Goal: Task Accomplishment & Management: Manage account settings

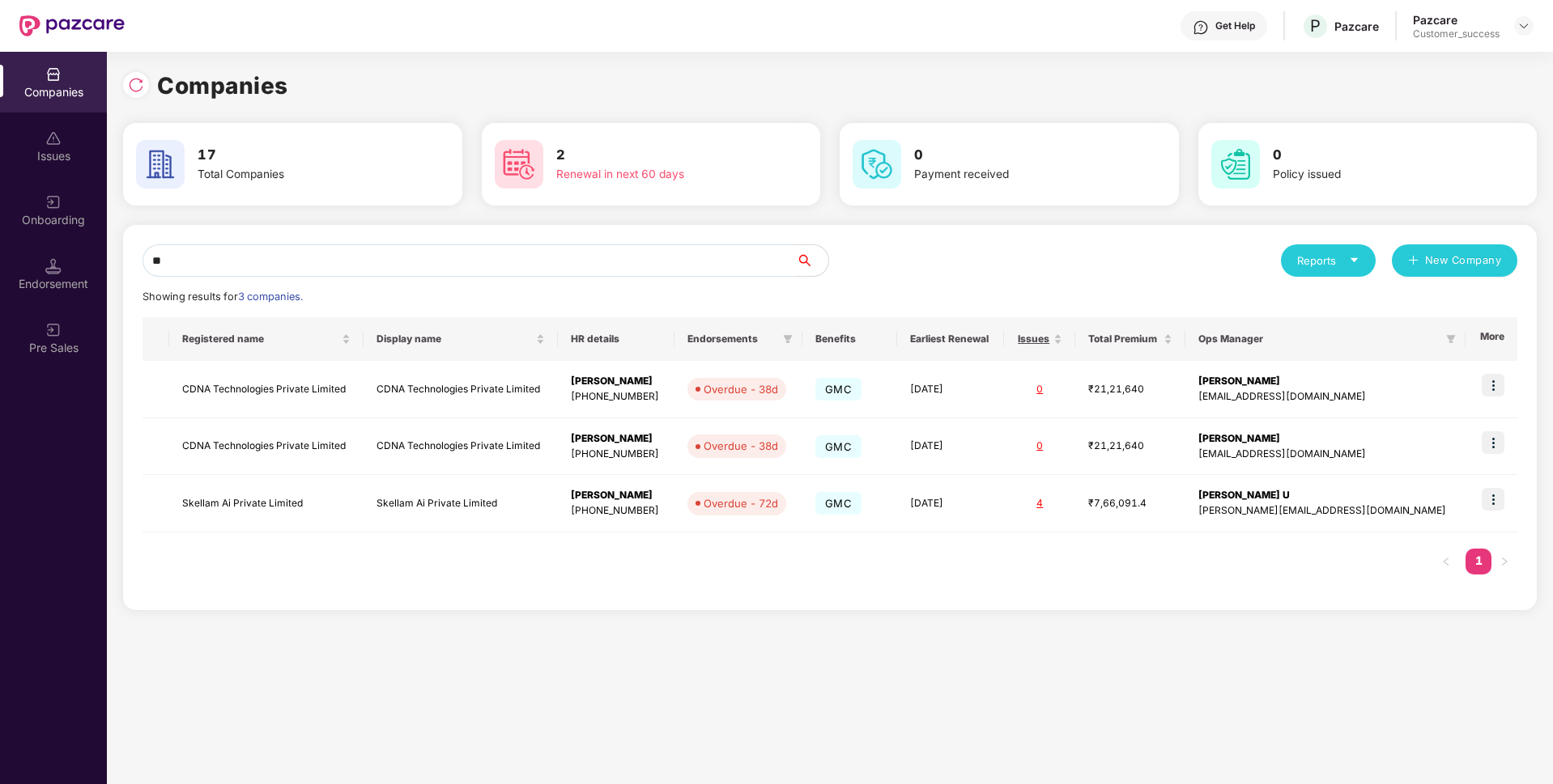
scroll to position [0, 2]
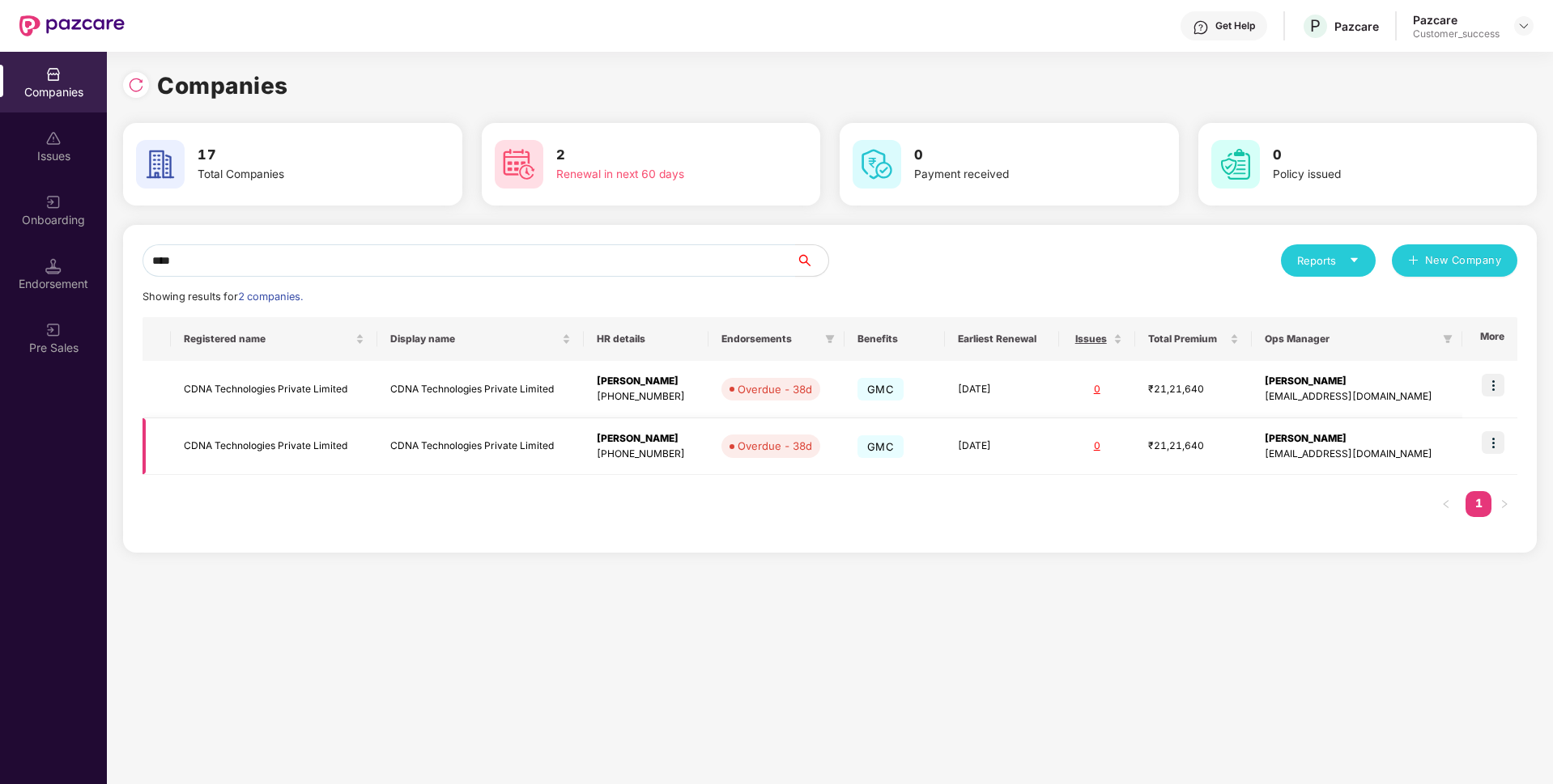
type input "****"
click at [1496, 449] on img at bounding box center [1493, 442] width 23 height 23
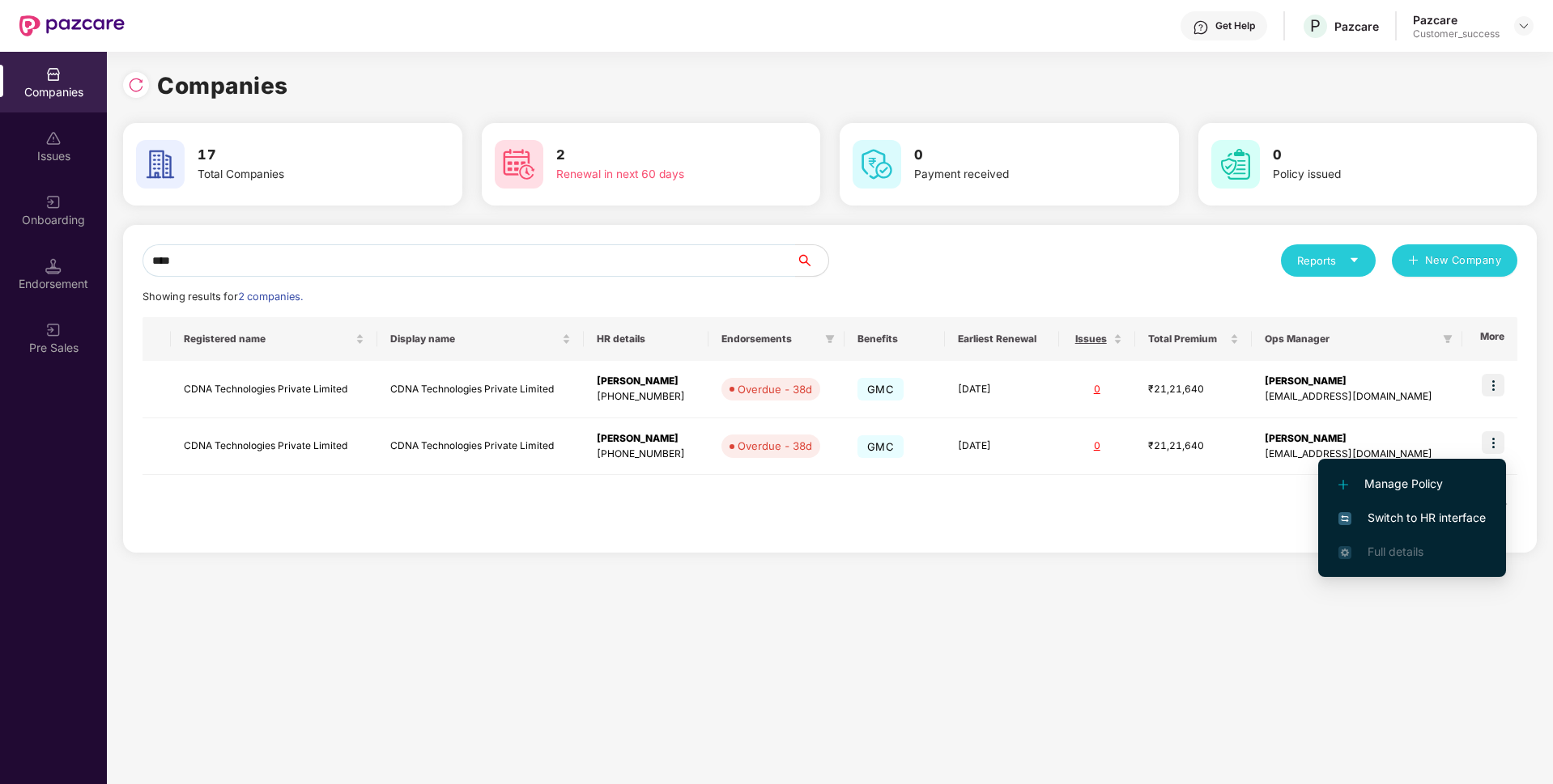
click at [1366, 508] on li "Switch to HR interface" at bounding box center [1411, 518] width 188 height 34
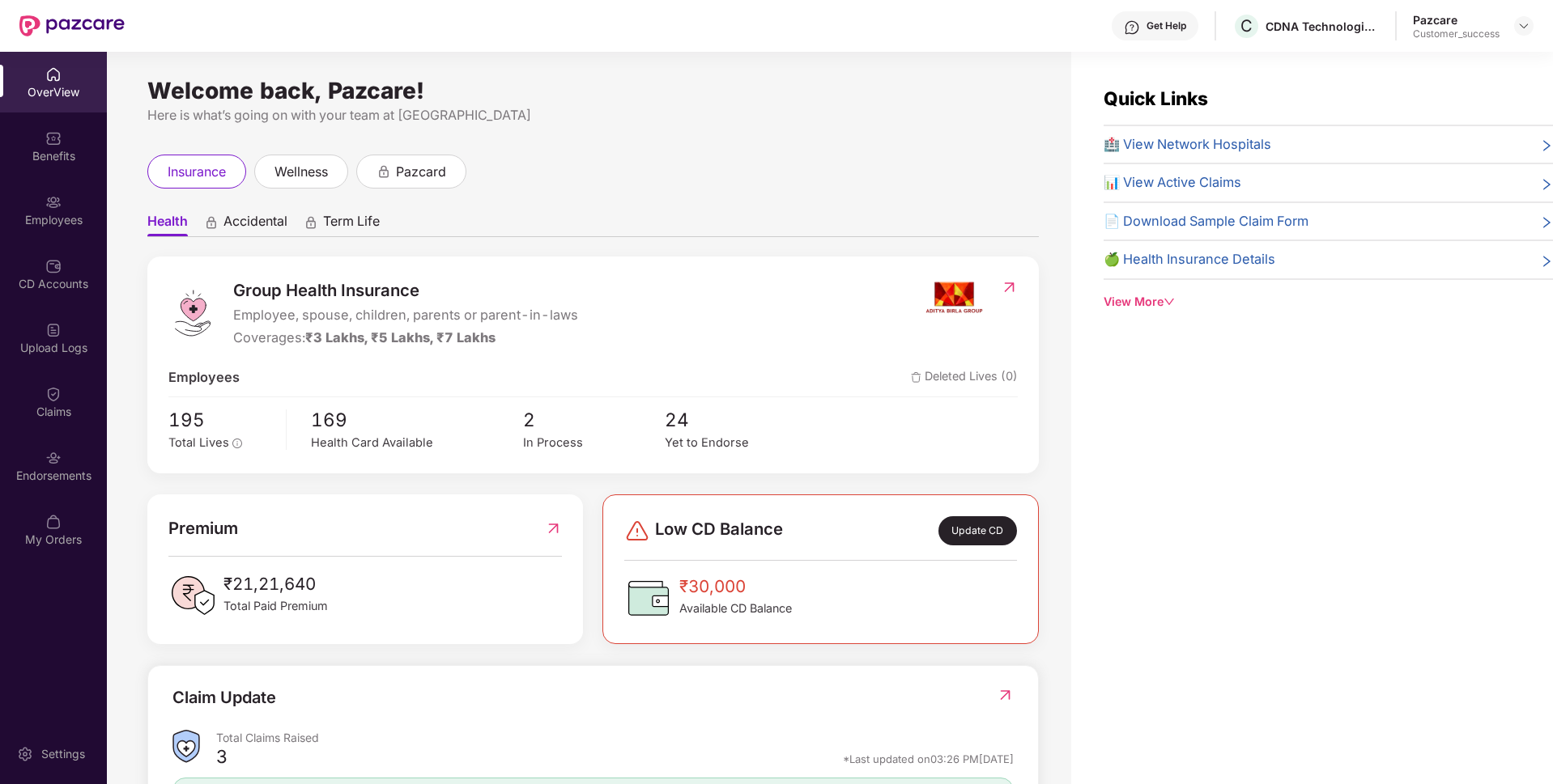
click at [0, 220] on div "Employees" at bounding box center [53, 220] width 107 height 16
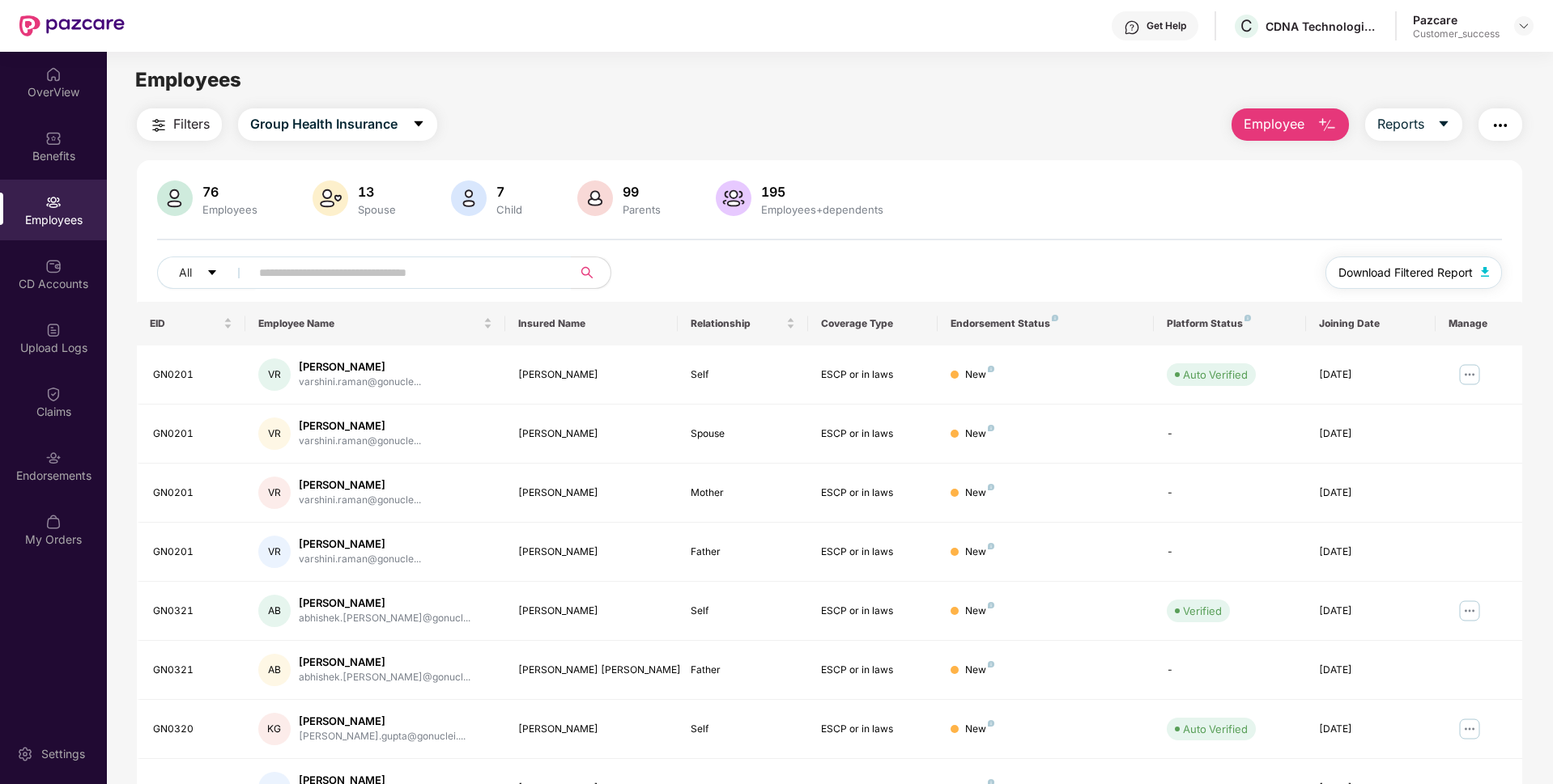
click at [1410, 279] on span "Download Filtered Report" at bounding box center [1405, 272] width 135 height 17
click at [1291, 56] on div "CDNA Technologies Private Limited" at bounding box center [1326, 58] width 190 height 26
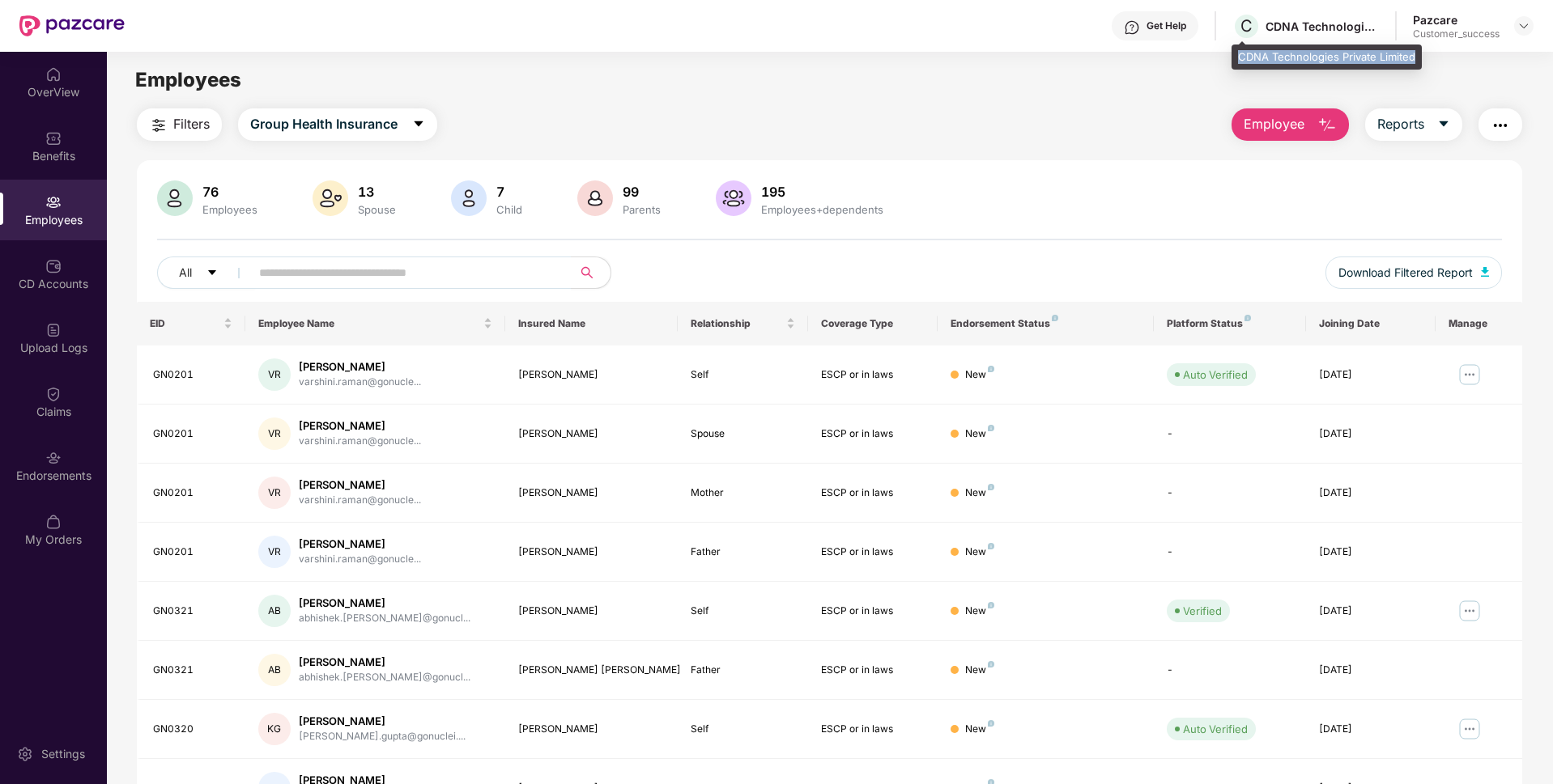
click at [1291, 56] on div "CDNA Technologies Private Limited" at bounding box center [1326, 58] width 190 height 26
copy div "CDNA Technologies Private Limited"
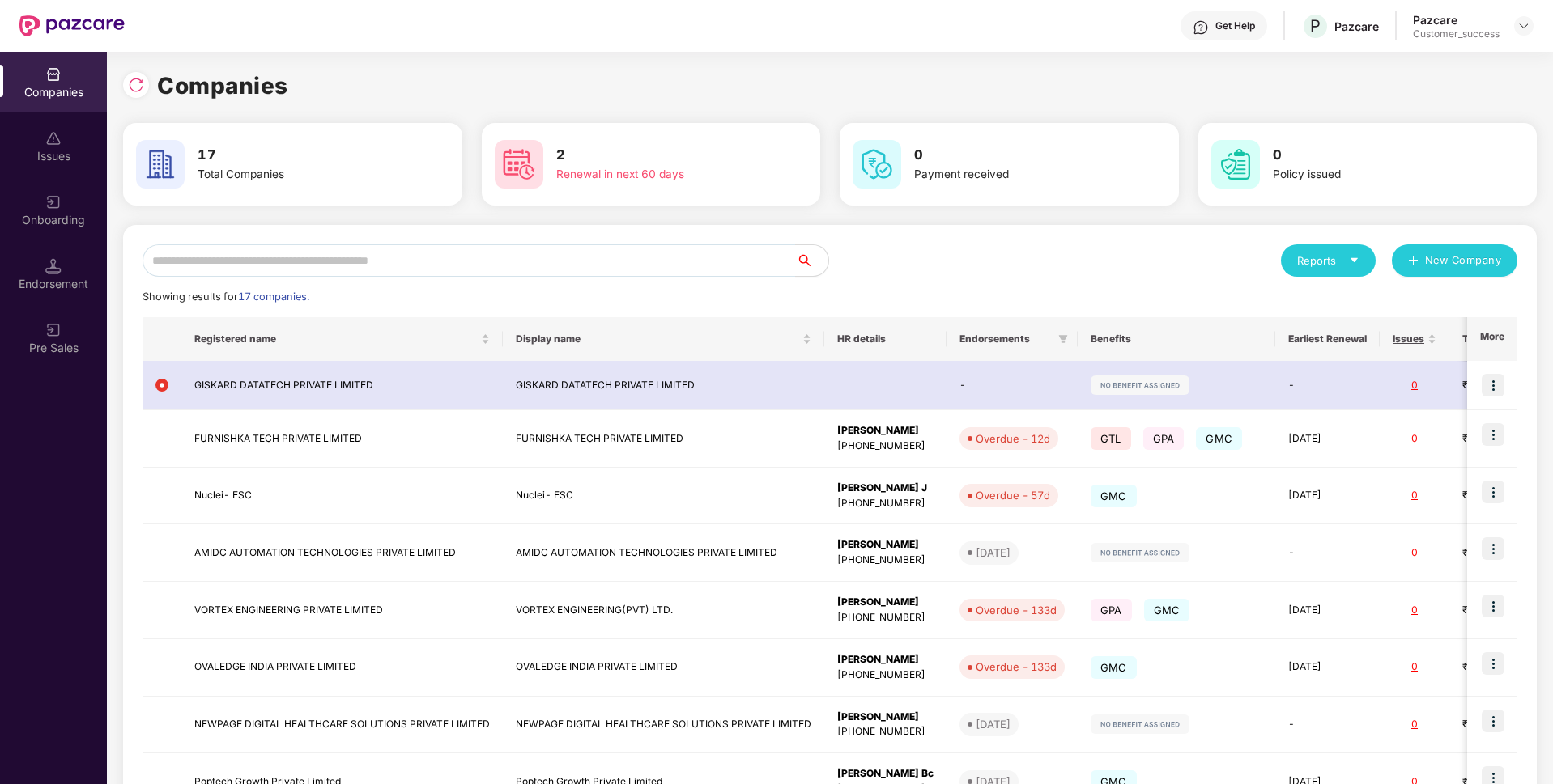
scroll to position [0, 2]
click at [468, 263] on input "text" at bounding box center [469, 260] width 653 height 32
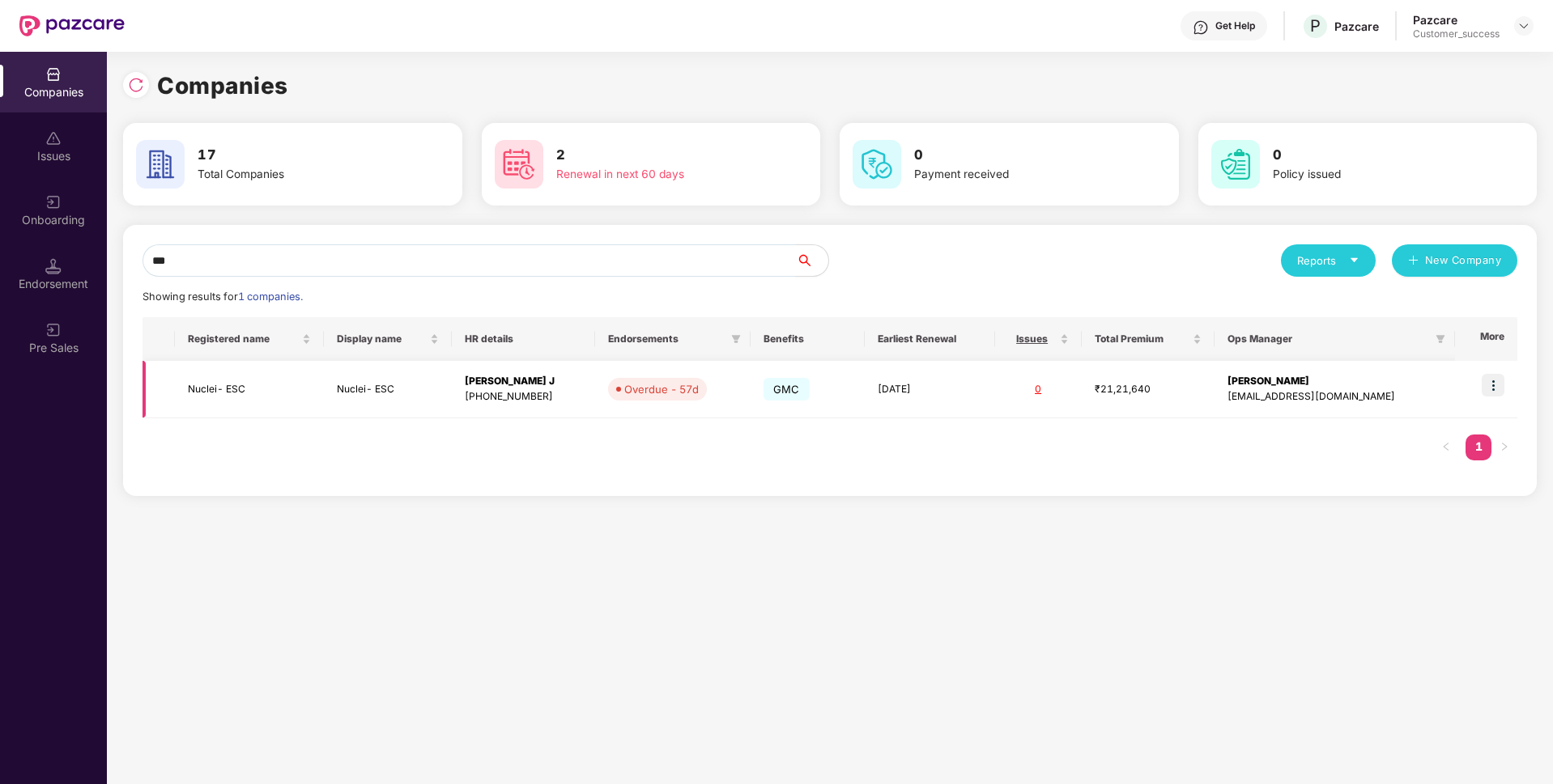
type input "***"
click at [220, 375] on td "Nuclei- ESC" at bounding box center [249, 390] width 149 height 58
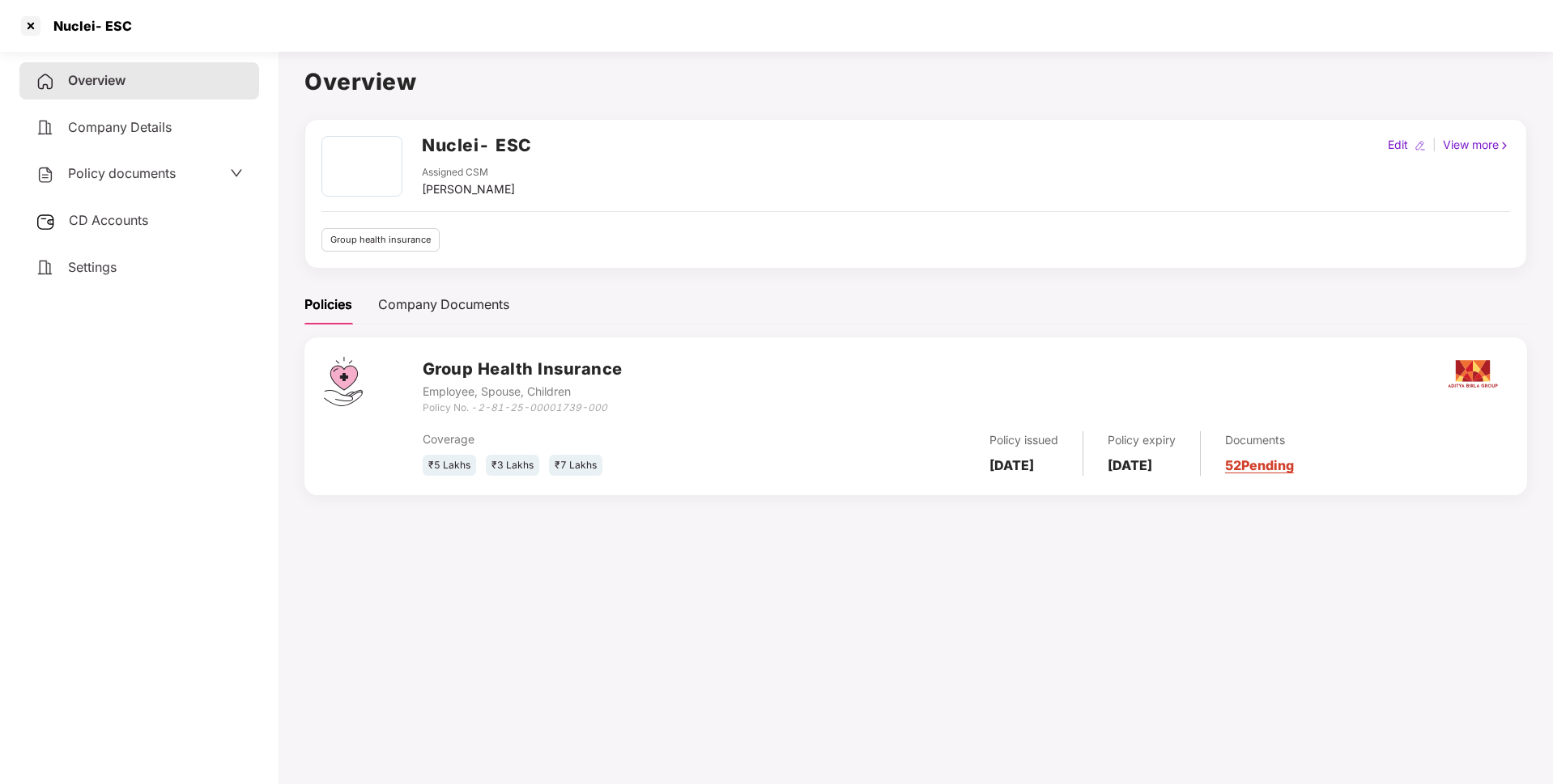
click at [124, 34] on div "Nuclei- ESC" at bounding box center [74, 26] width 114 height 26
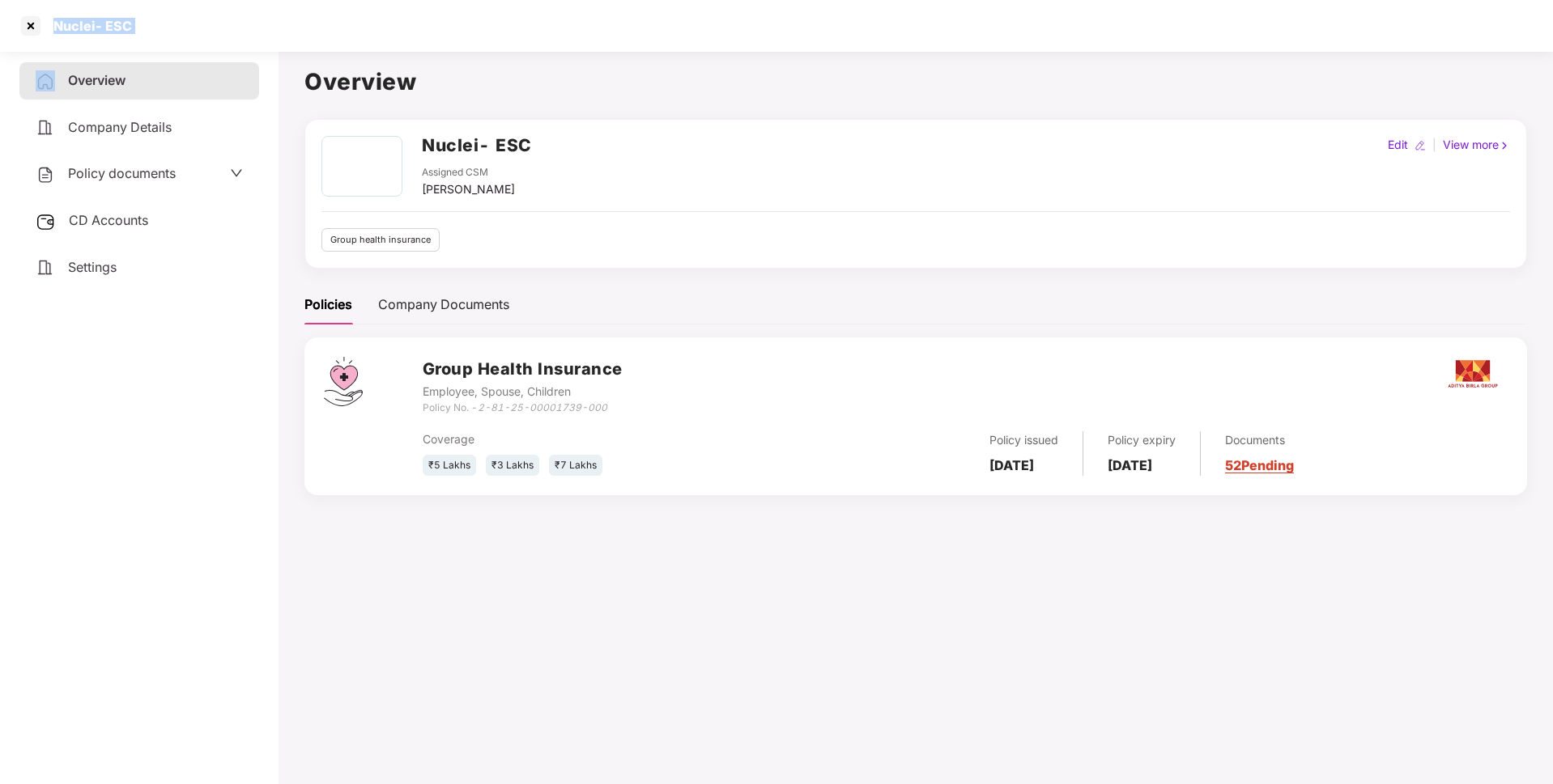
copy div "Nuclei- ESC"
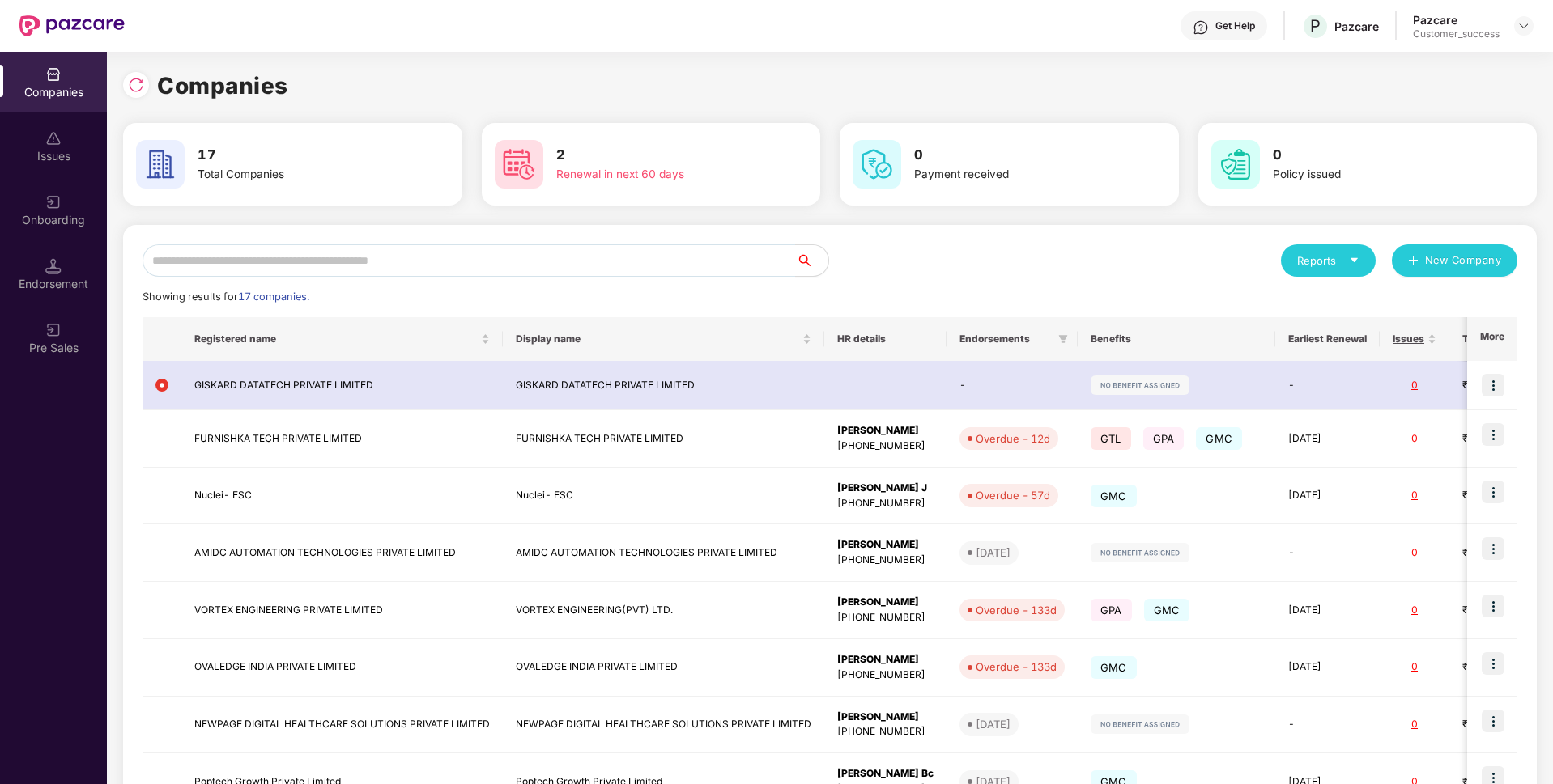
scroll to position [0, 2]
click at [368, 264] on input "text" at bounding box center [469, 260] width 653 height 32
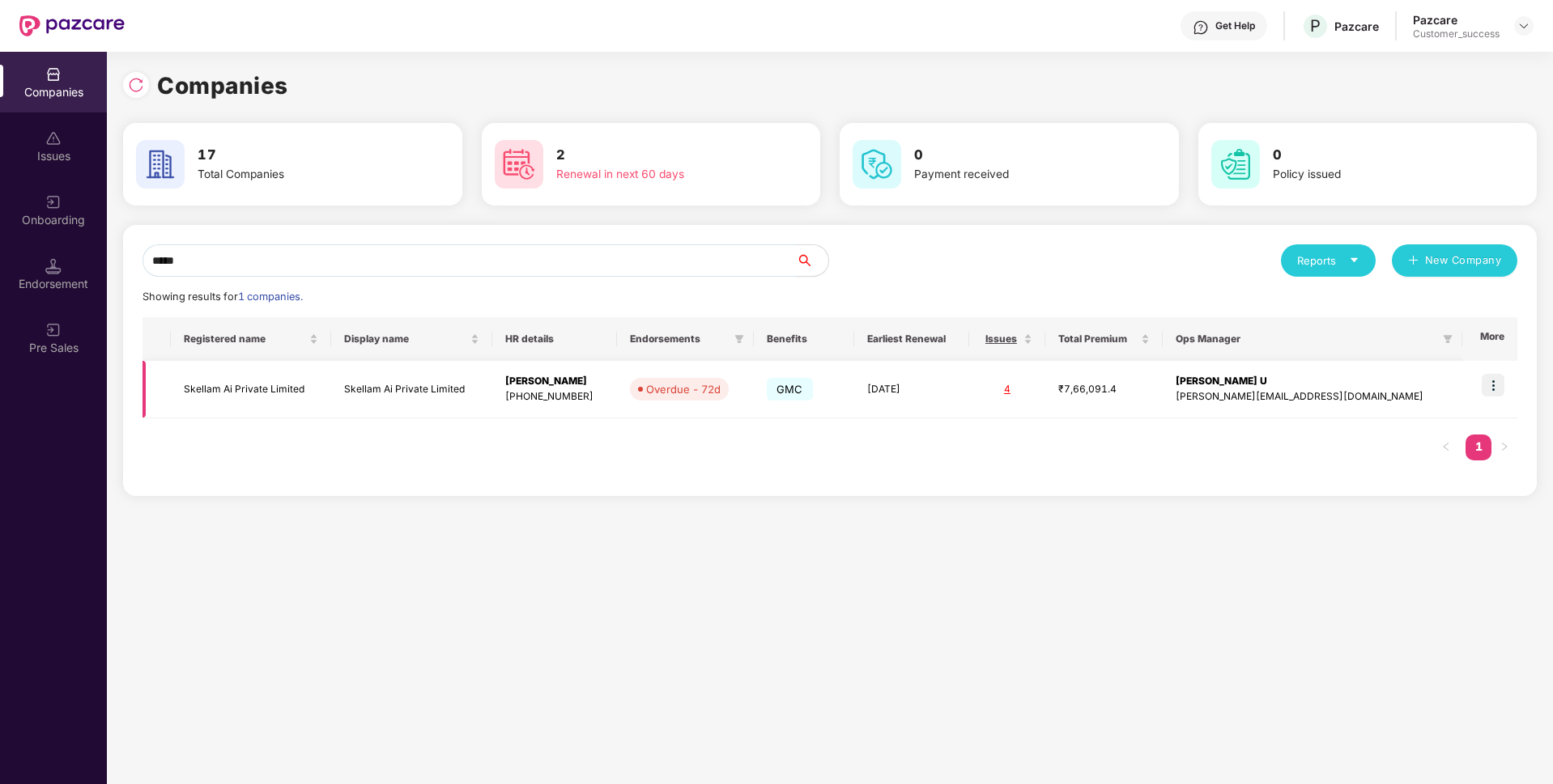
type input "*****"
click at [205, 391] on td "Skellam Ai Private Limited" at bounding box center [251, 390] width 160 height 58
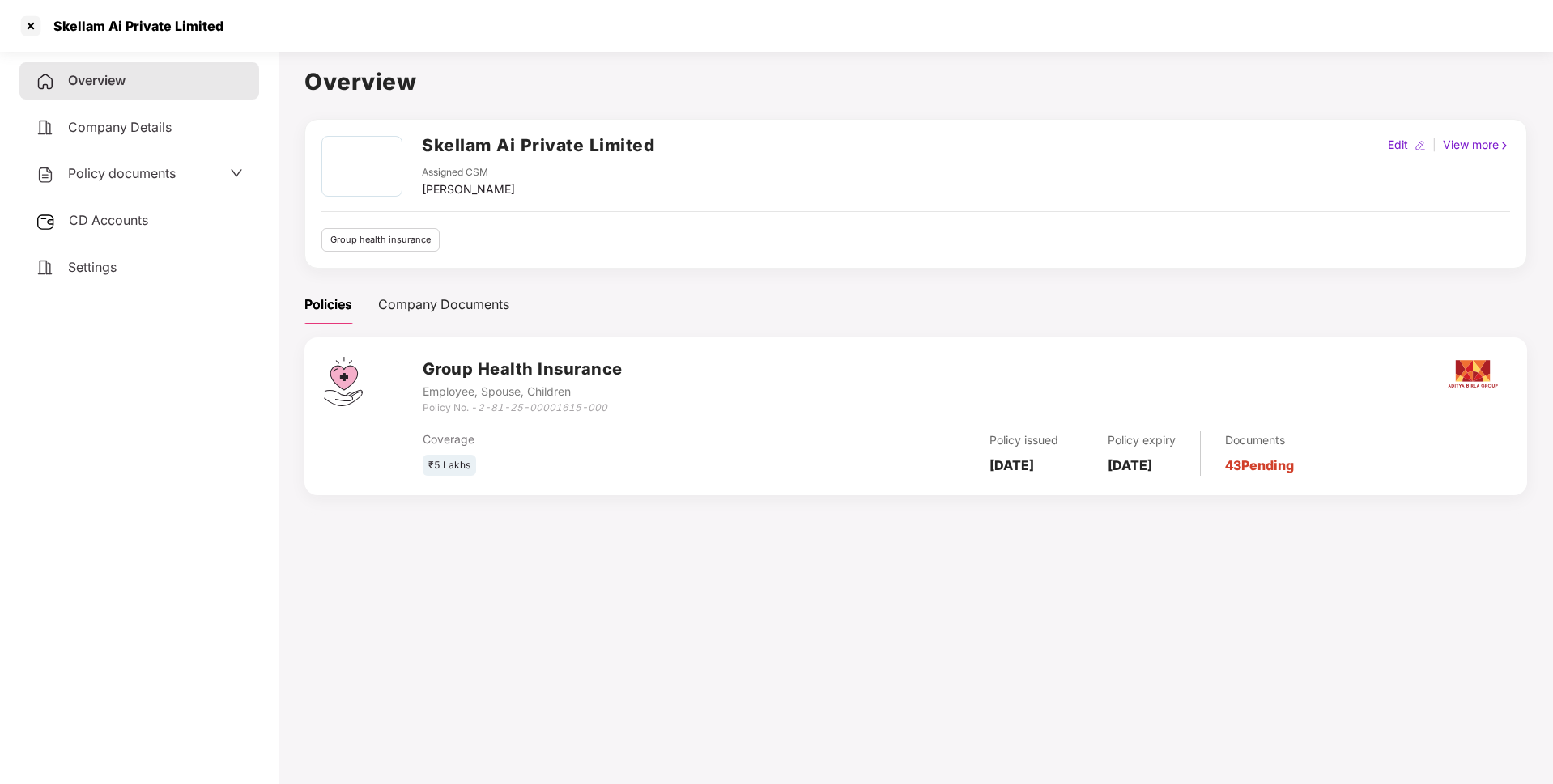
click at [142, 22] on div "Skellam Ai Private Limited" at bounding box center [134, 26] width 179 height 16
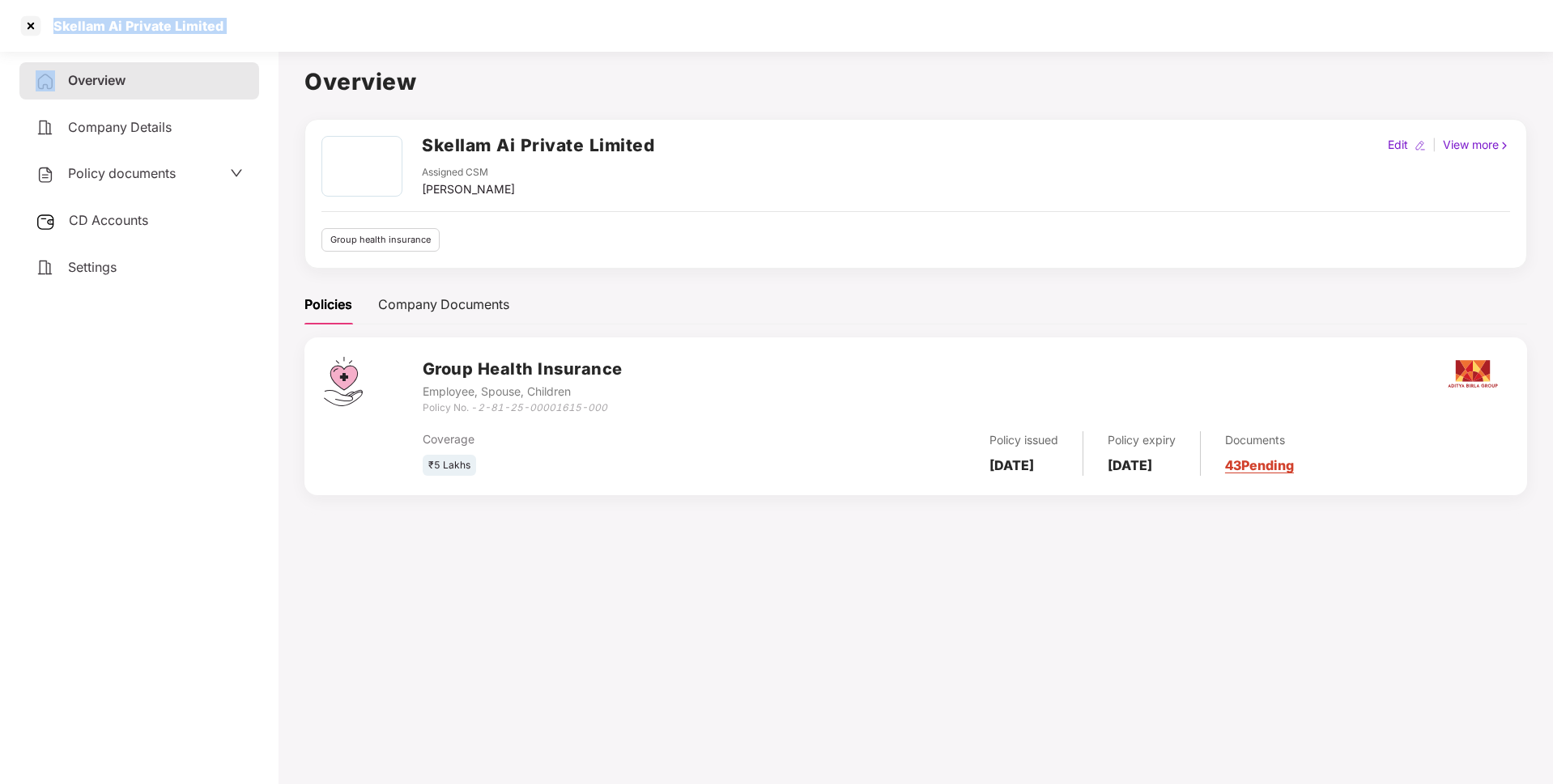
copy div "Skellam Ai Private Limited"
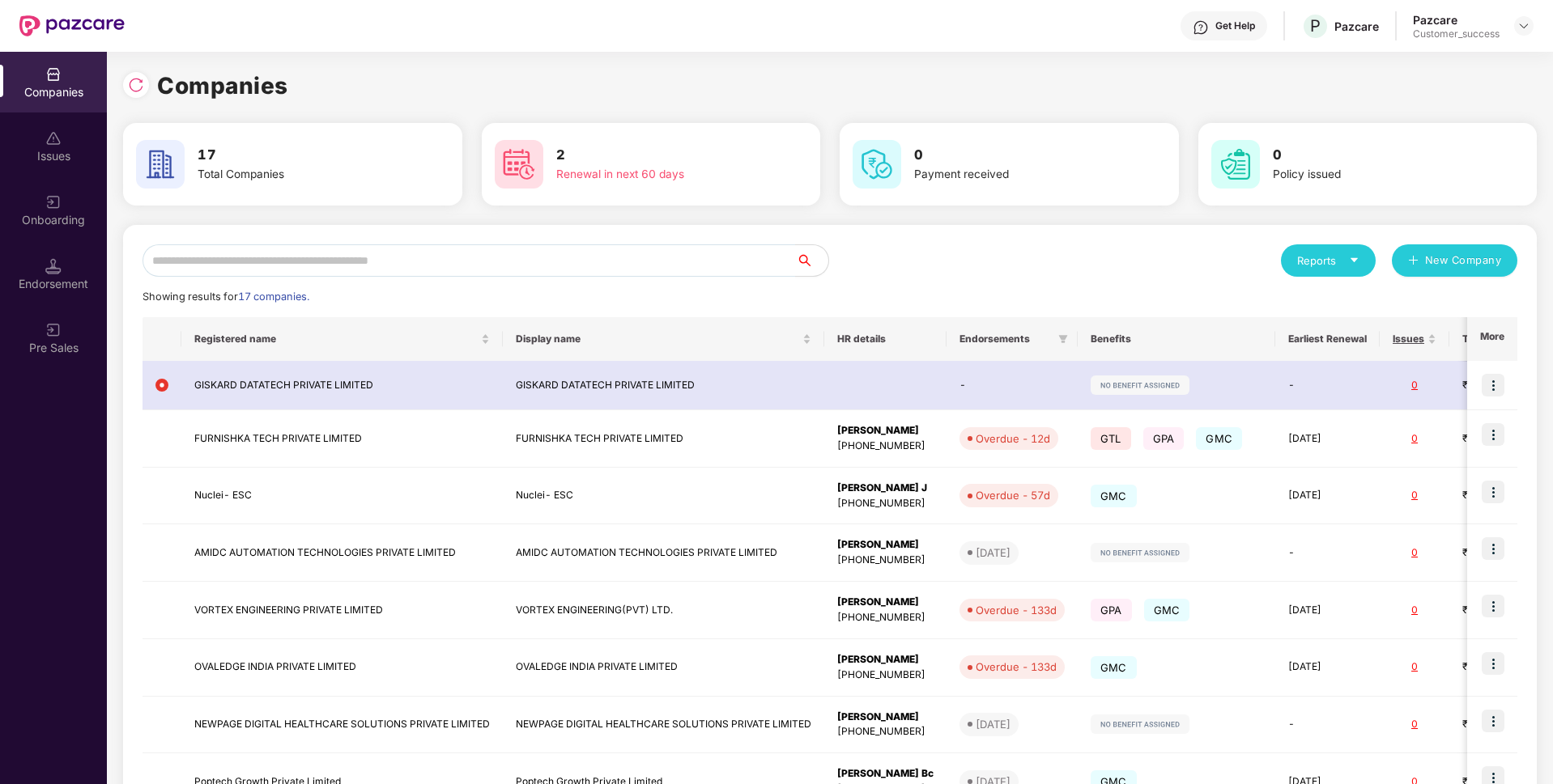
scroll to position [0, 2]
click at [620, 252] on input "text" at bounding box center [469, 260] width 653 height 32
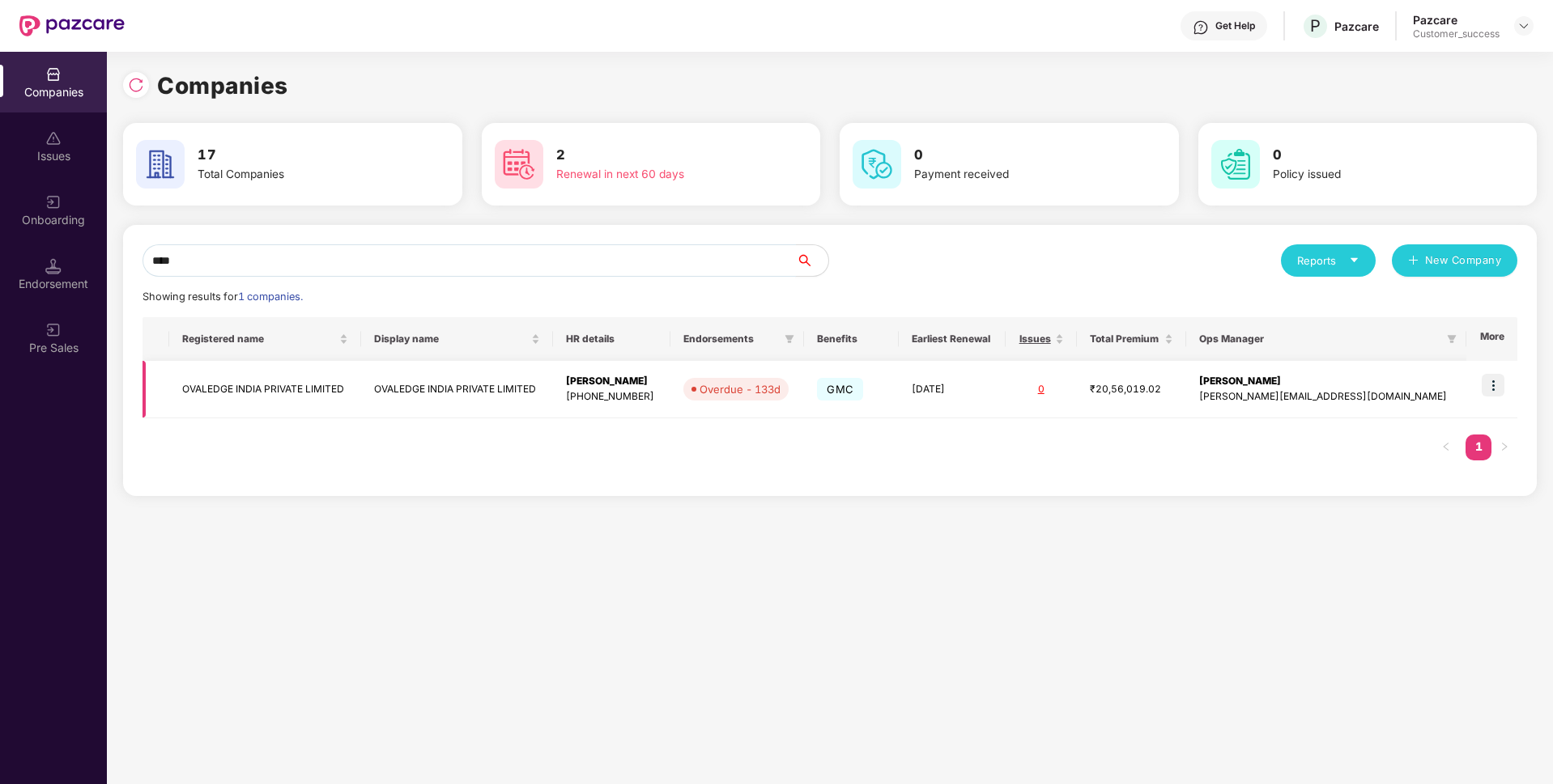
type input "****"
click at [1490, 381] on img at bounding box center [1493, 385] width 23 height 23
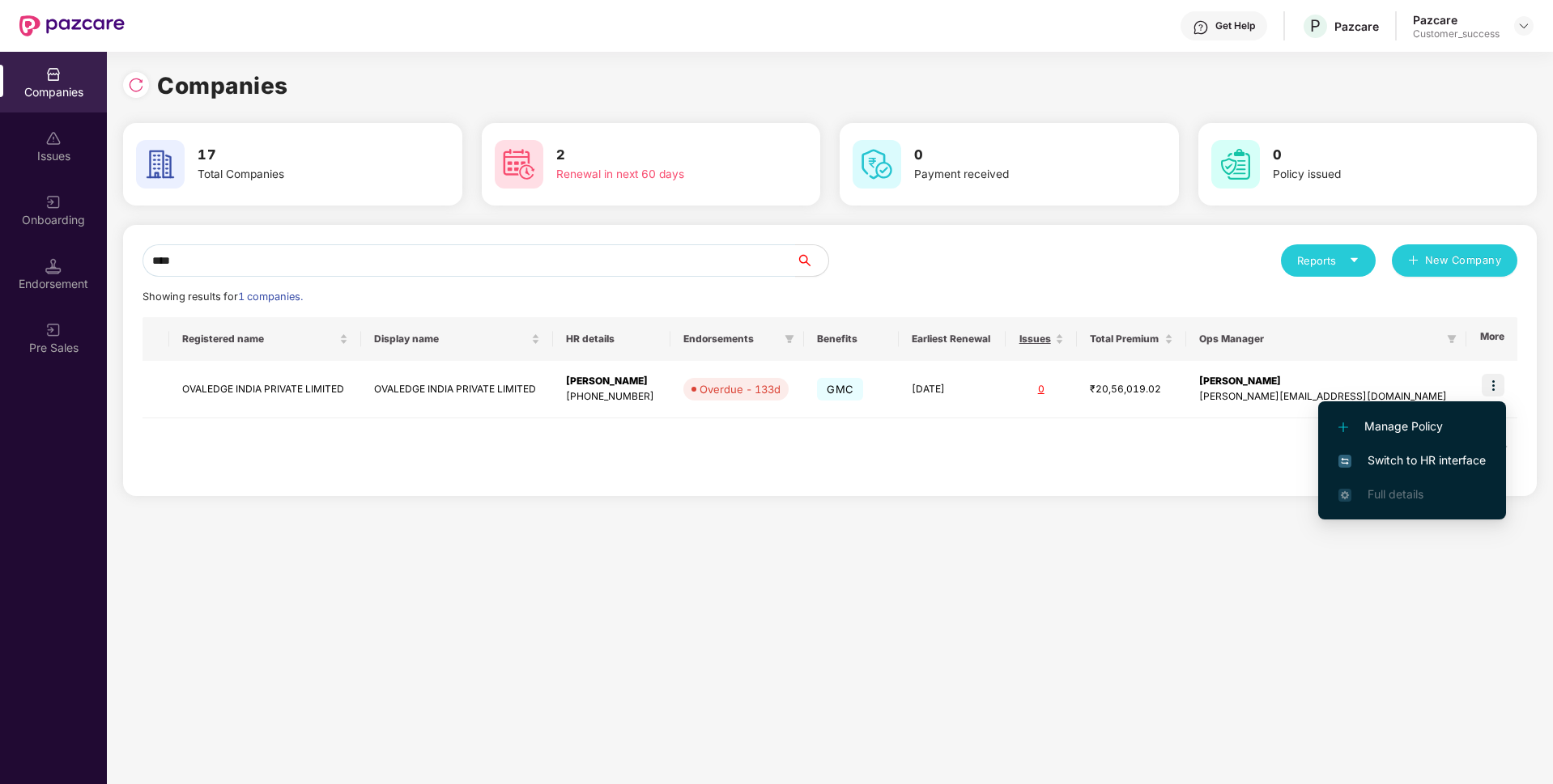
click at [1357, 456] on span "Switch to HR interface" at bounding box center [1411, 460] width 147 height 17
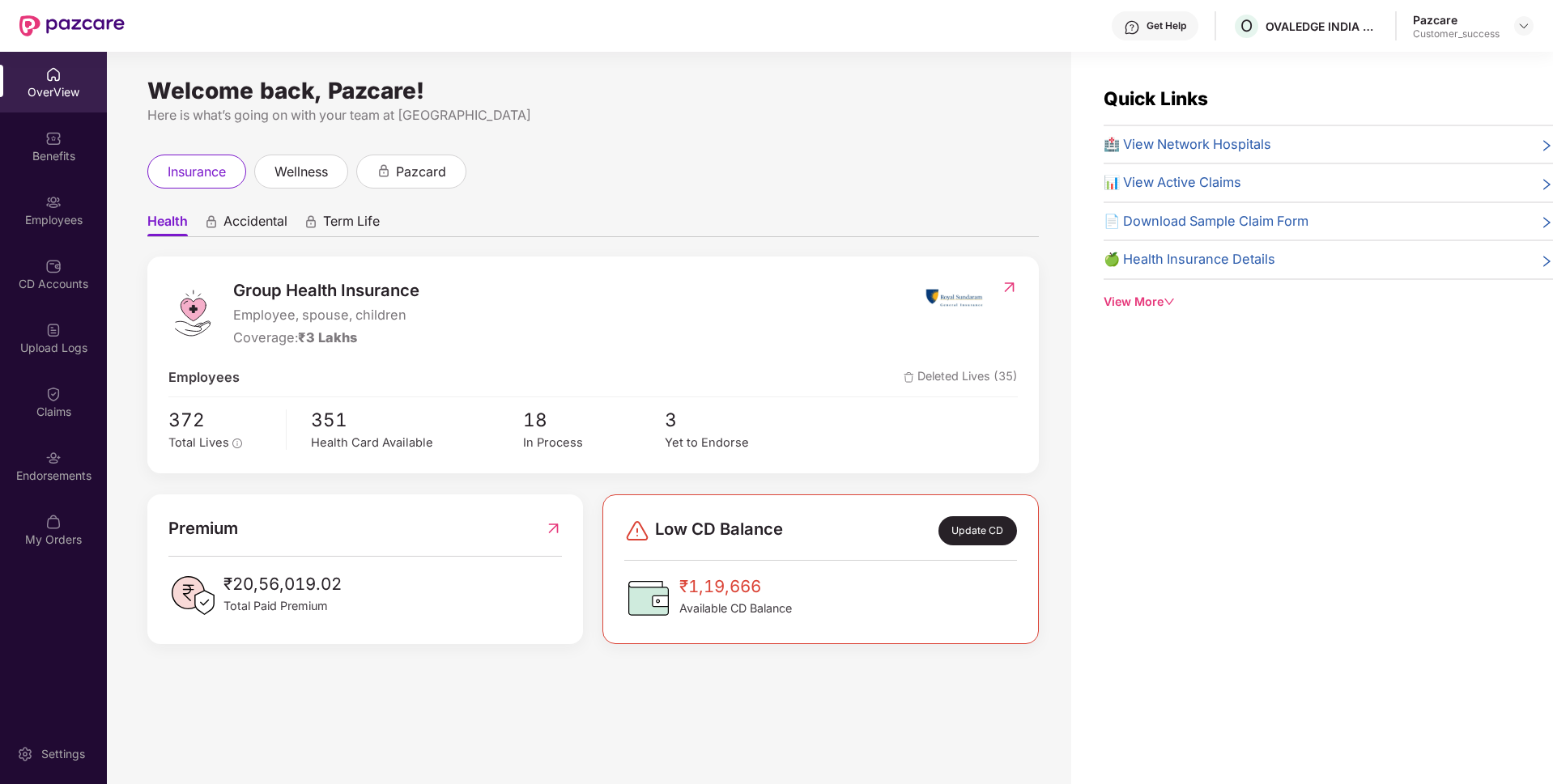
click at [0, 230] on div "Employees" at bounding box center [53, 209] width 107 height 60
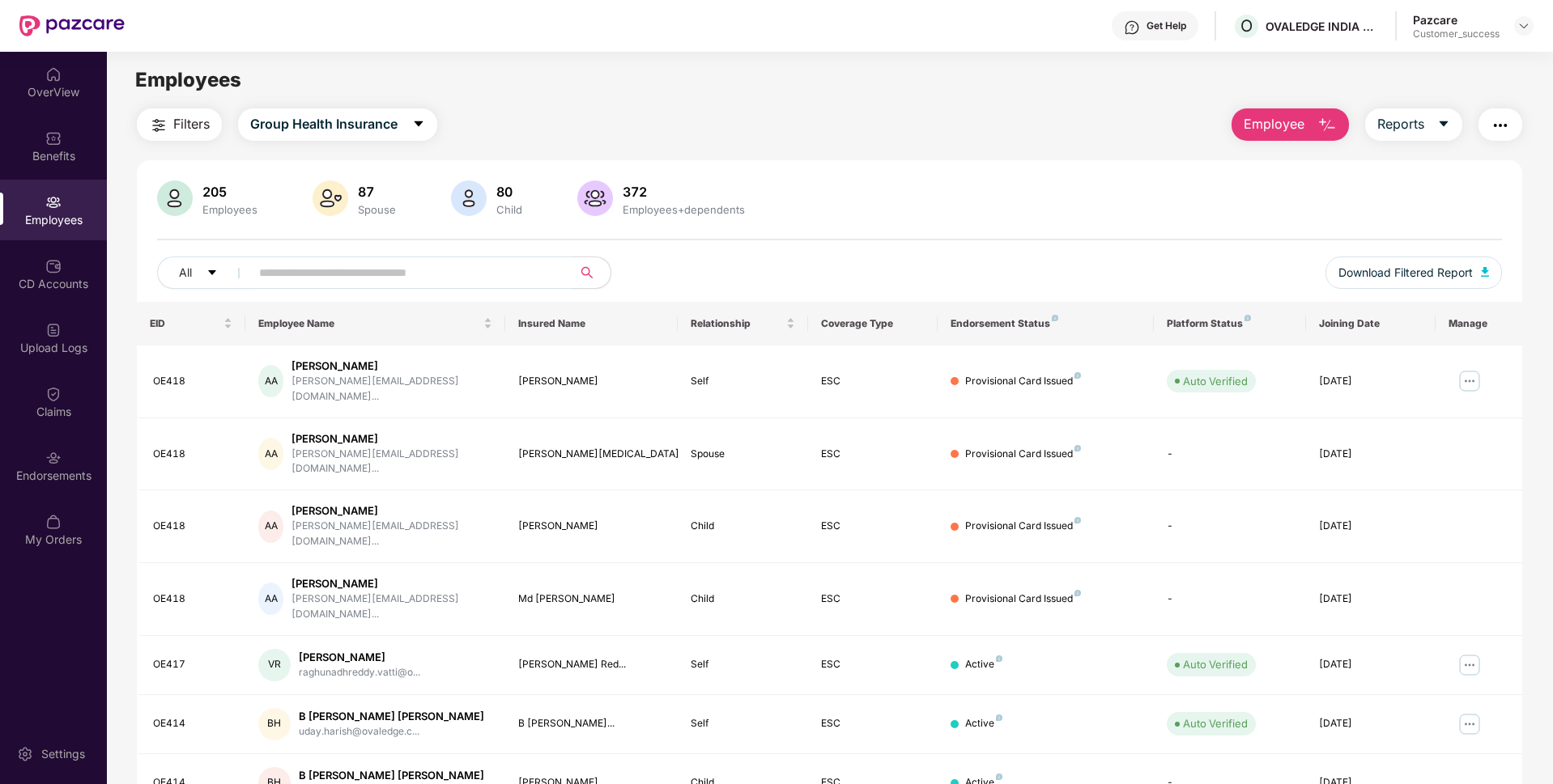
click at [269, 271] on input "text" at bounding box center [404, 273] width 291 height 25
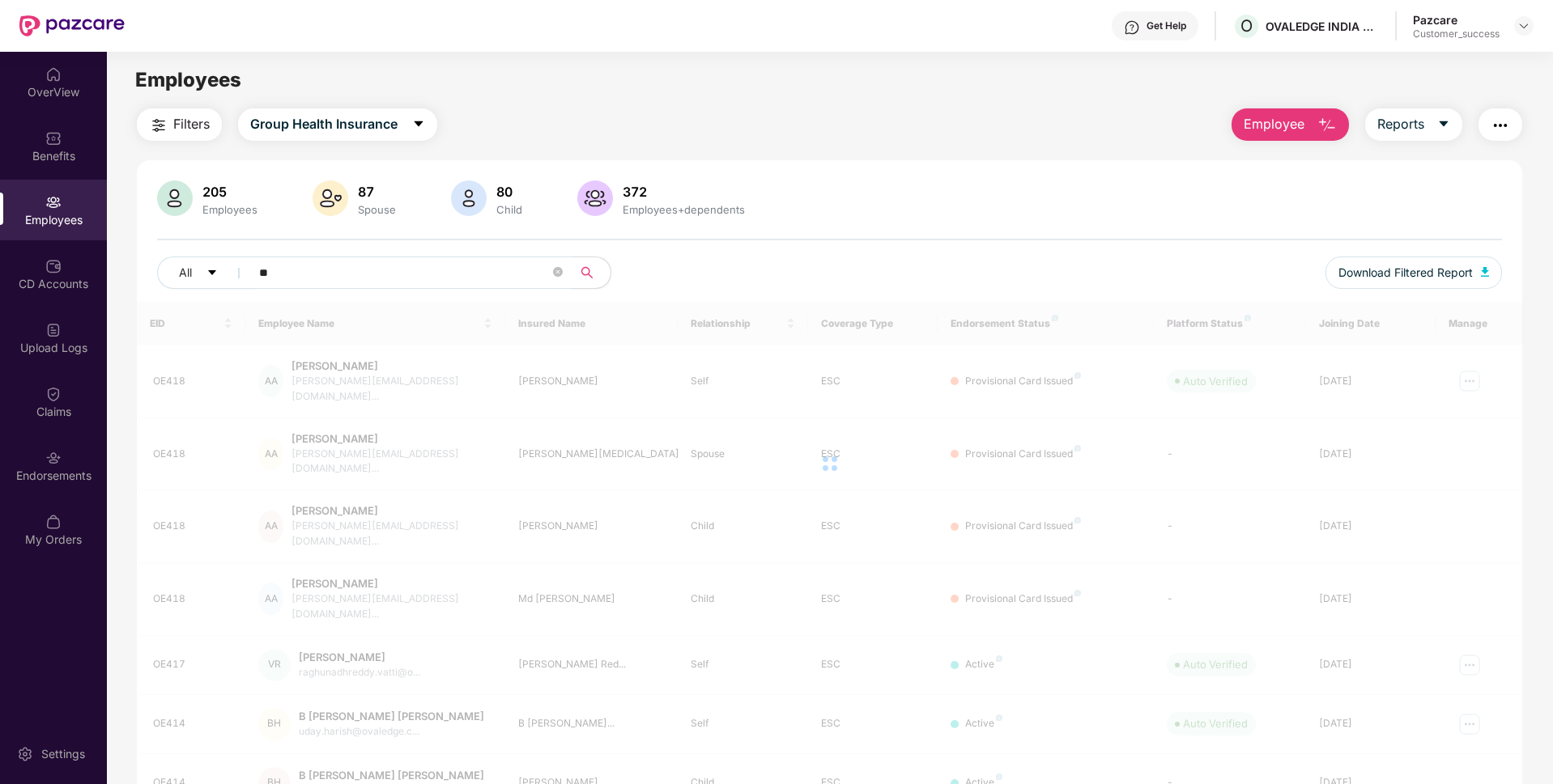
type input "*"
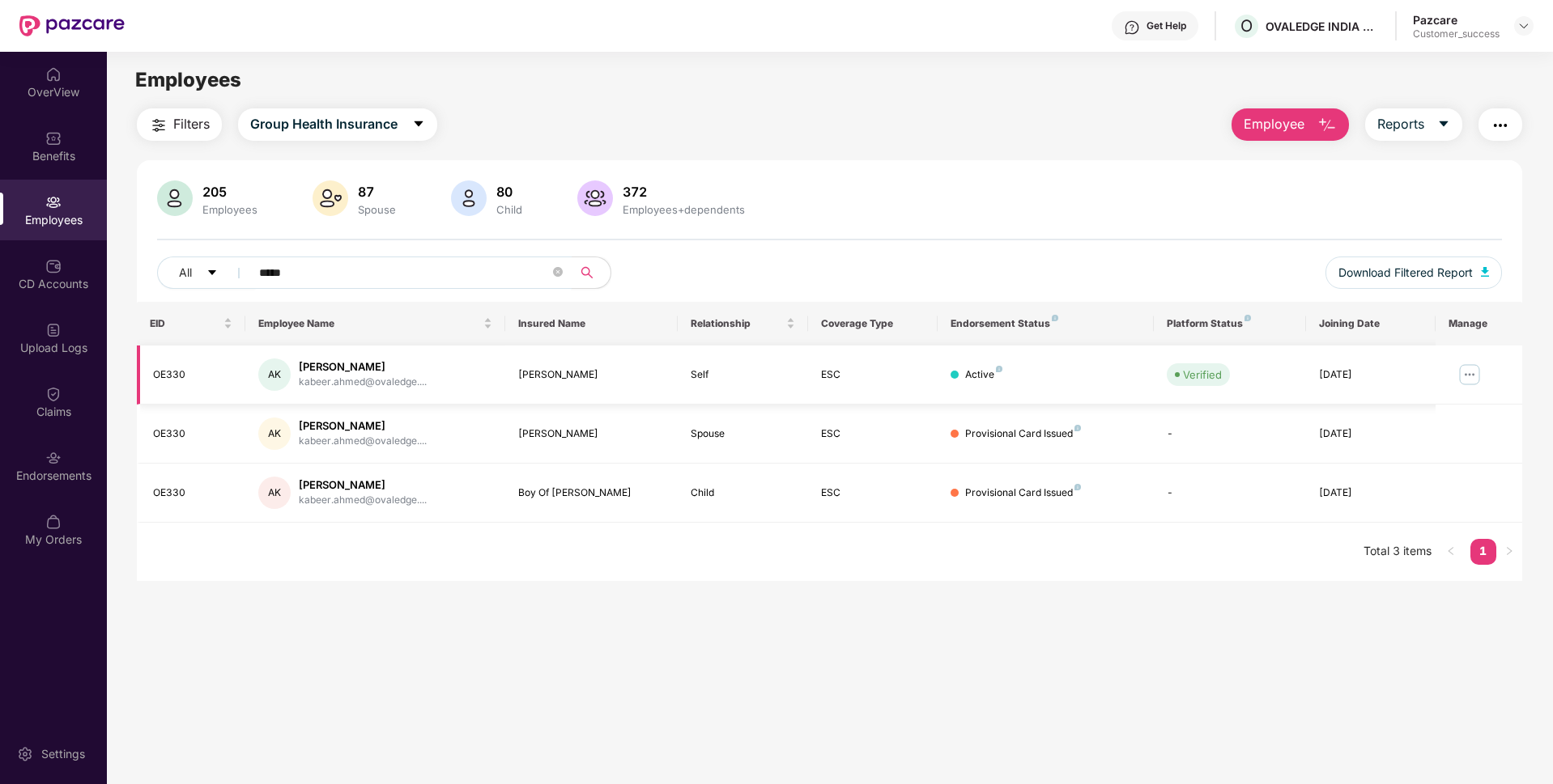
type input "*****"
click at [1468, 375] on img at bounding box center [1469, 374] width 26 height 26
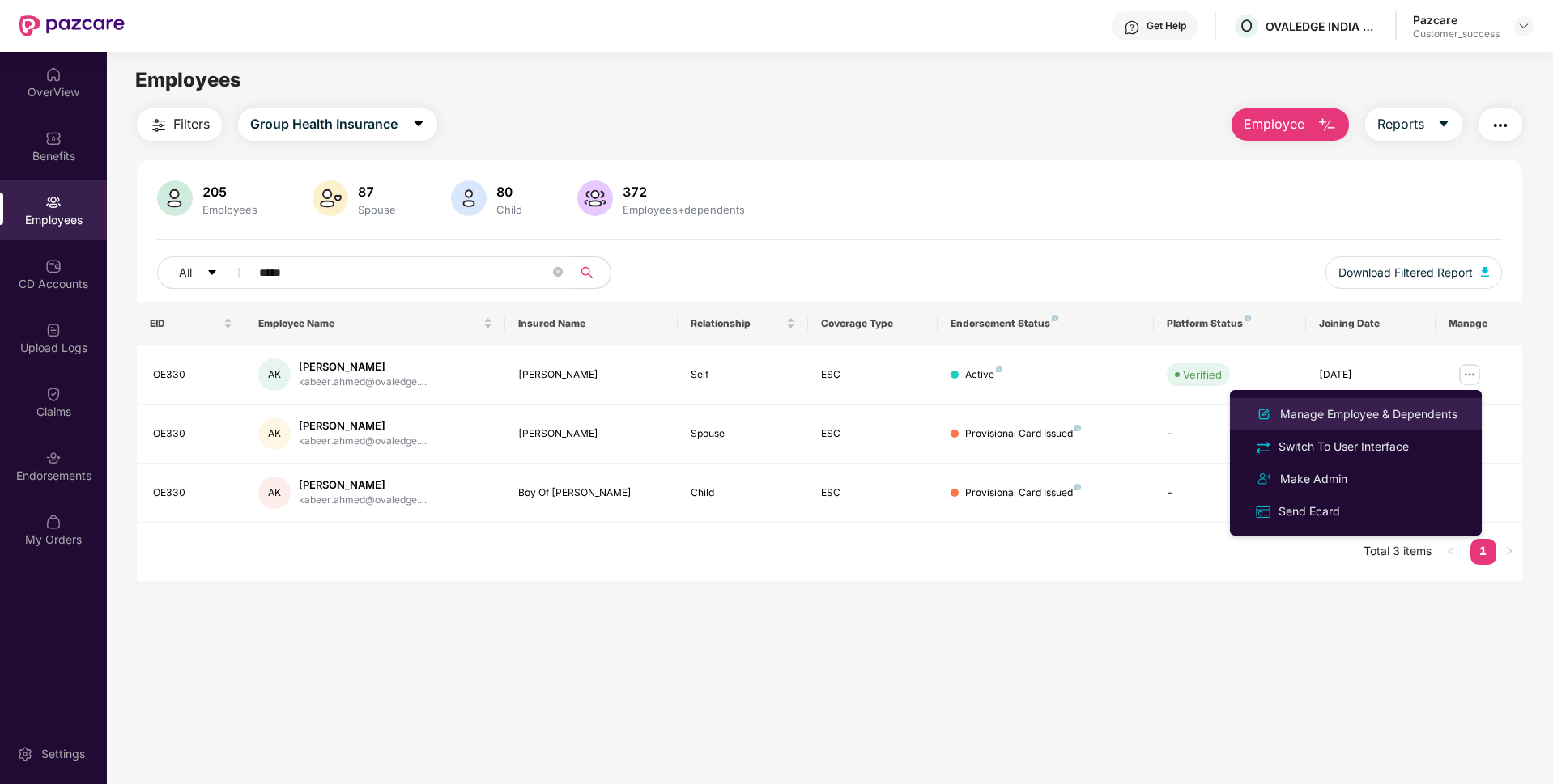
click at [1350, 413] on div "Manage Employee & Dependents" at bounding box center [1368, 413] width 184 height 17
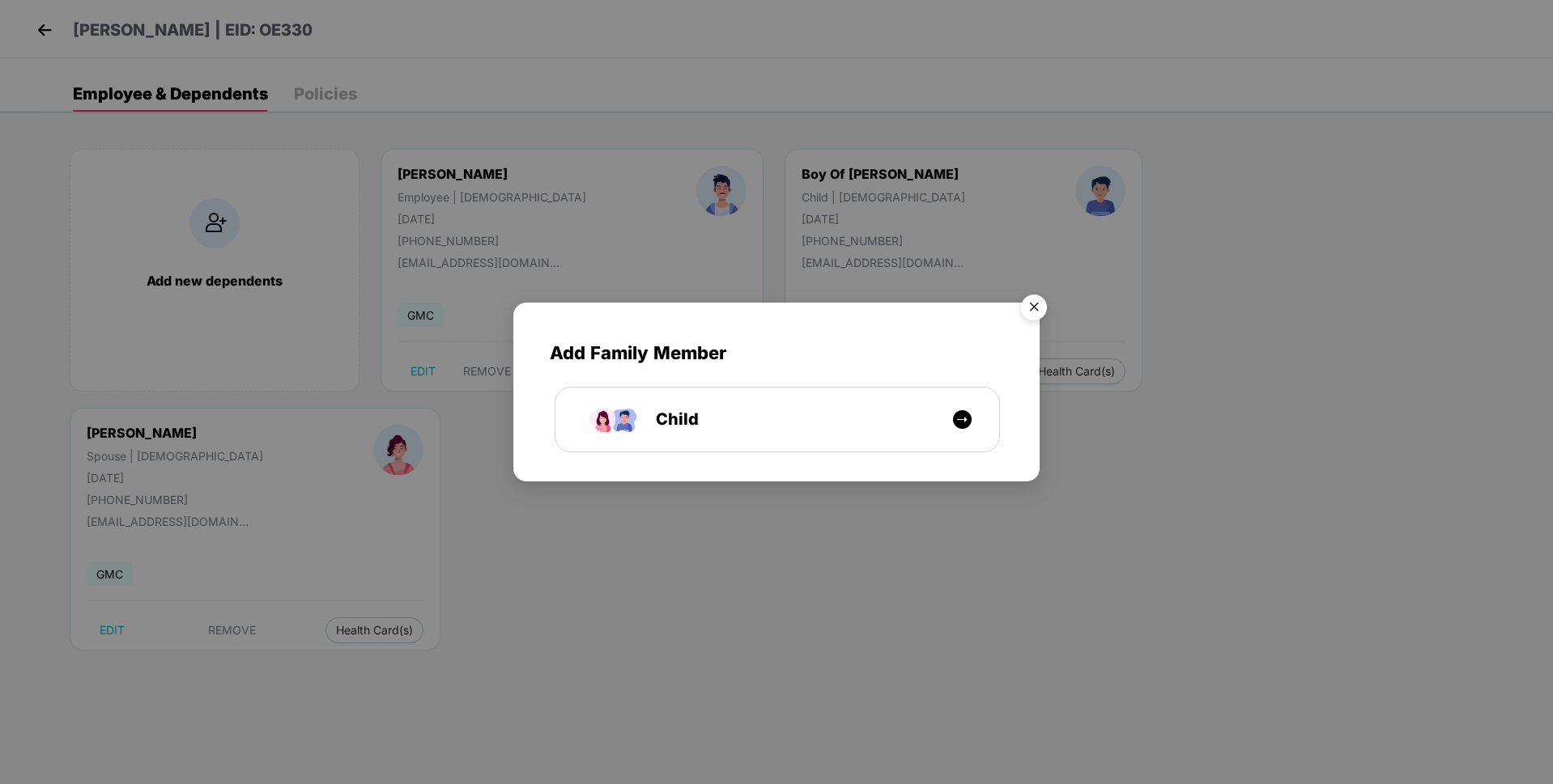
click at [1033, 305] on img "Close" at bounding box center [1034, 310] width 46 height 46
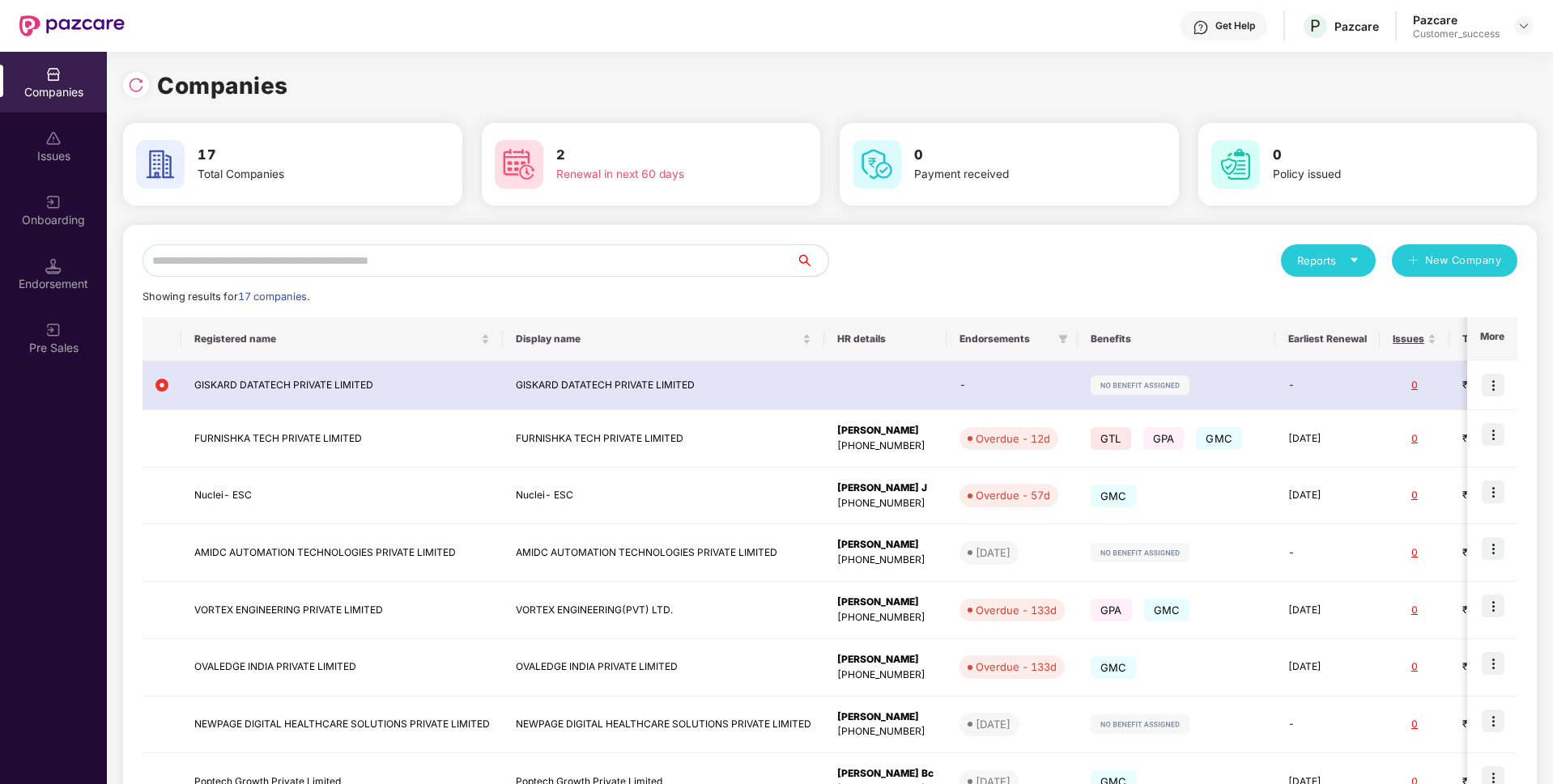
scroll to position [0, 2]
click at [525, 246] on input "text" at bounding box center [469, 260] width 653 height 32
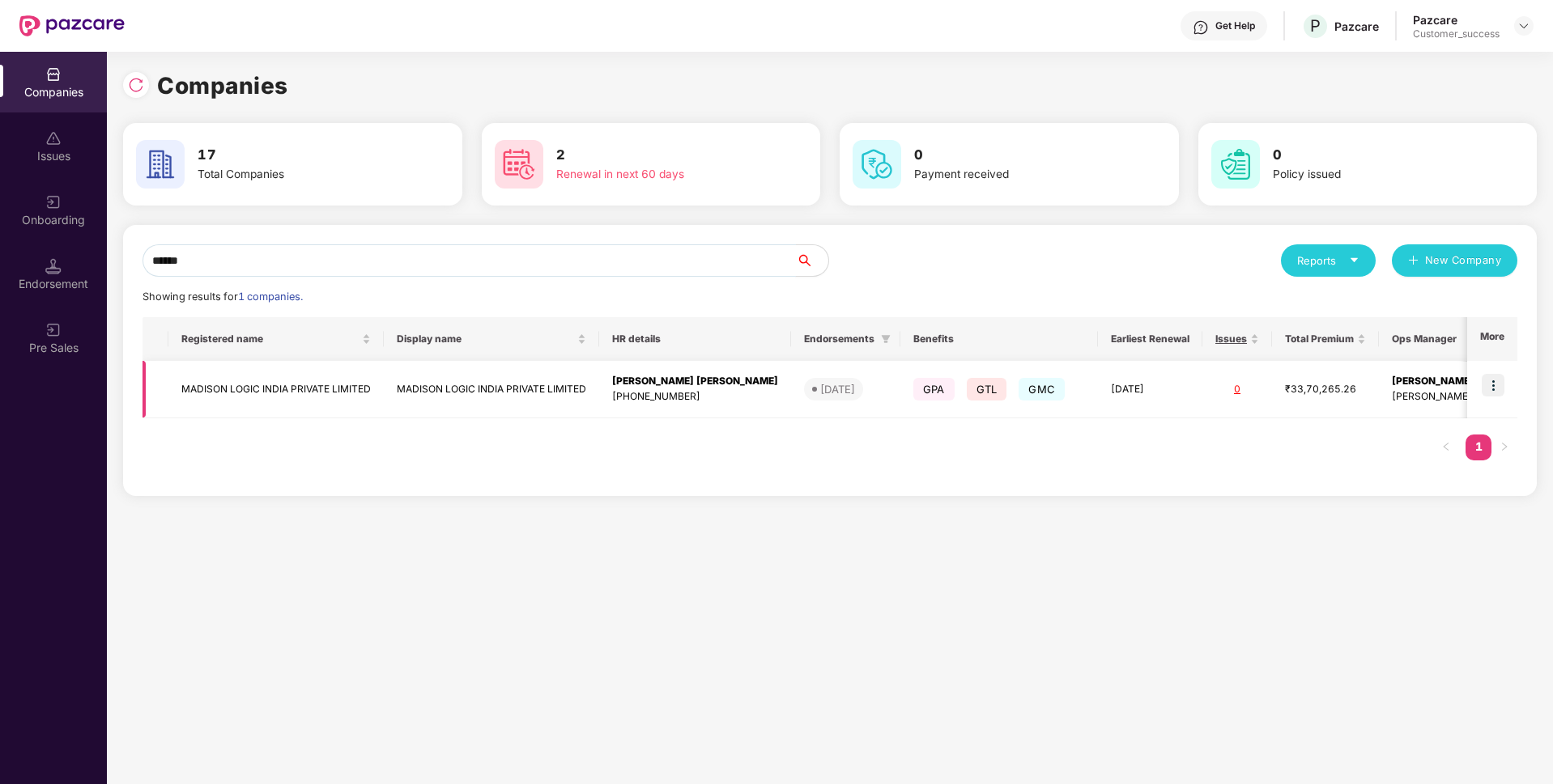
type input "******"
click at [1493, 386] on img at bounding box center [1493, 385] width 23 height 23
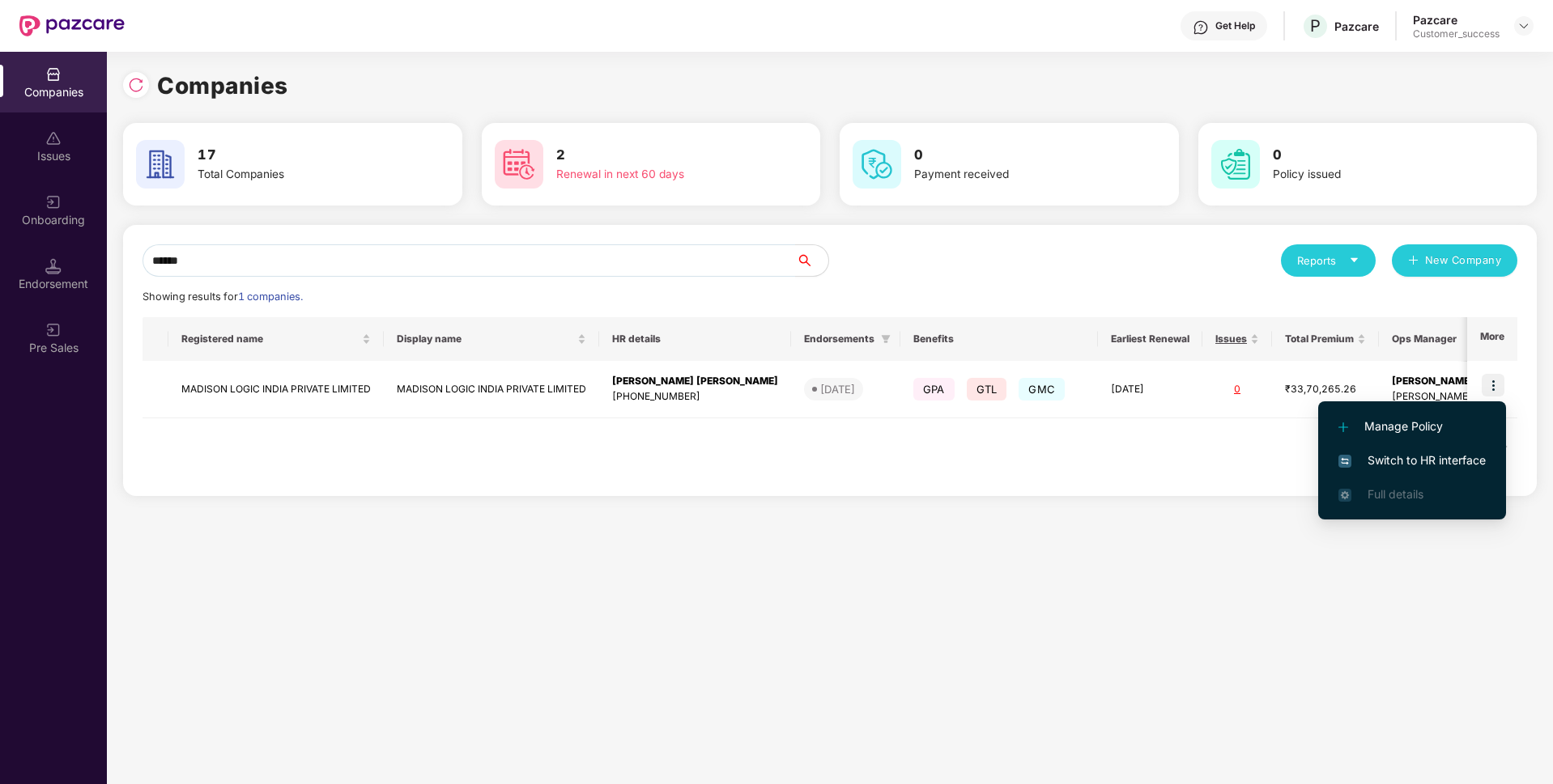
click at [1366, 455] on span "Switch to HR interface" at bounding box center [1411, 460] width 147 height 17
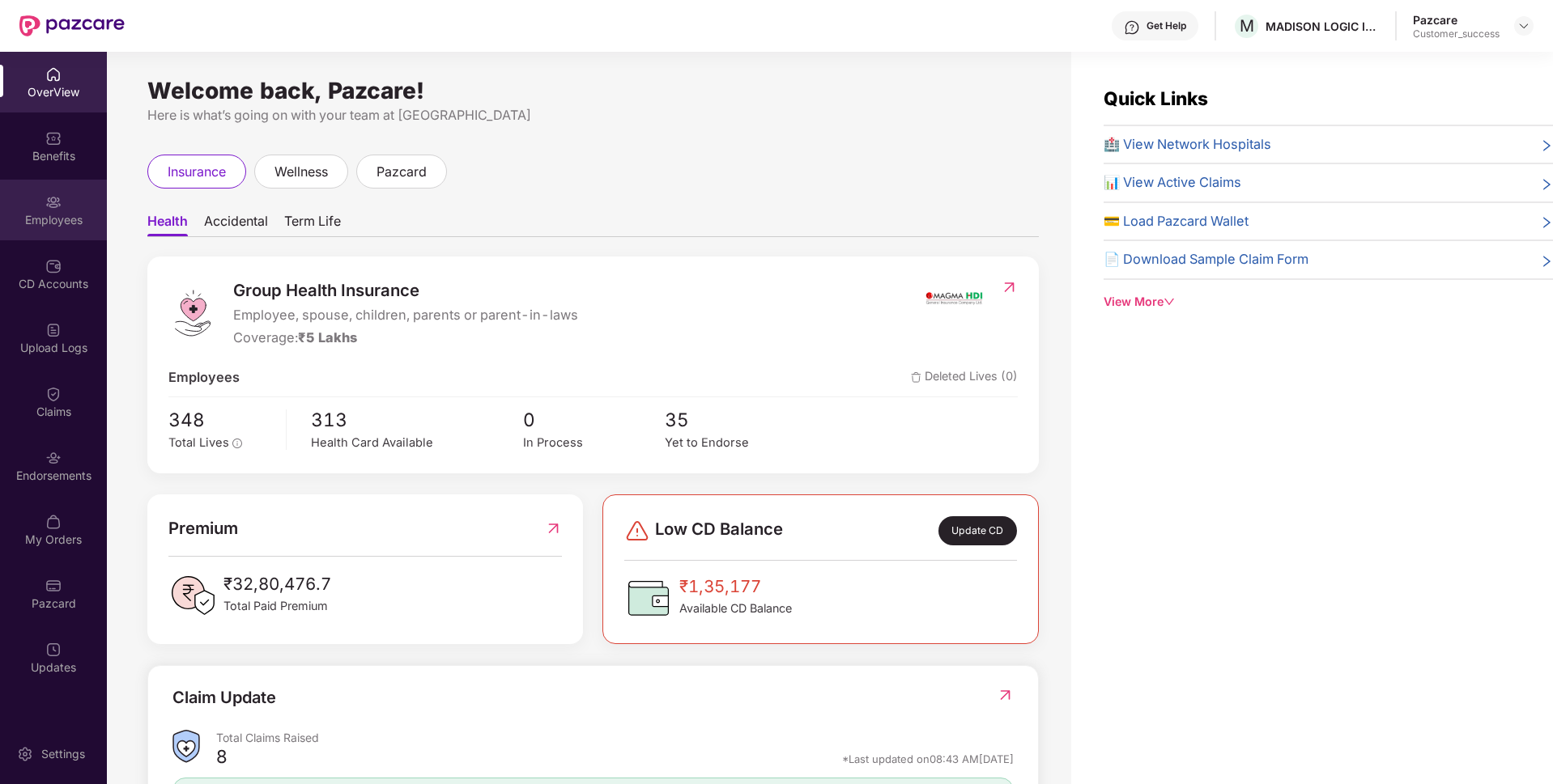
click at [51, 205] on img at bounding box center [54, 202] width 16 height 16
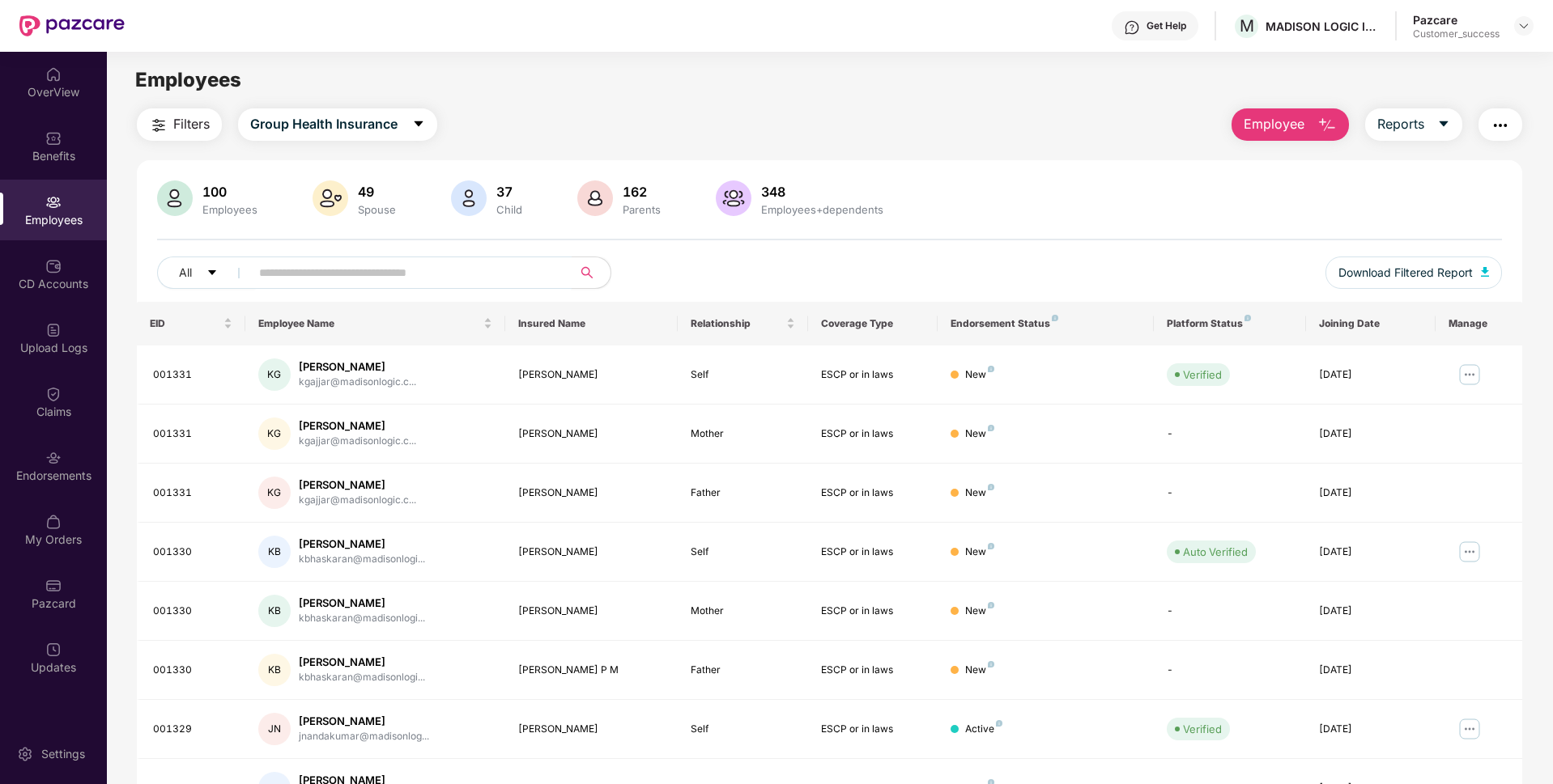
click at [328, 272] on input "text" at bounding box center [404, 273] width 291 height 25
paste input "**********"
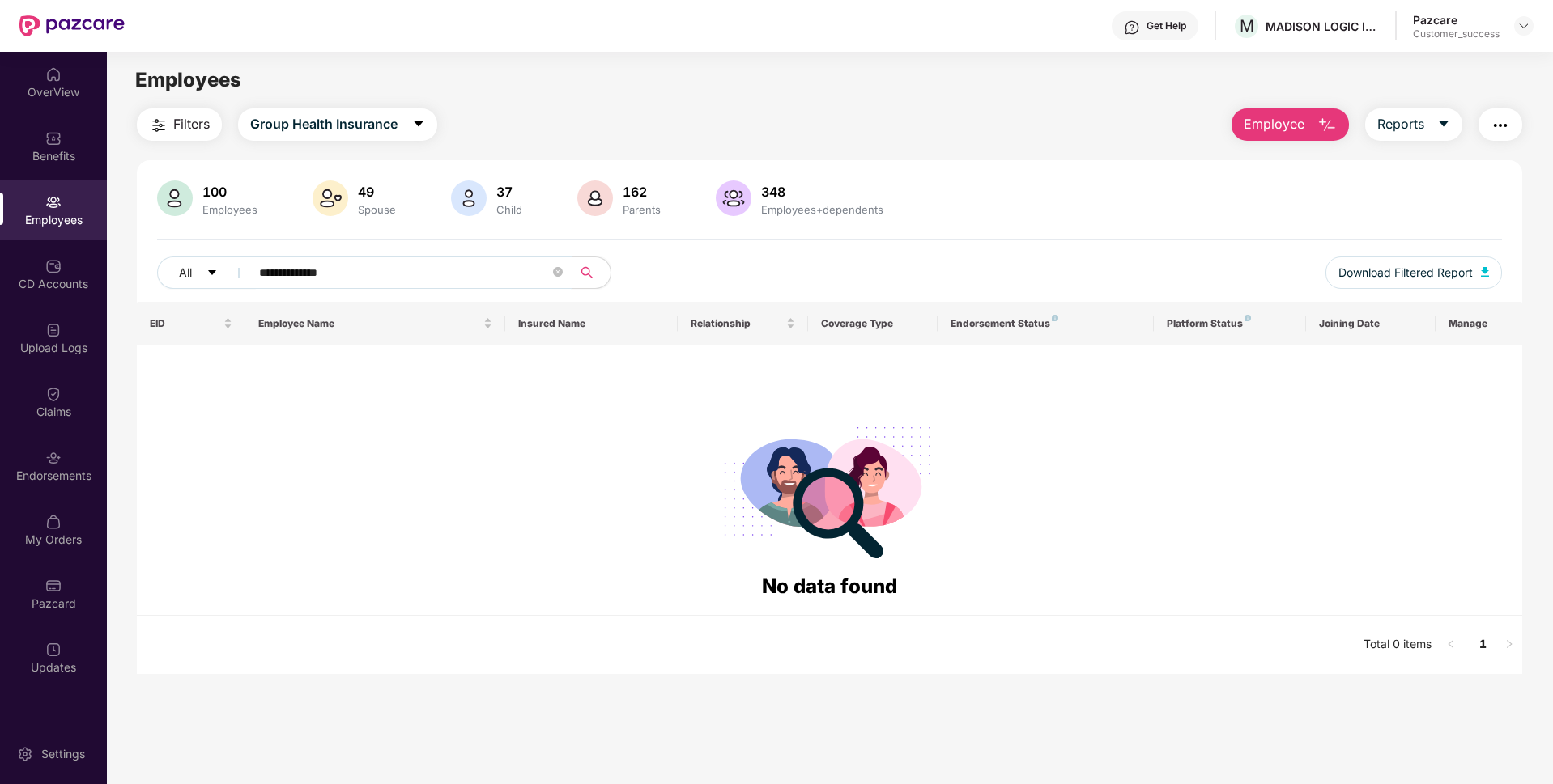
drag, startPoint x: 412, startPoint y: 272, endPoint x: 302, endPoint y: 278, distance: 110.2
click at [302, 278] on input "**********" at bounding box center [404, 273] width 291 height 25
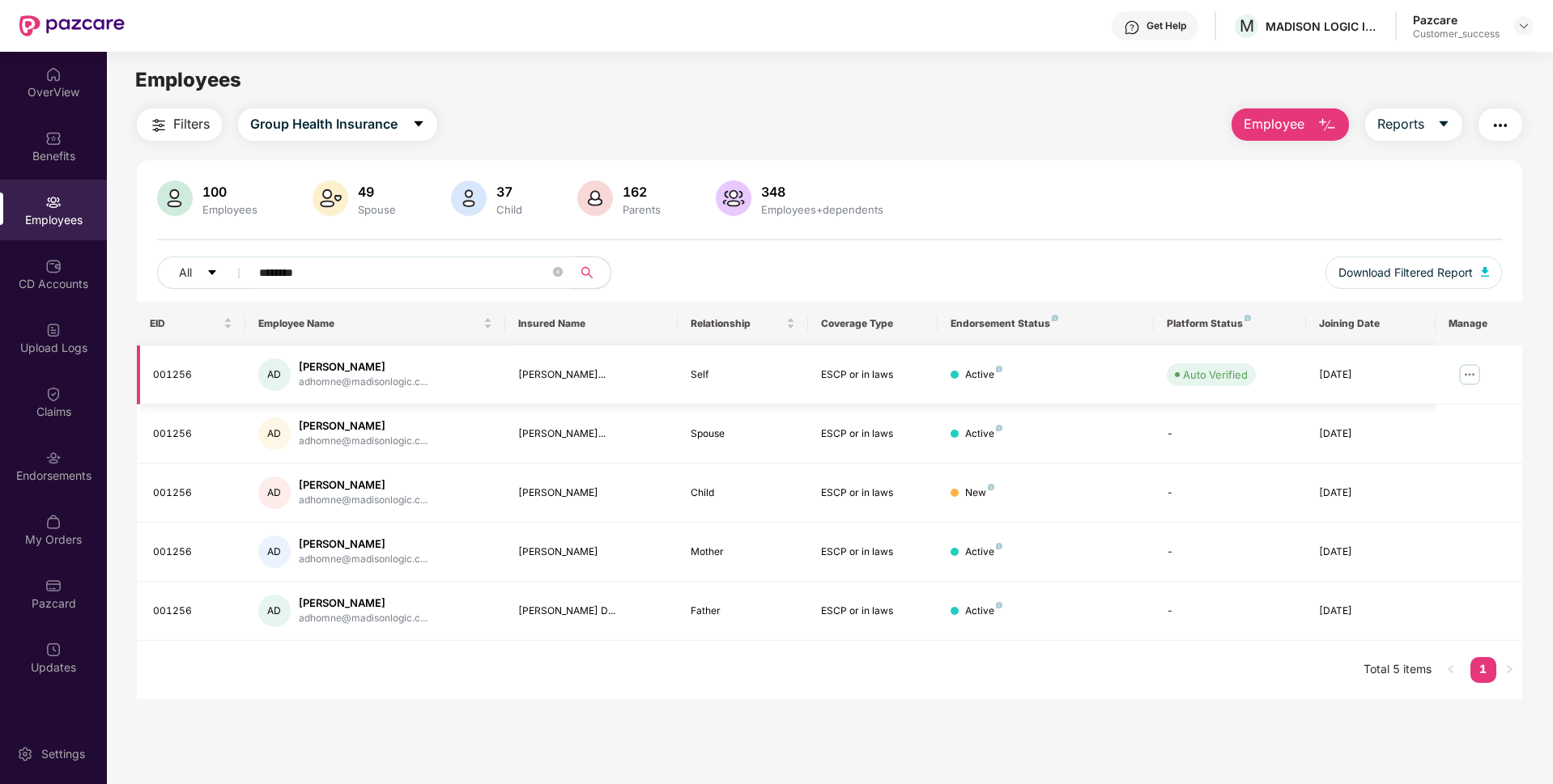
type input "*******"
click at [1465, 379] on img at bounding box center [1469, 374] width 26 height 26
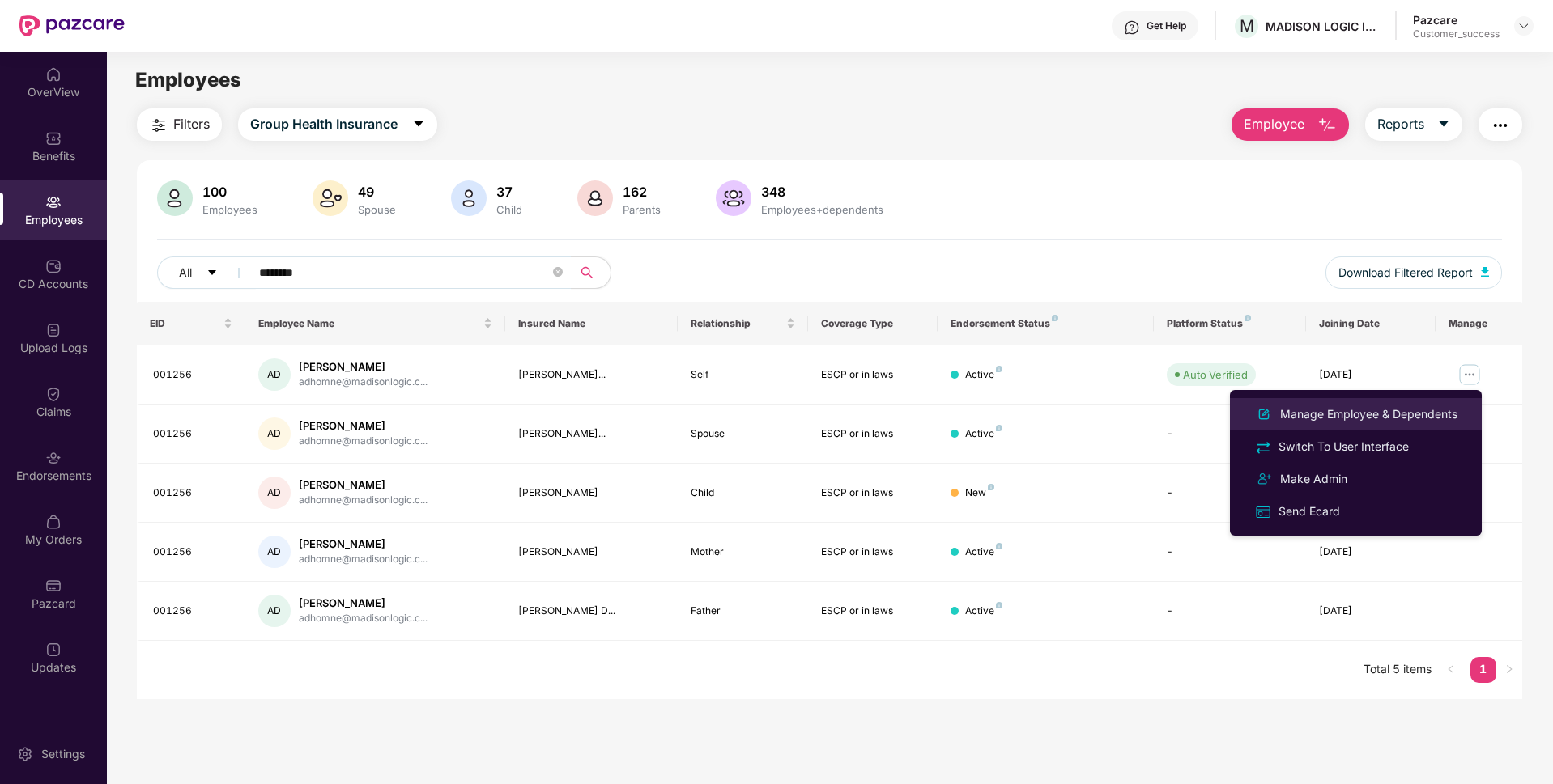
click at [1361, 411] on div "Manage Employee & Dependents" at bounding box center [1368, 413] width 184 height 17
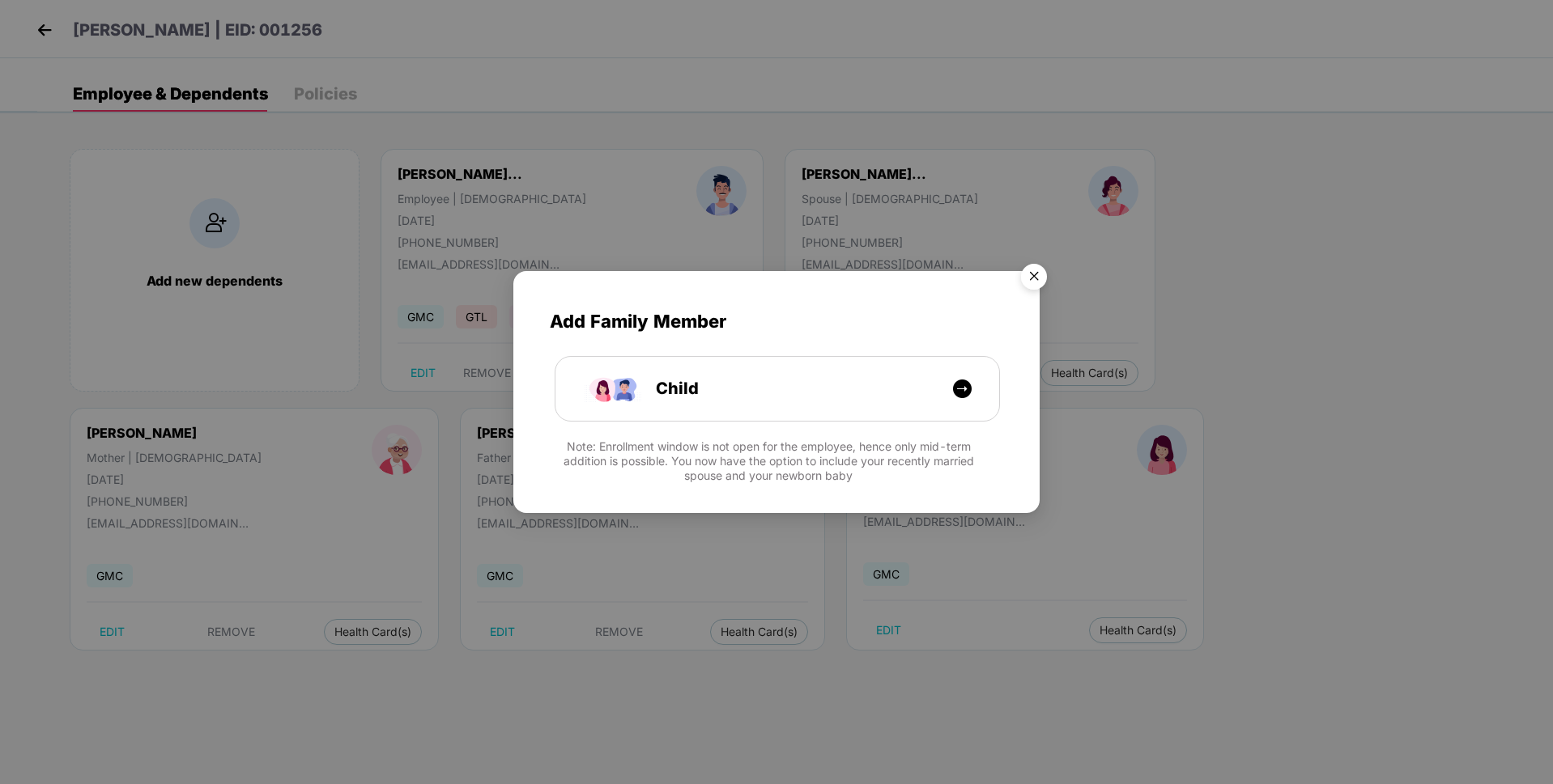
click at [1040, 267] on img "Close" at bounding box center [1034, 279] width 46 height 46
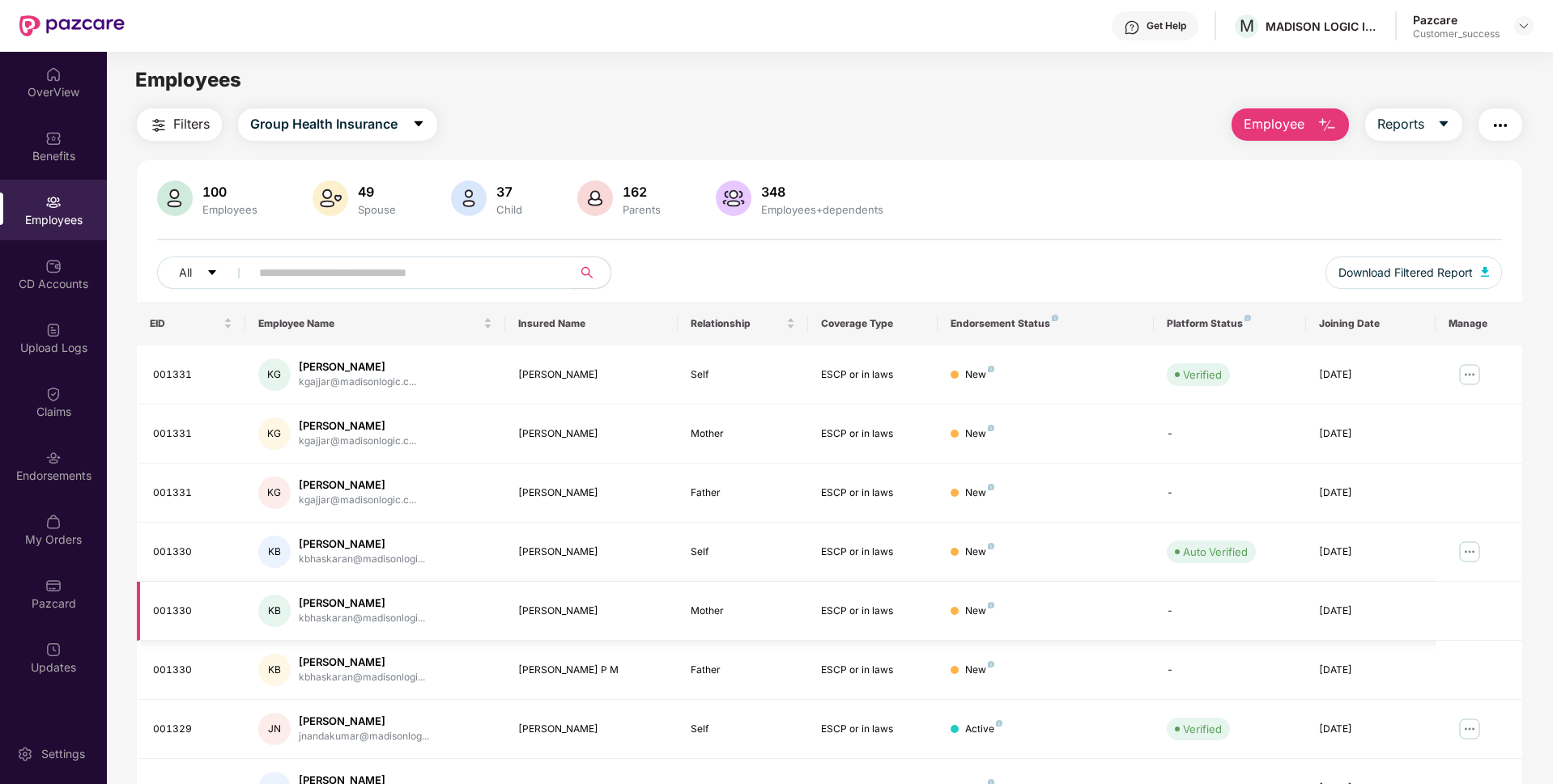
scroll to position [12, 0]
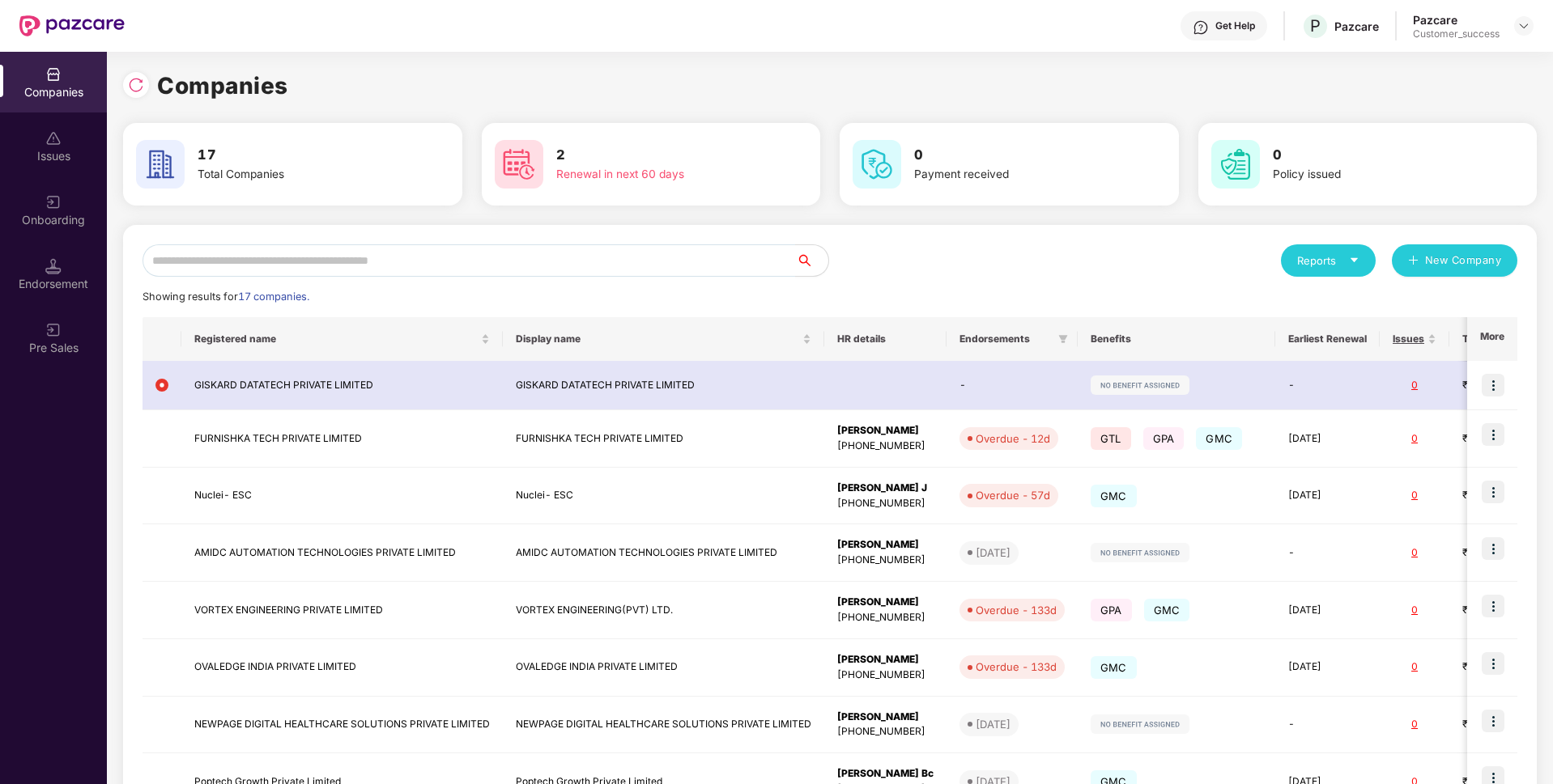
scroll to position [0, 2]
click at [509, 261] on input "text" at bounding box center [469, 260] width 653 height 32
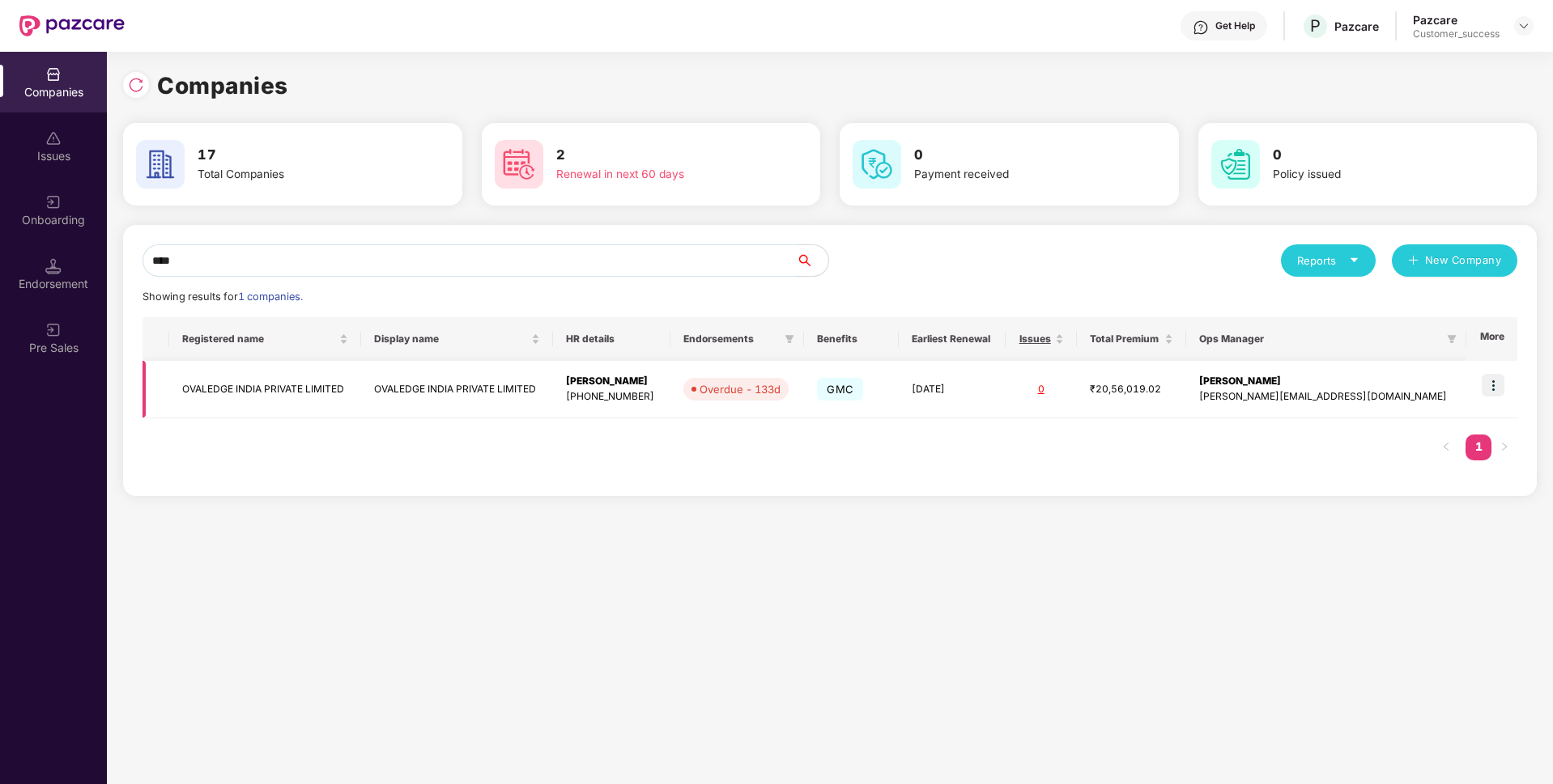
type input "****"
click at [1501, 382] on img at bounding box center [1493, 385] width 23 height 23
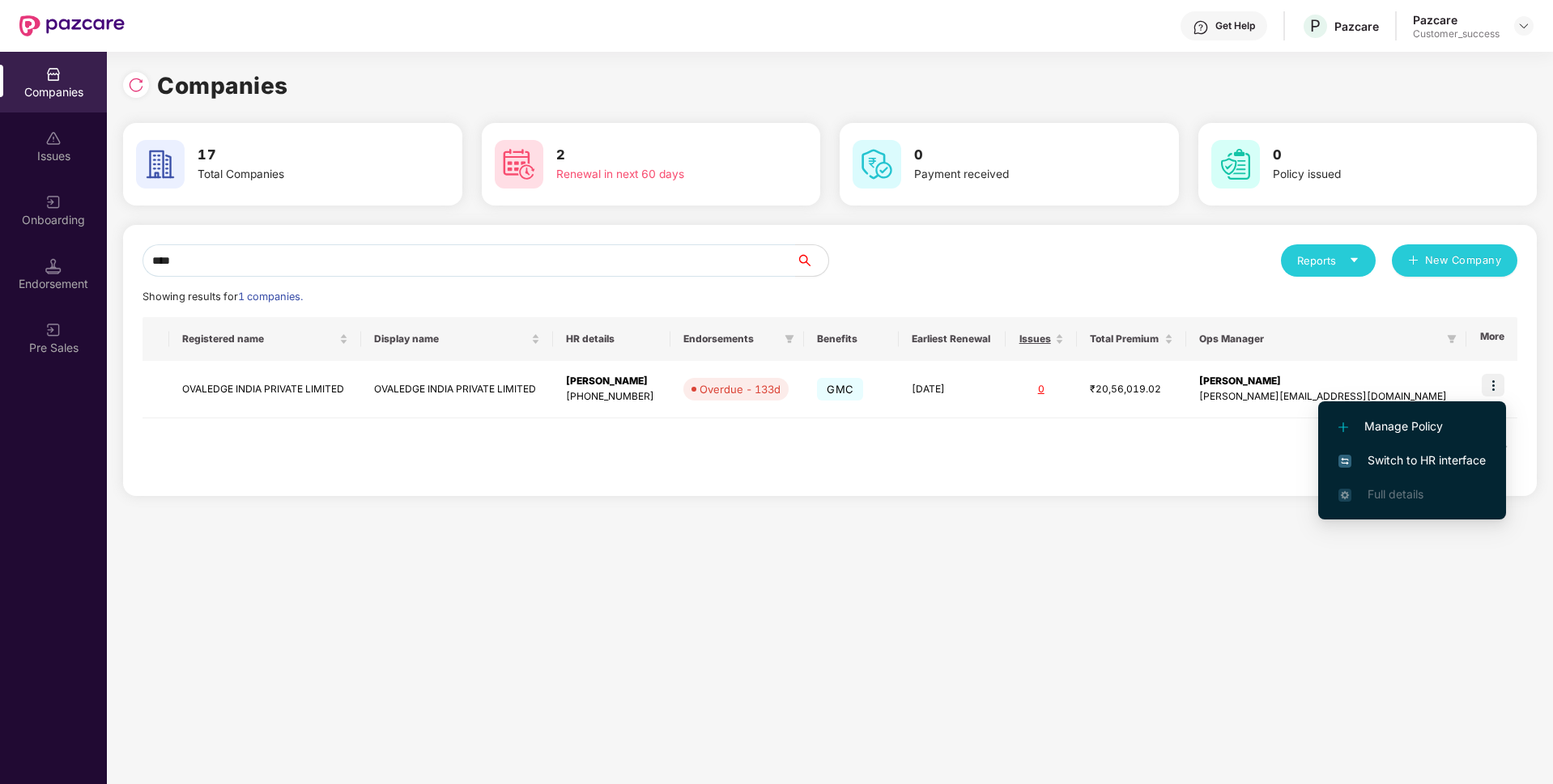
click at [1393, 459] on span "Switch to HR interface" at bounding box center [1411, 460] width 147 height 17
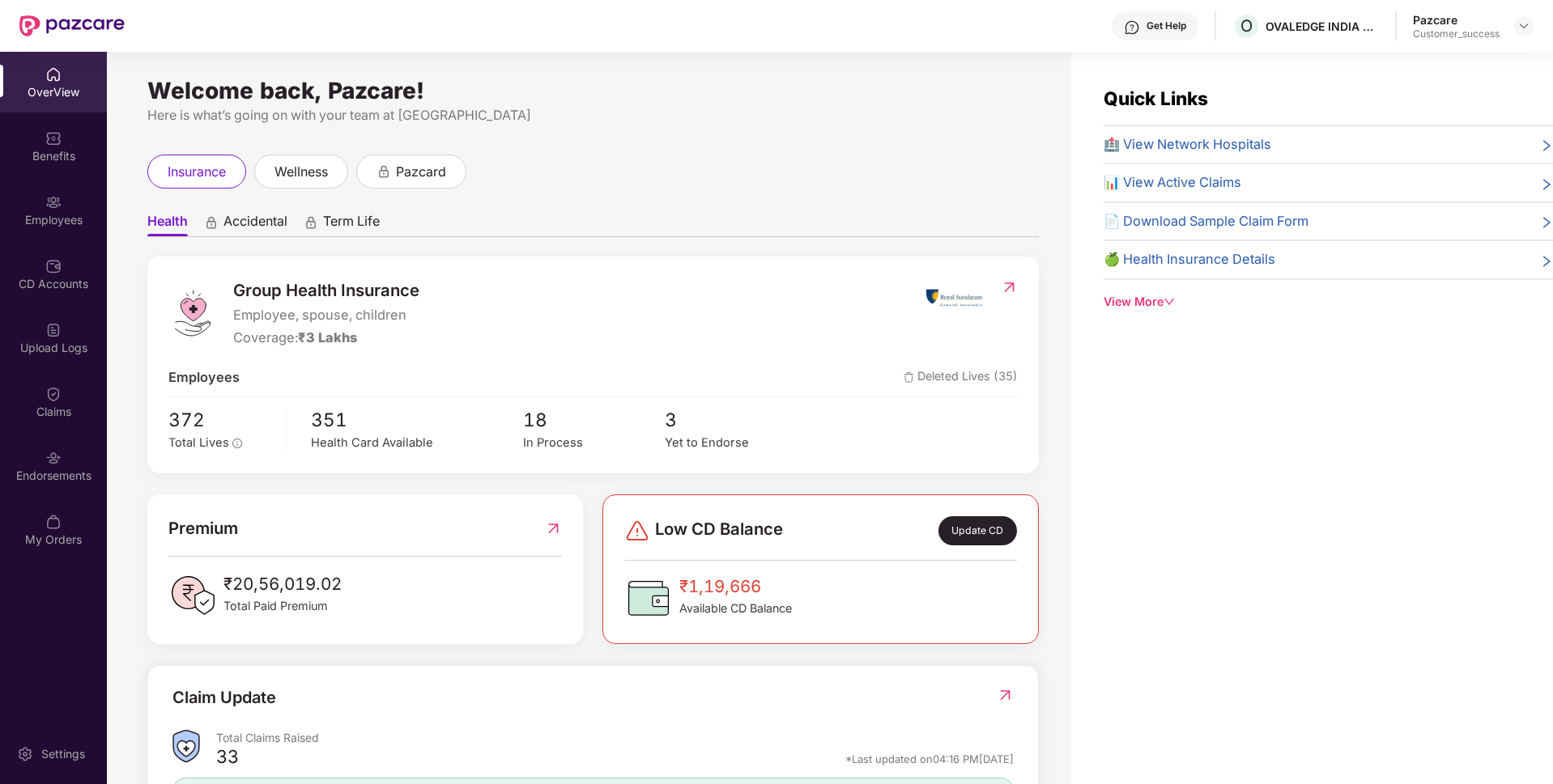
click at [25, 182] on div "Employees" at bounding box center [53, 209] width 107 height 60
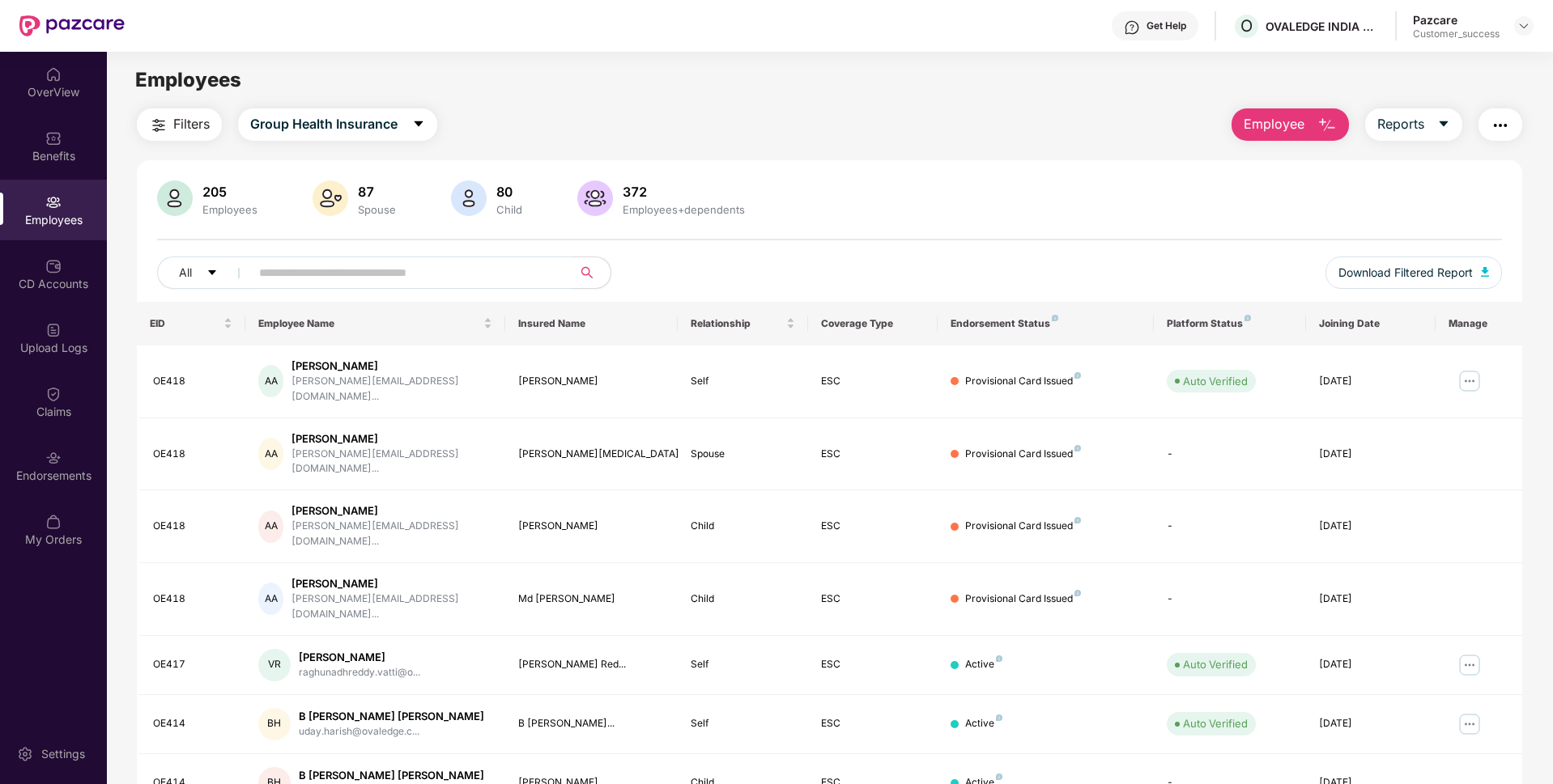
click at [501, 265] on input "text" at bounding box center [404, 273] width 291 height 25
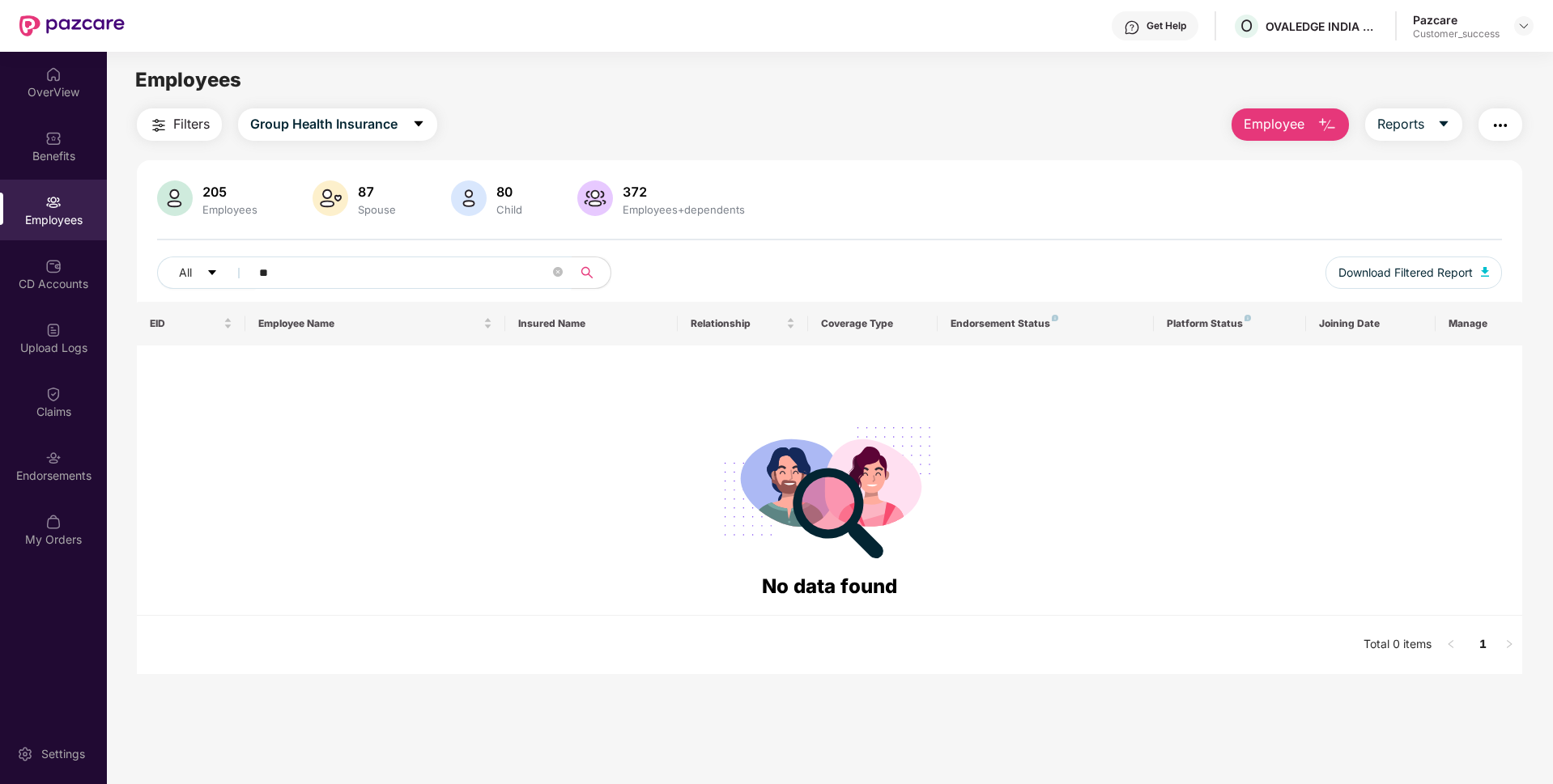
type input "*"
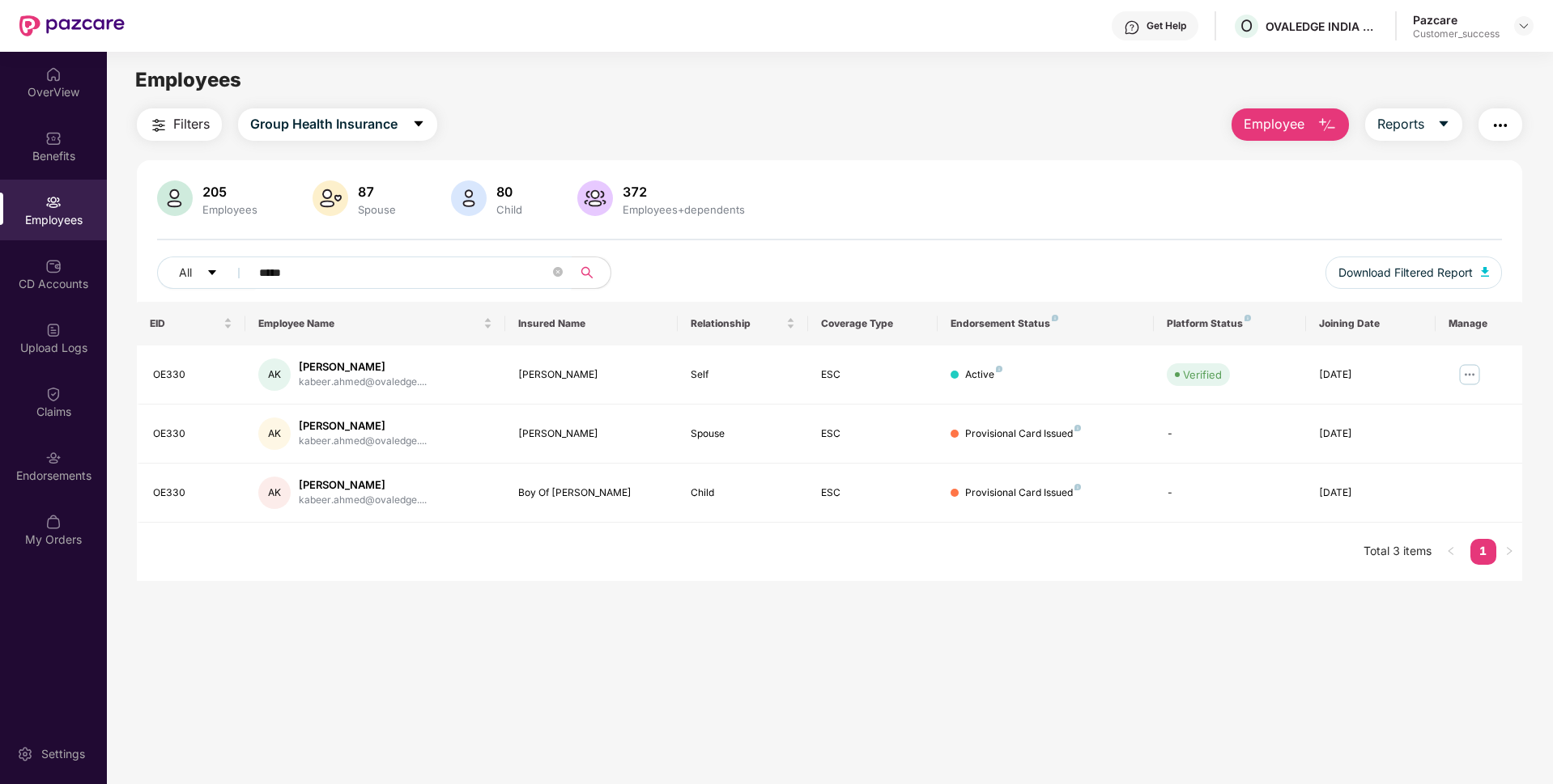
type input "*****"
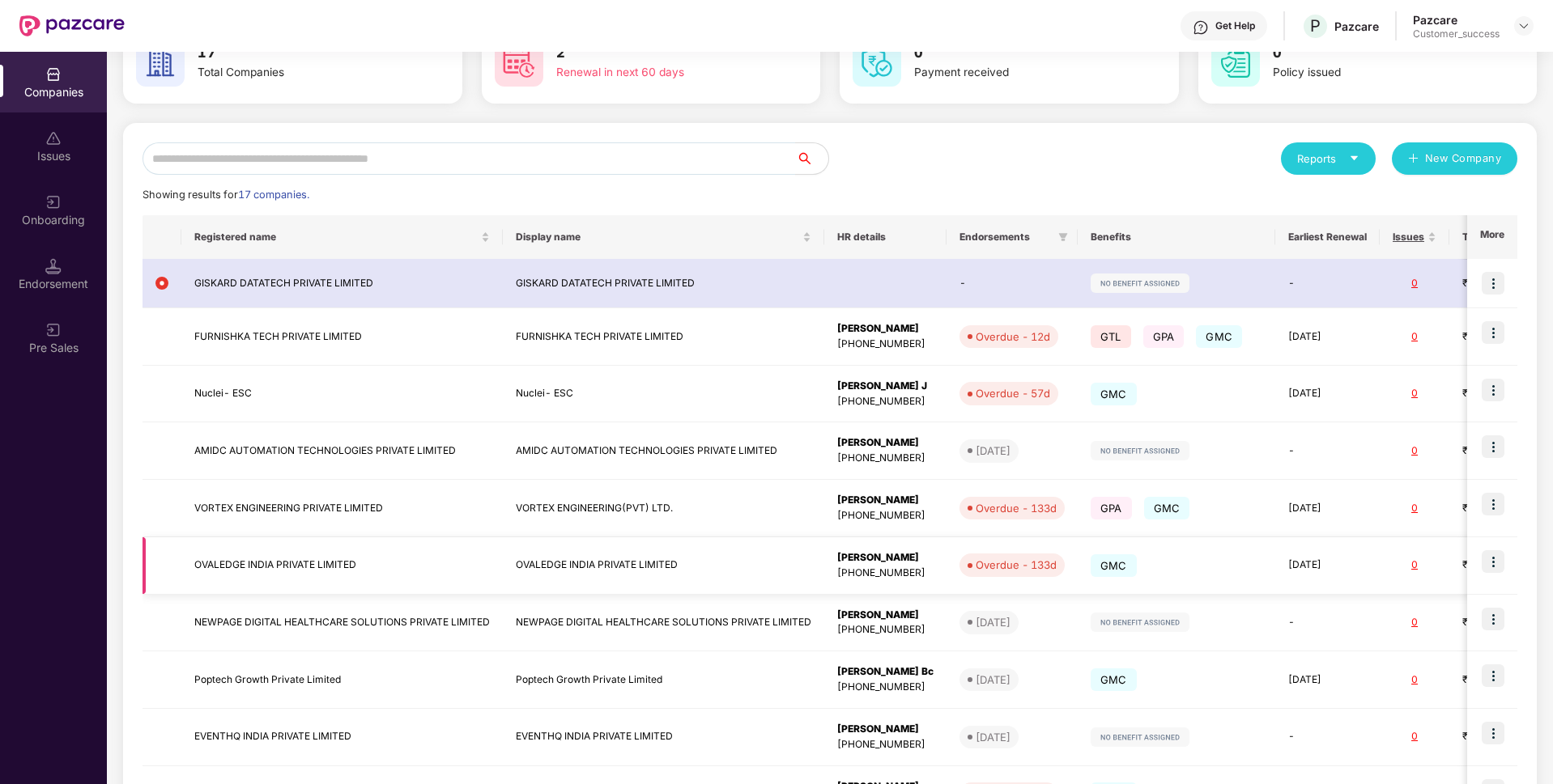
scroll to position [231, 0]
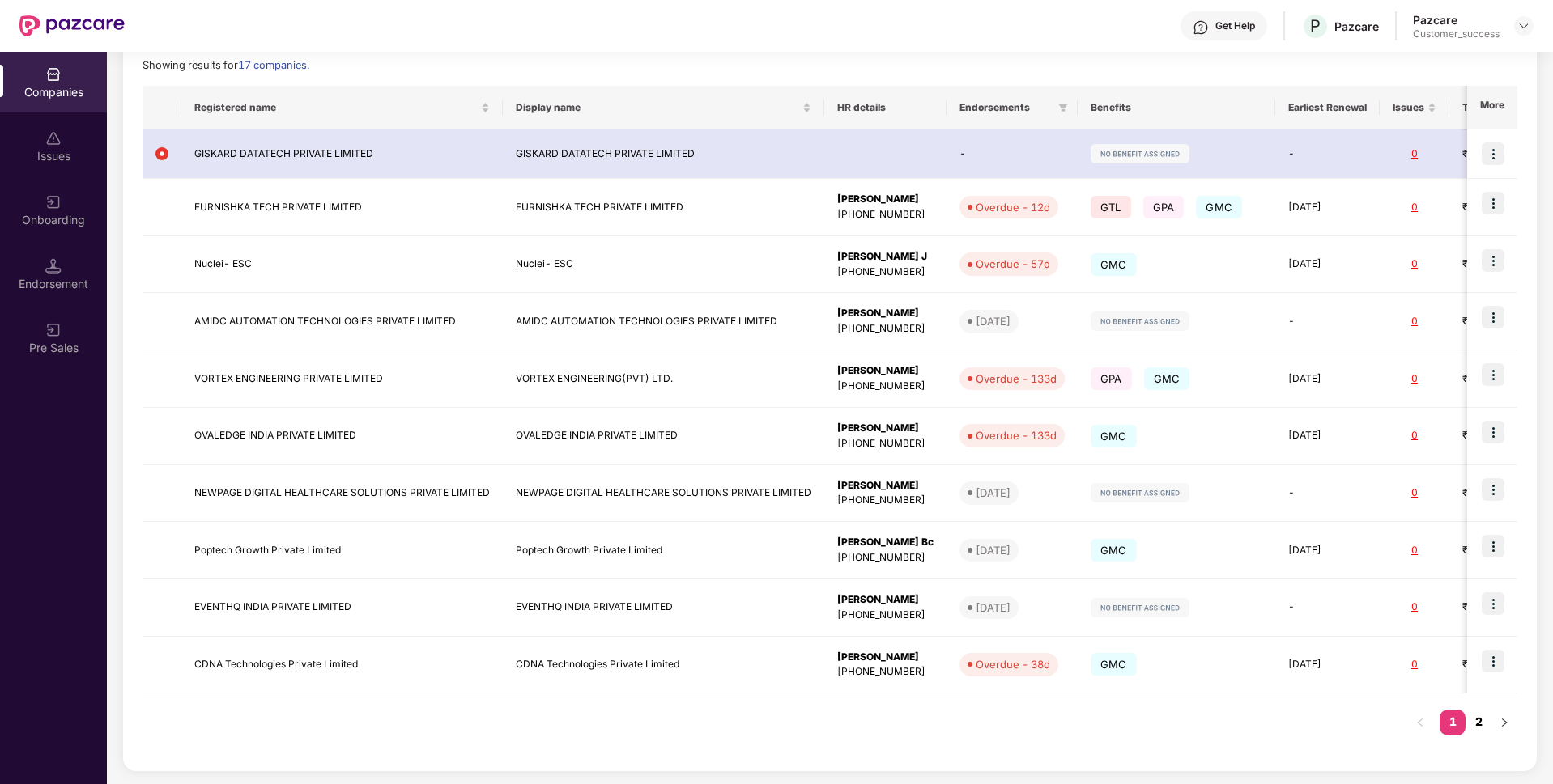
click at [1478, 724] on link "2" at bounding box center [1478, 722] width 26 height 25
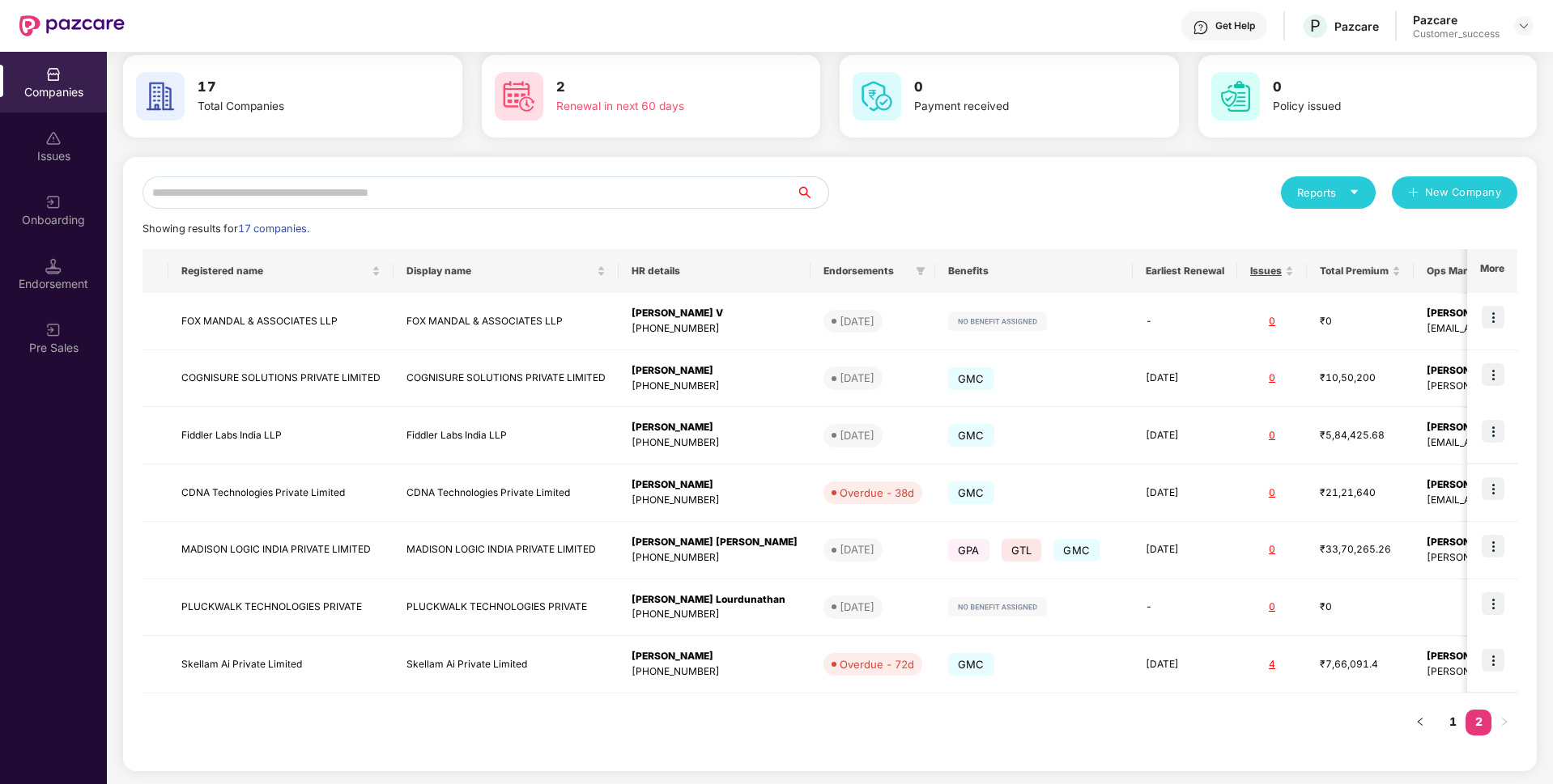
scroll to position [68, 0]
click at [1453, 724] on link "1" at bounding box center [1452, 722] width 26 height 25
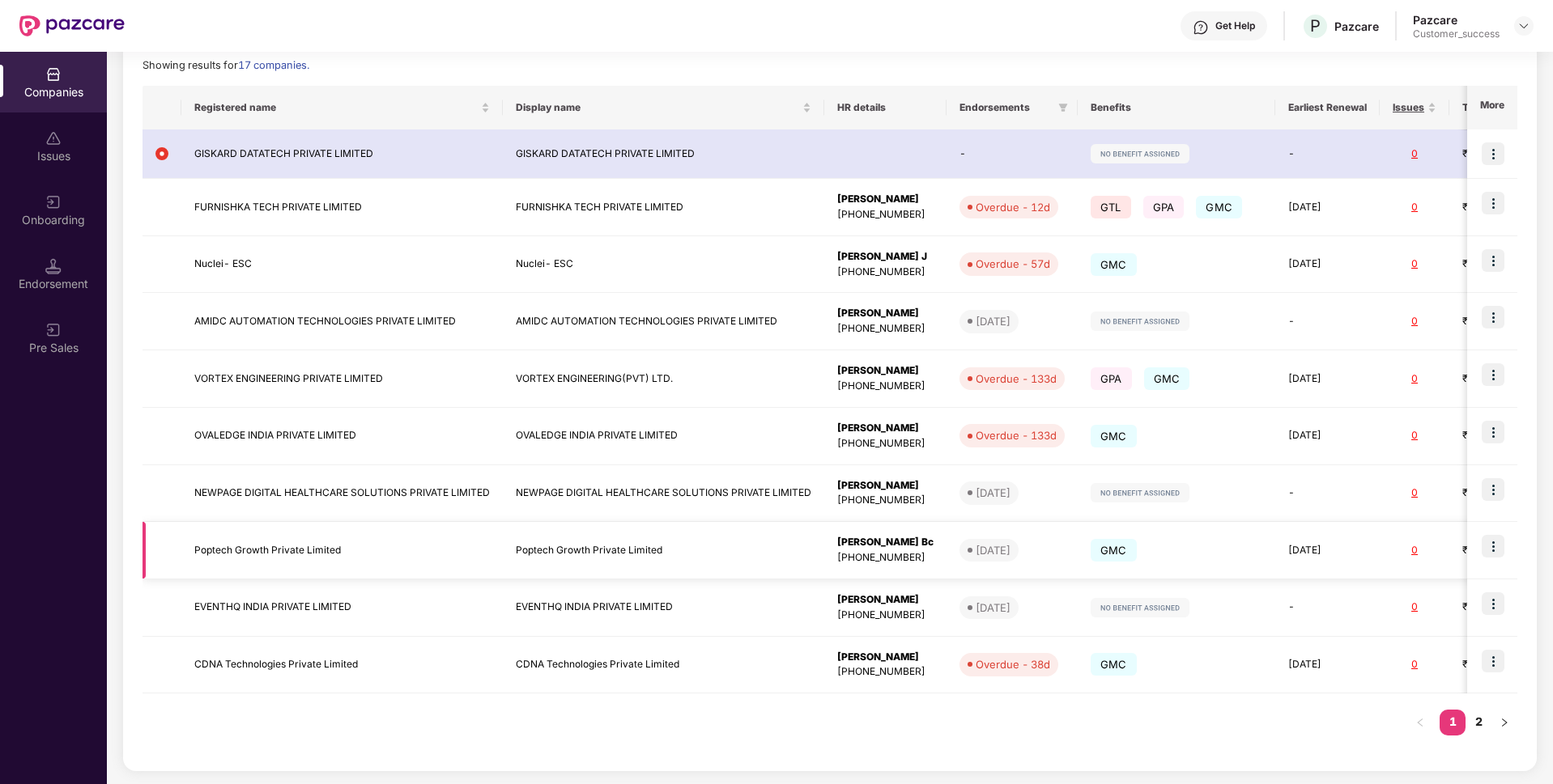
scroll to position [0, 0]
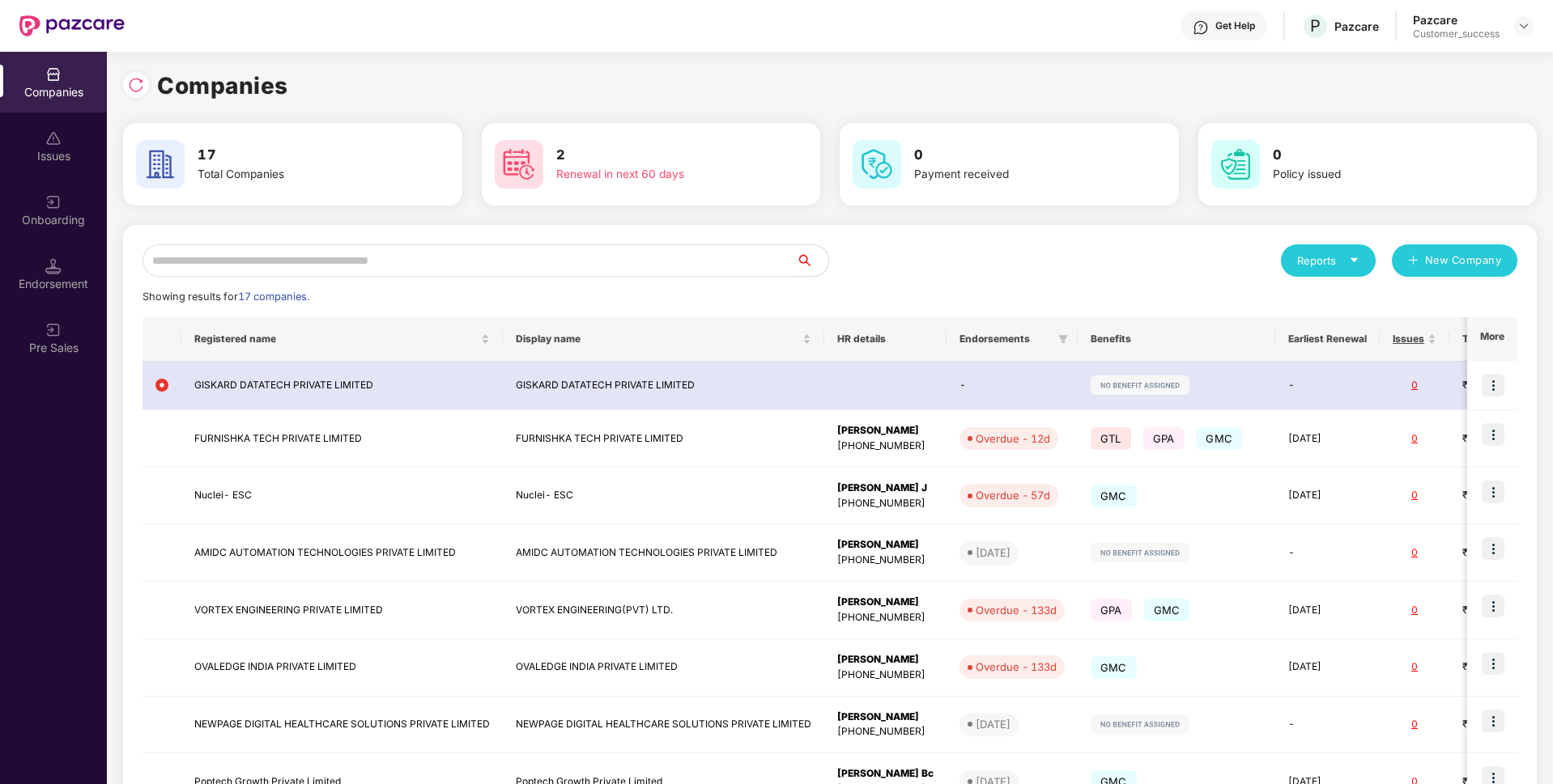
click at [375, 269] on input "text" at bounding box center [469, 260] width 653 height 32
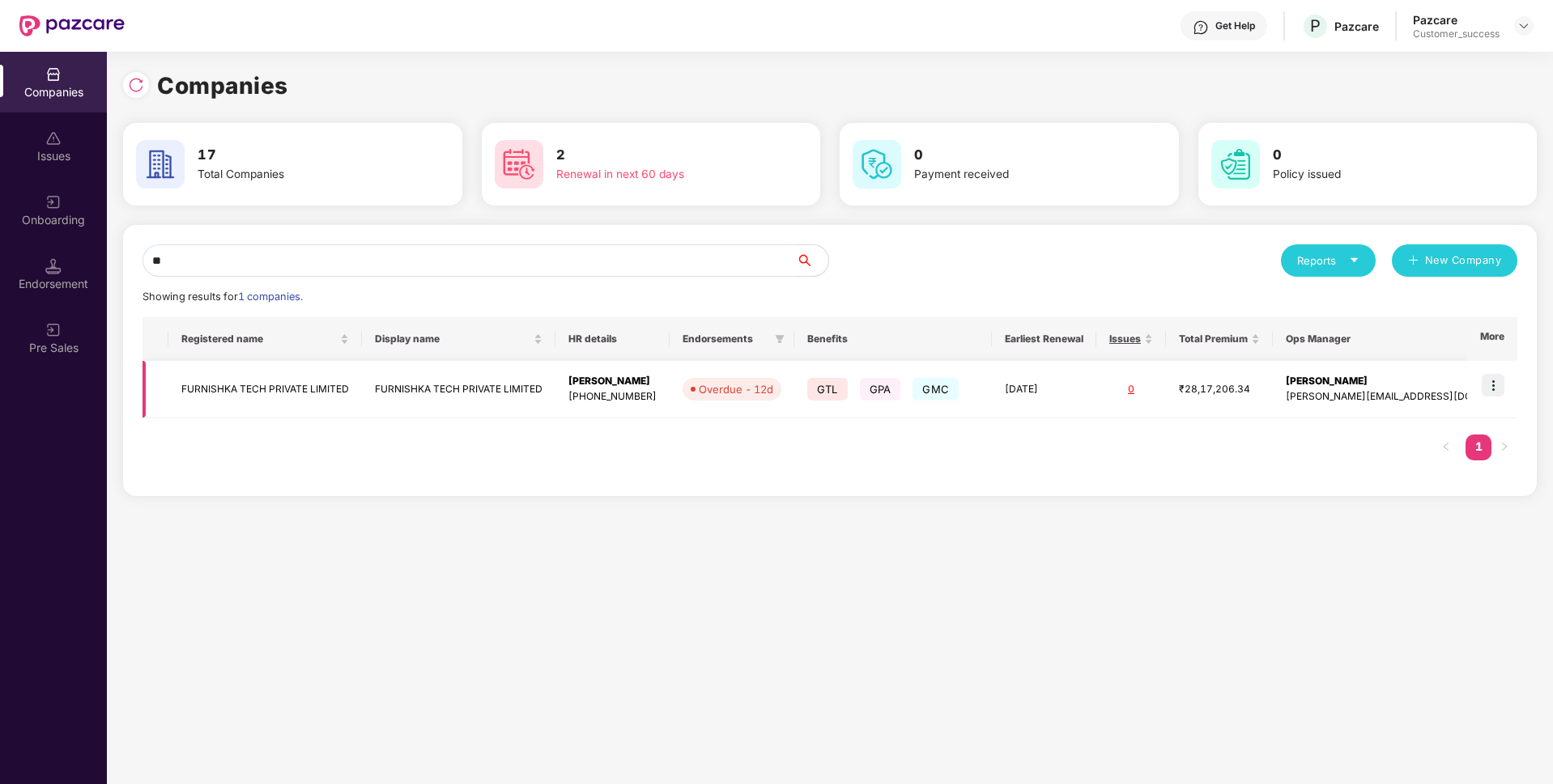
type input "*"
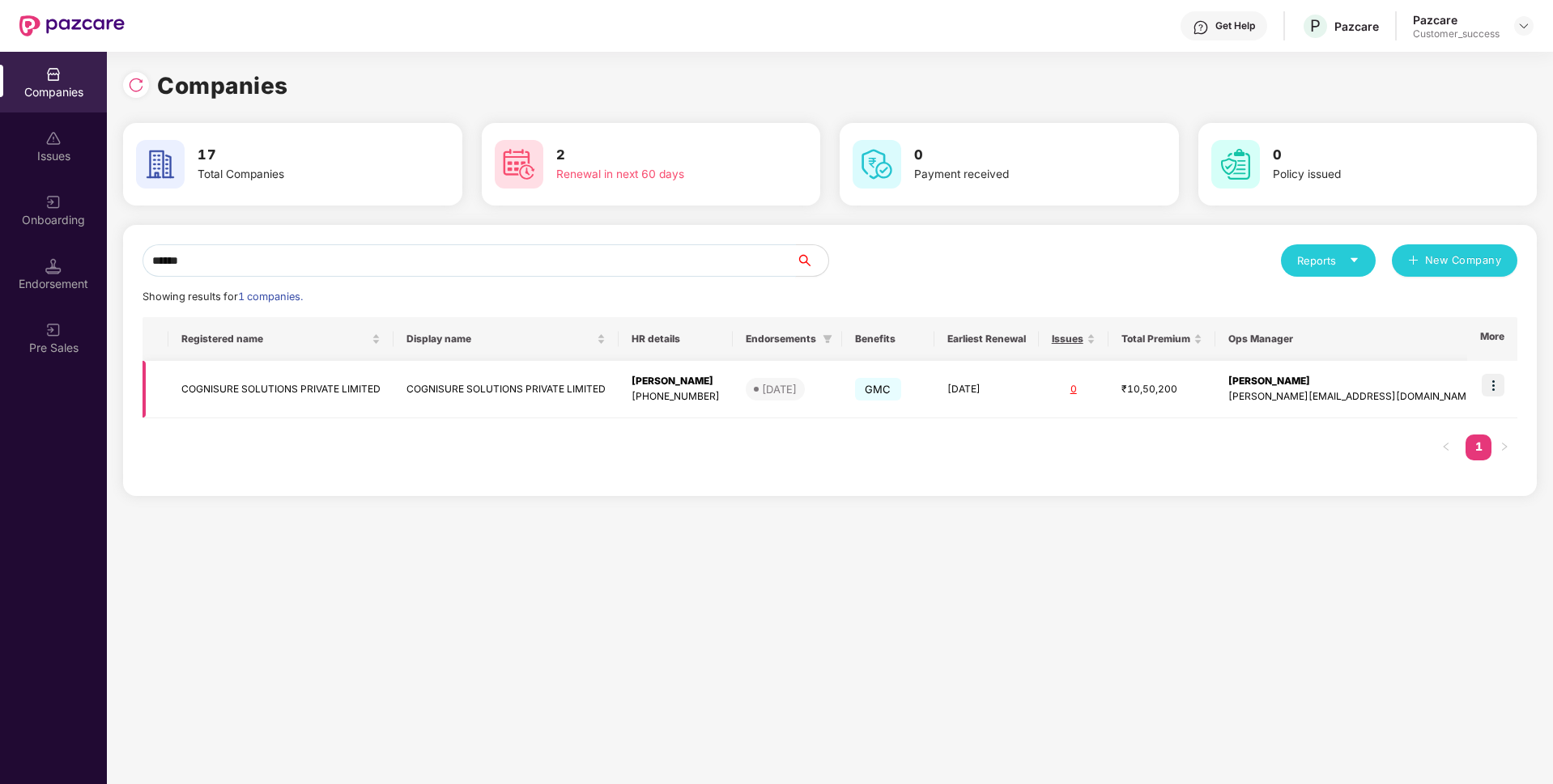
type input "******"
click at [351, 385] on td "COGNISURE SOLUTIONS PRIVATE LIMITED" at bounding box center [281, 390] width 225 height 58
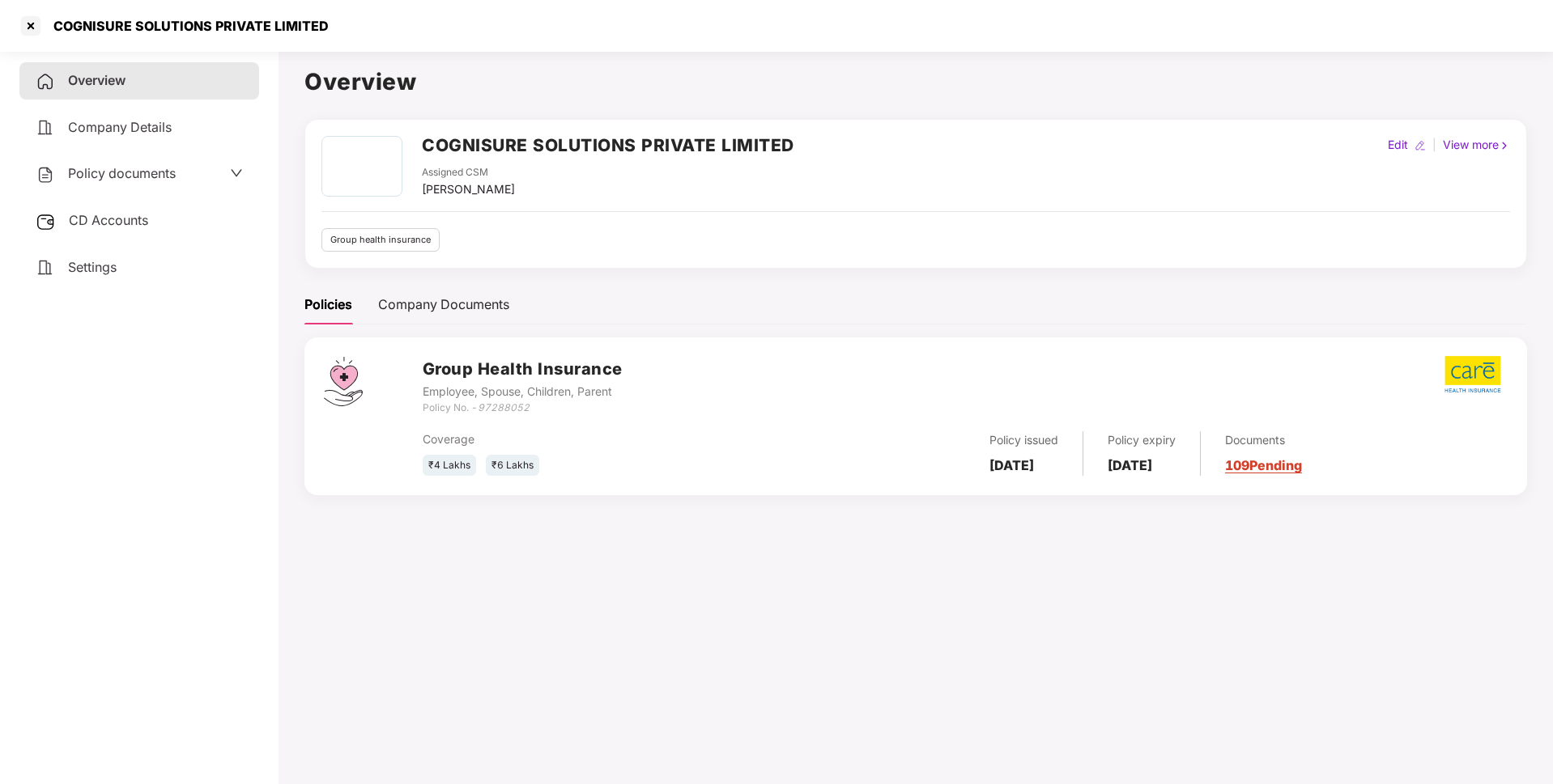
click at [154, 27] on div "COGNISURE SOLUTIONS PRIVATE LIMITED" at bounding box center [186, 26] width 285 height 16
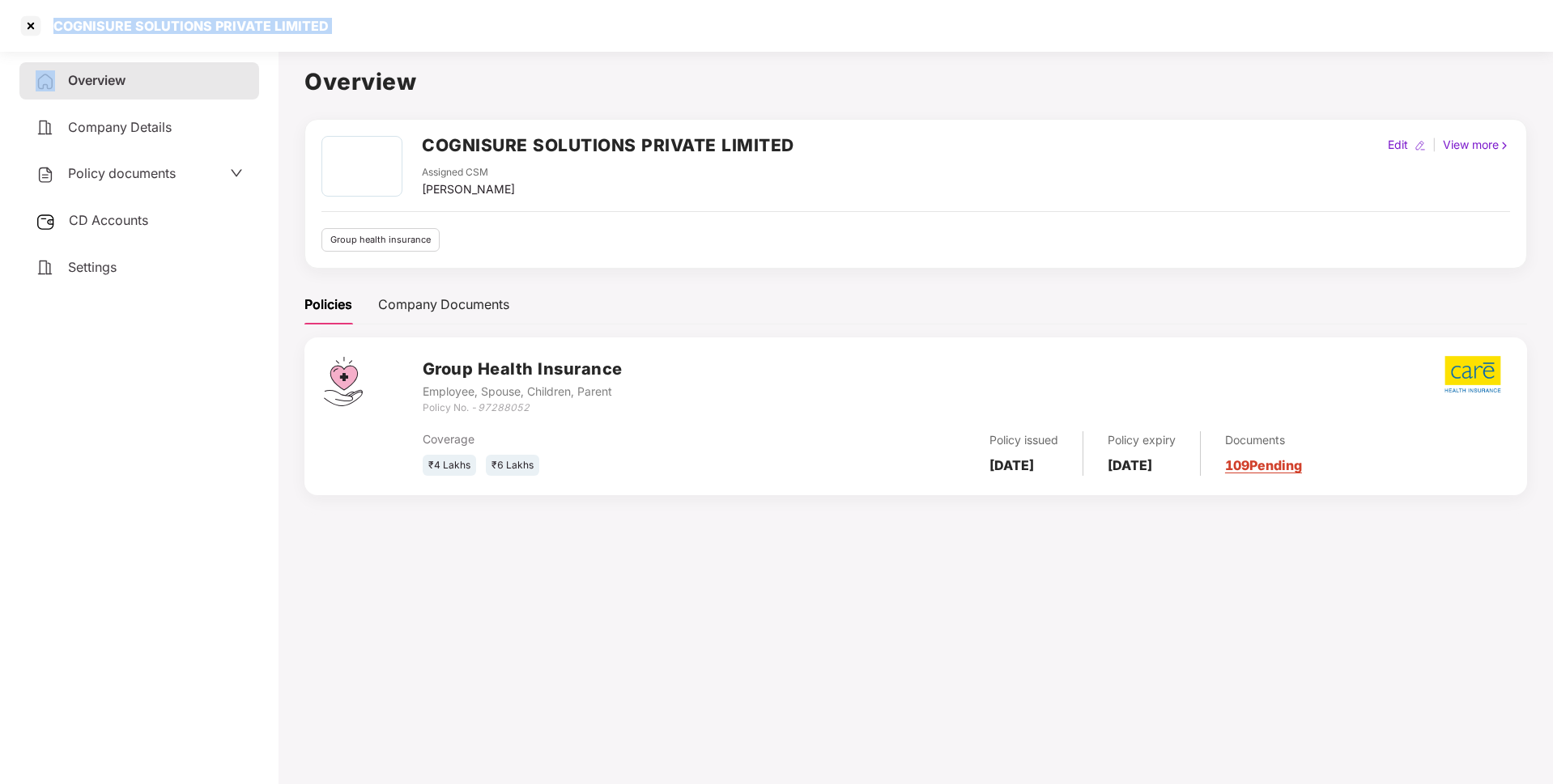
copy div "COGNISURE SOLUTIONS PRIVATE LIMITED"
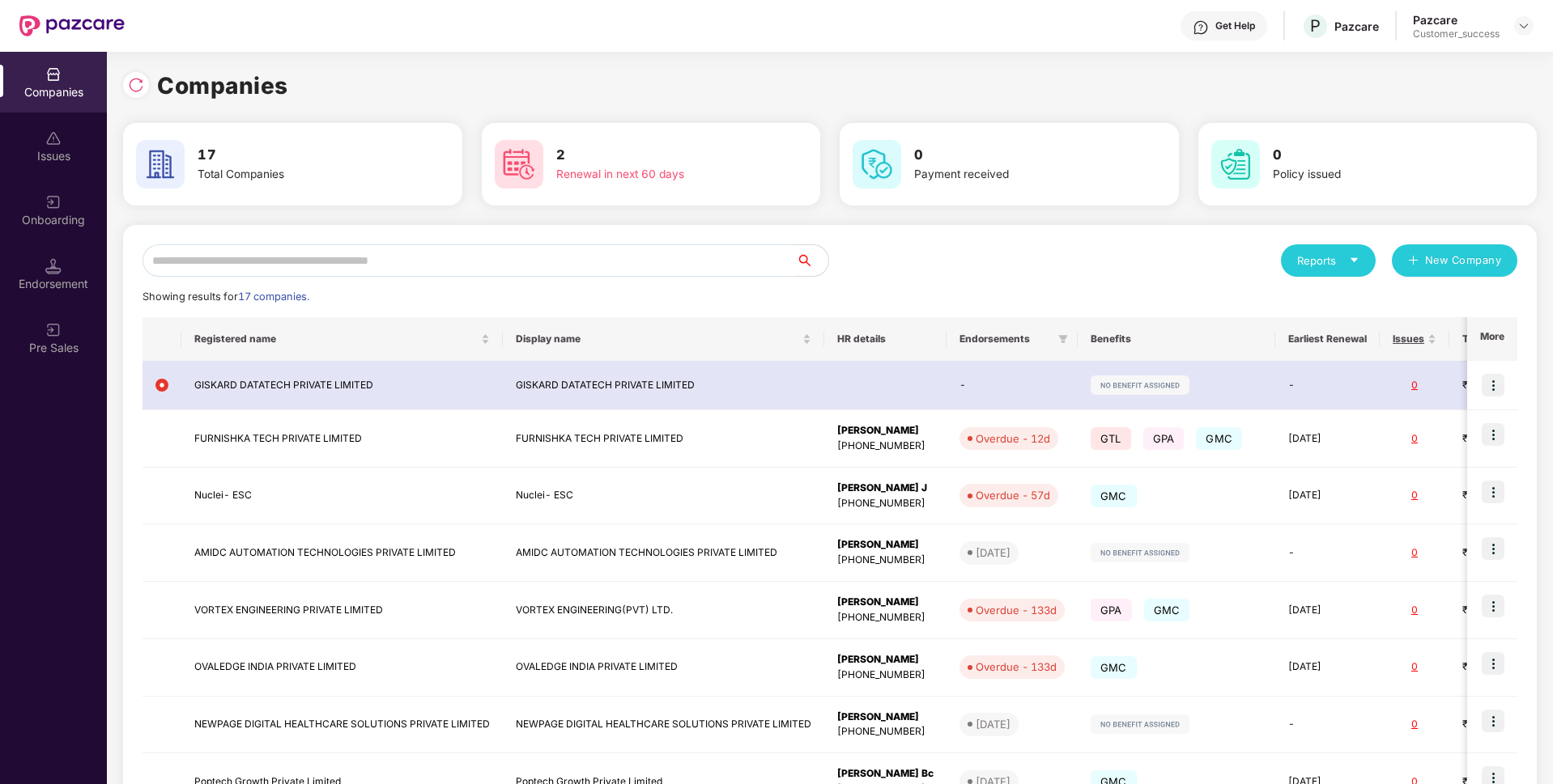
scroll to position [0, 2]
click at [448, 252] on input "text" at bounding box center [469, 260] width 653 height 32
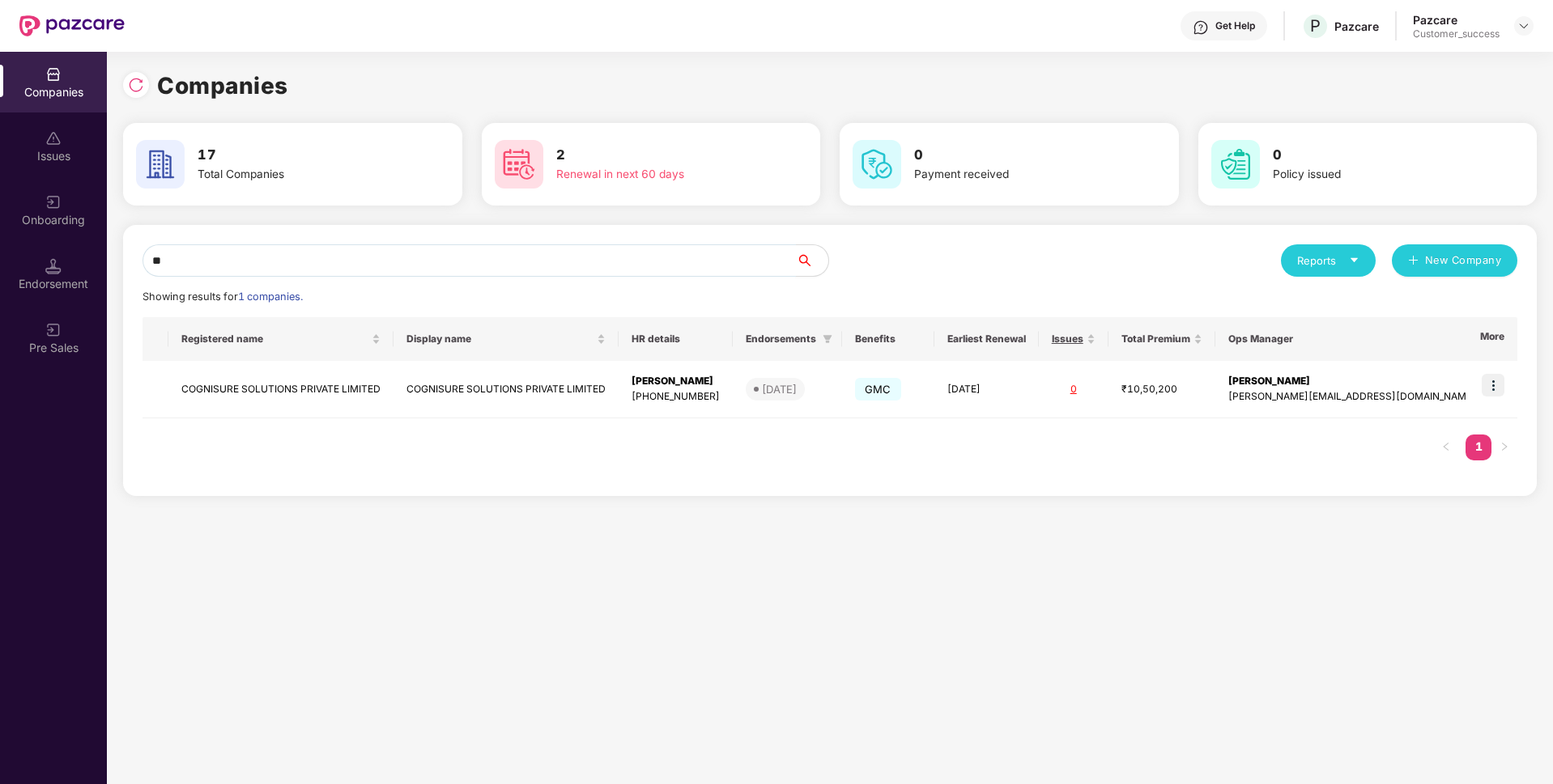
type input "*"
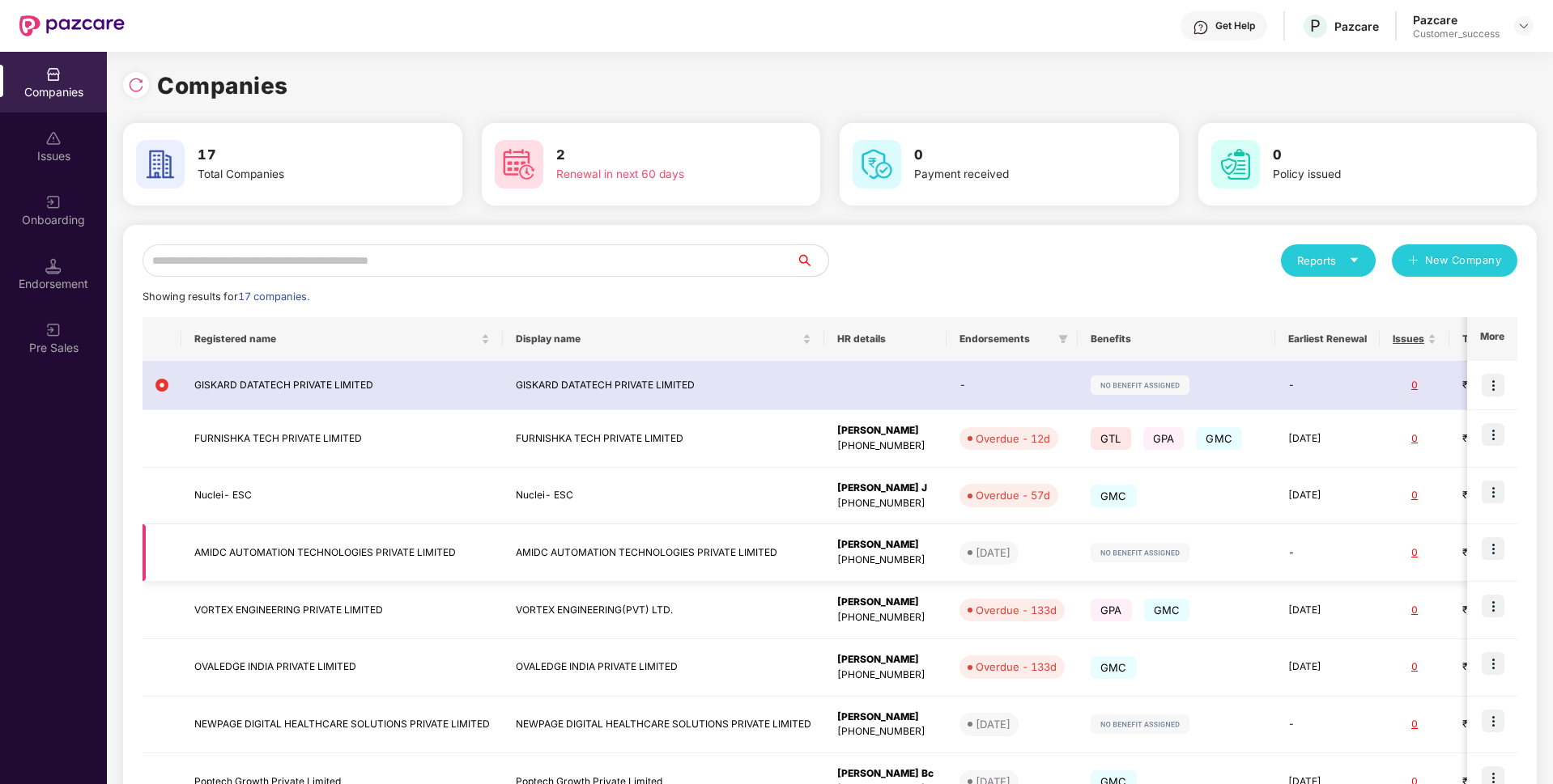
scroll to position [231, 0]
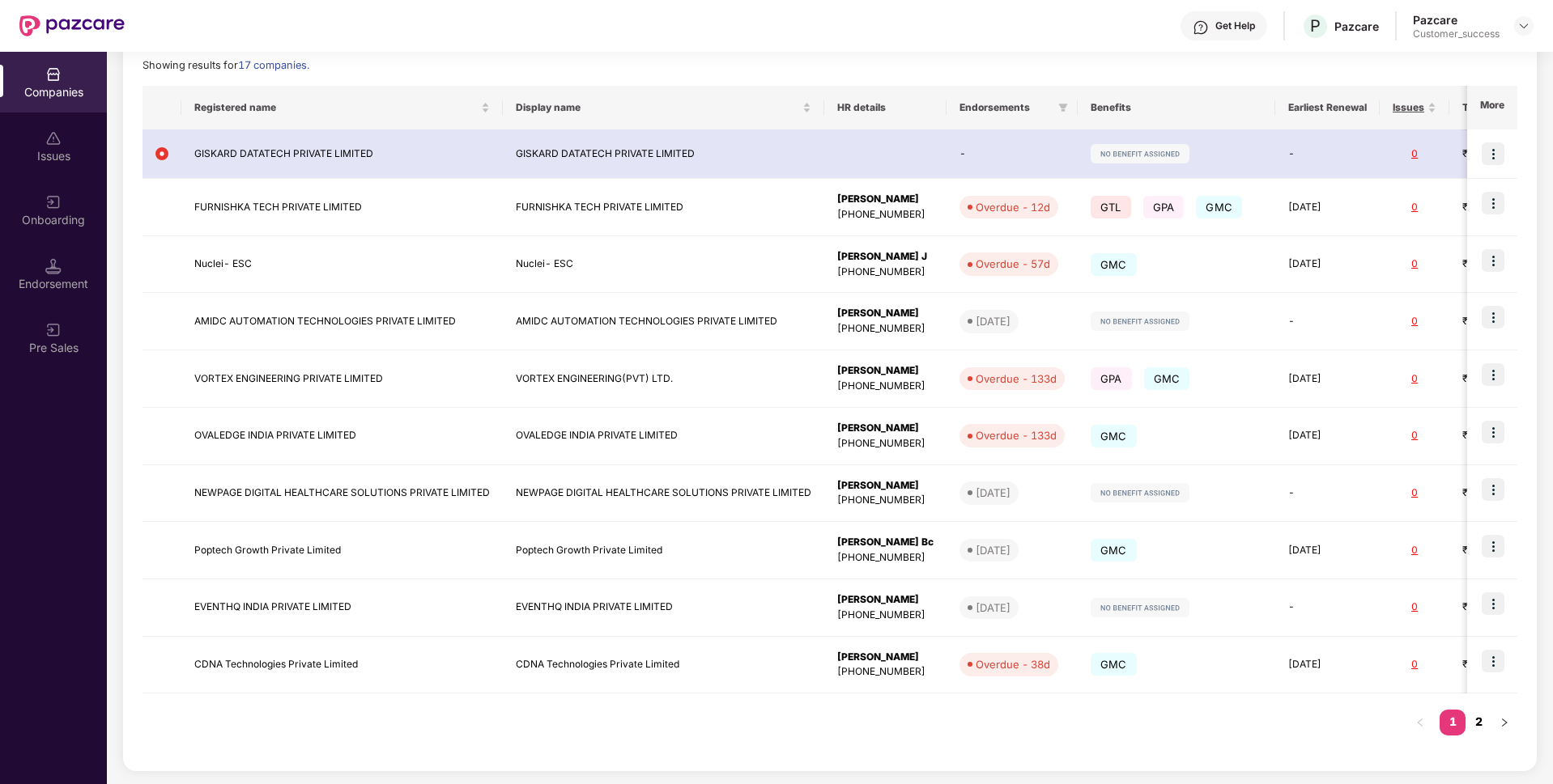
click at [1472, 724] on link "2" at bounding box center [1478, 722] width 26 height 25
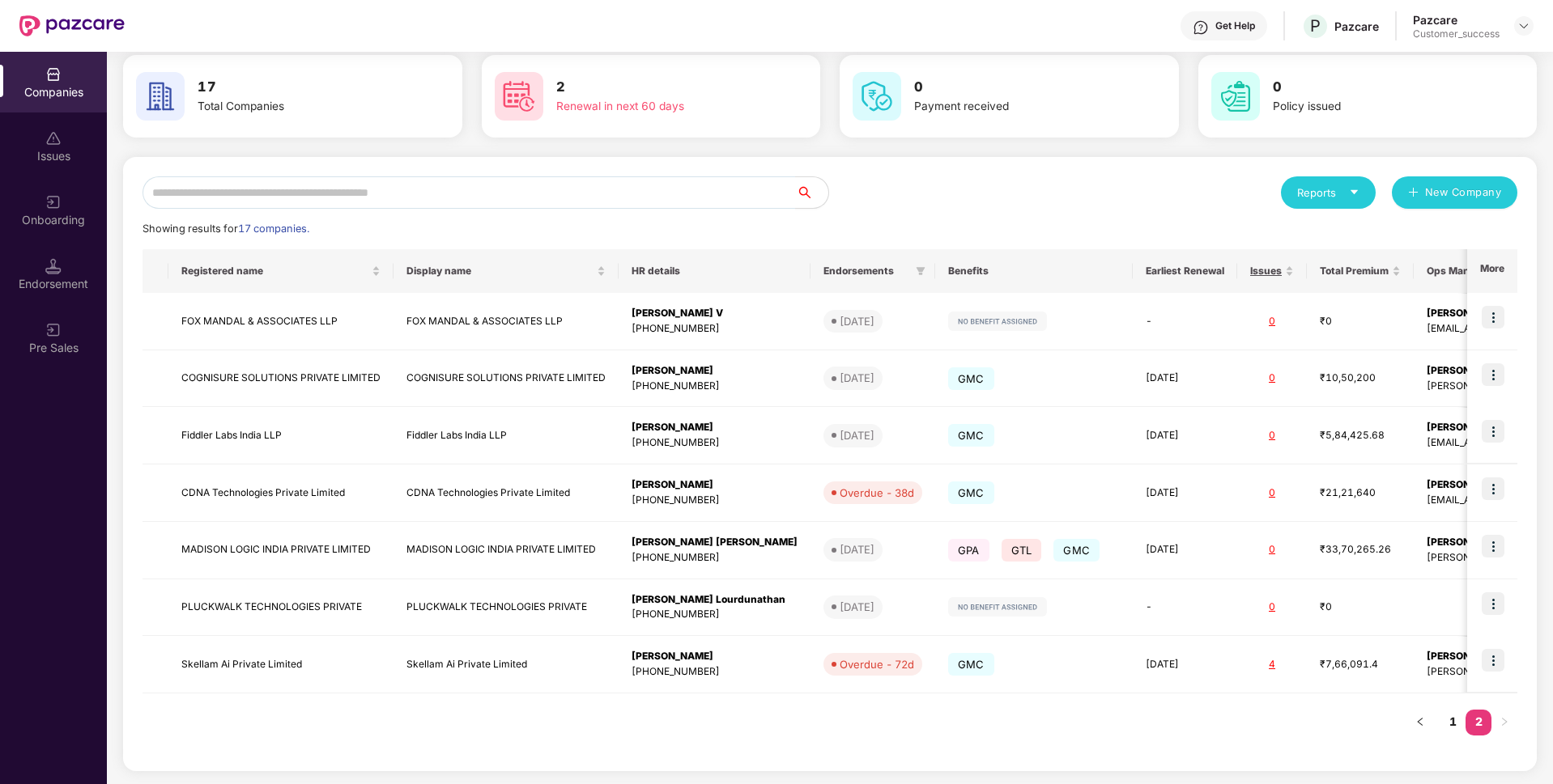
scroll to position [68, 0]
click at [1446, 720] on link "1" at bounding box center [1452, 722] width 26 height 25
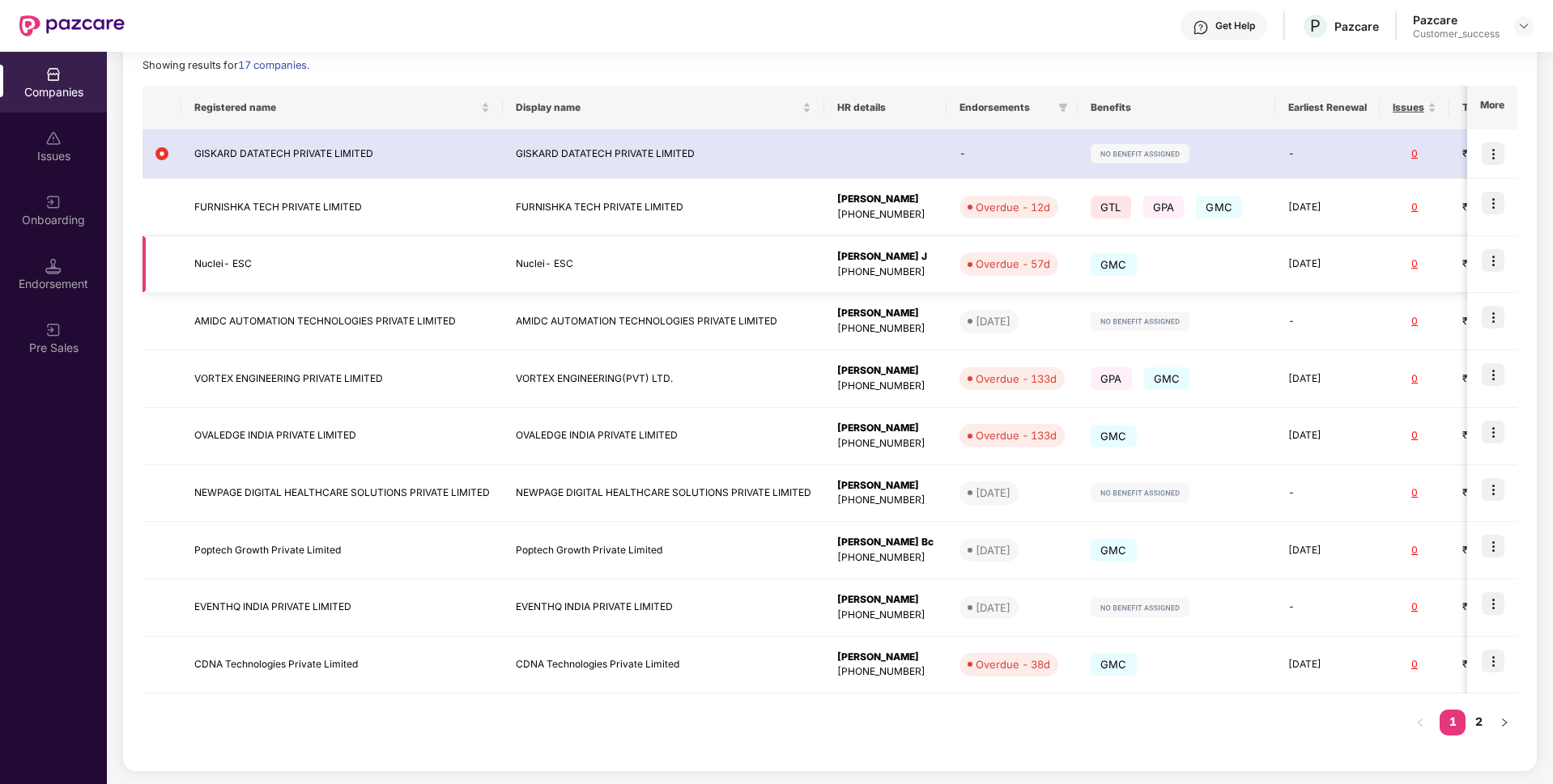
scroll to position [0, 0]
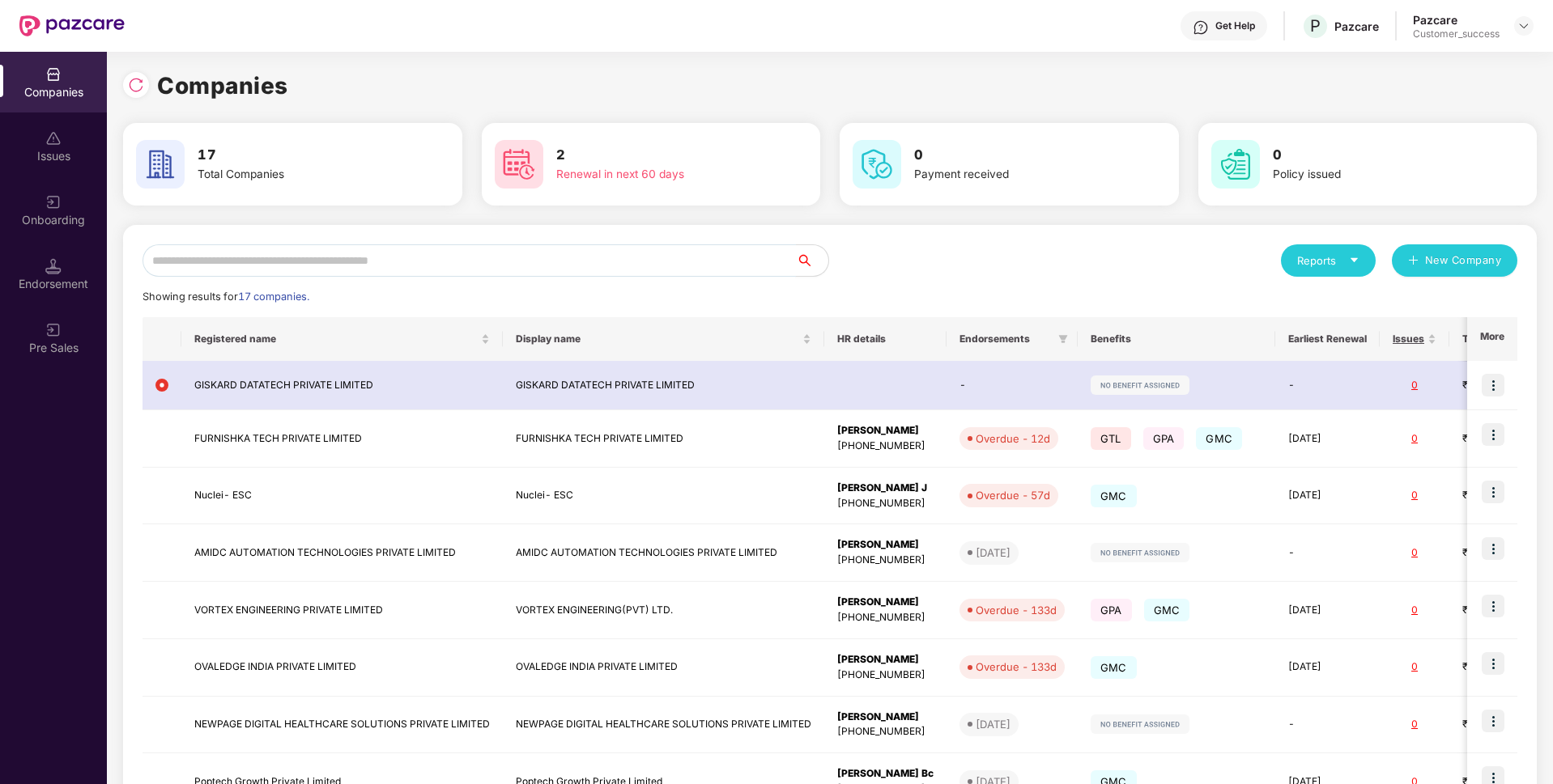
click at [580, 267] on input "text" at bounding box center [469, 260] width 653 height 32
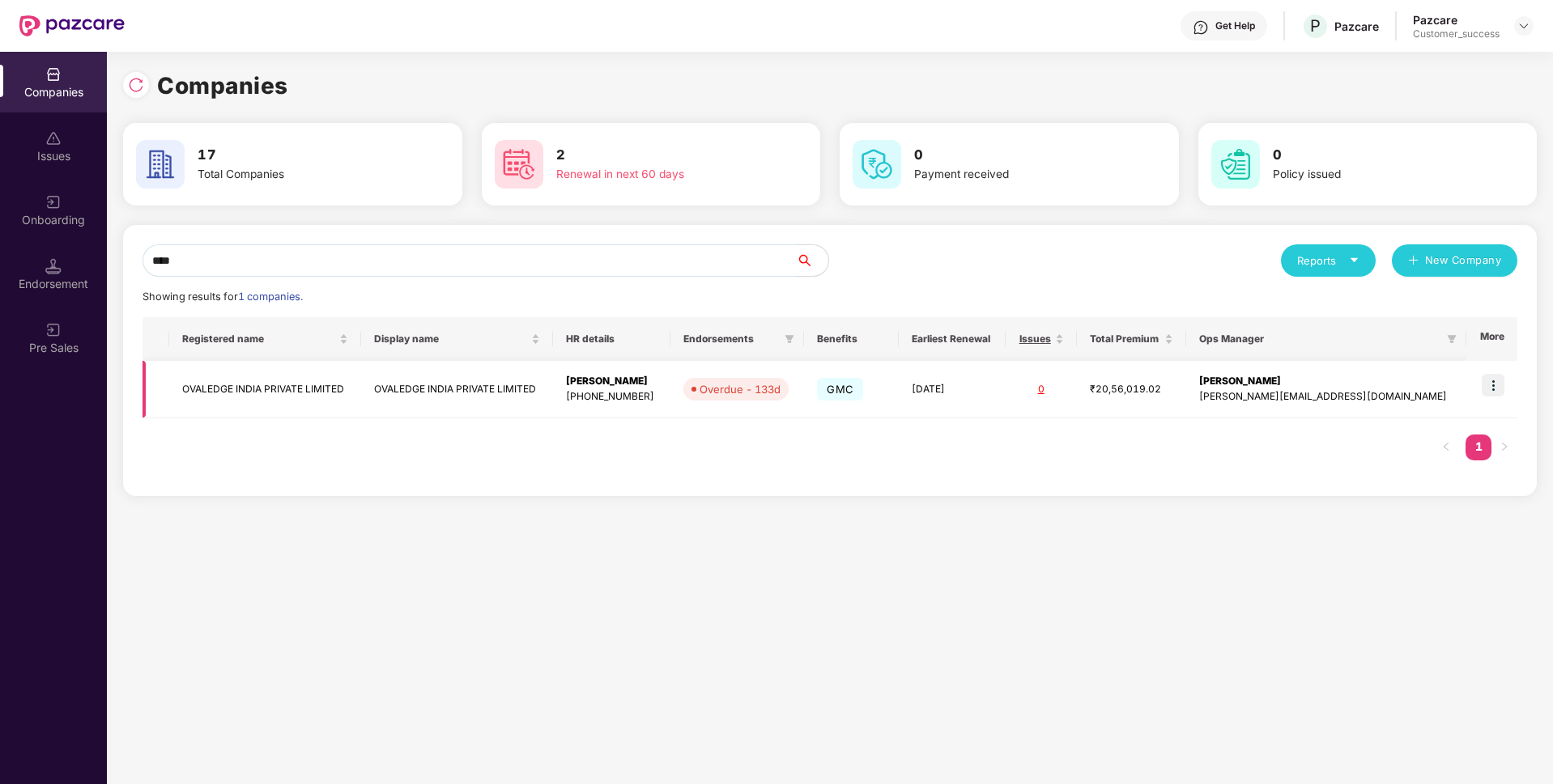
type input "****"
click at [1497, 396] on img at bounding box center [1493, 385] width 23 height 23
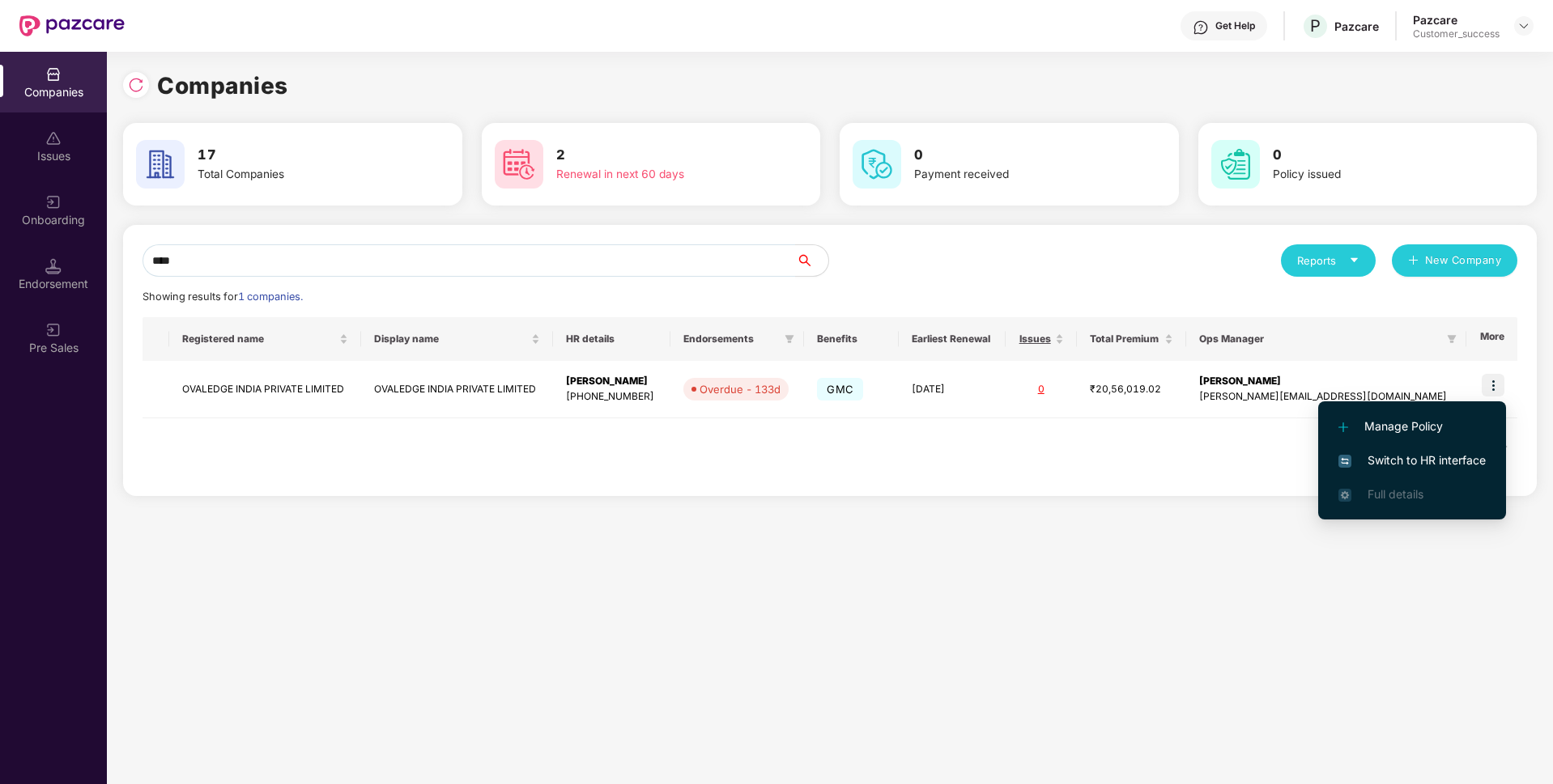
click at [1411, 459] on span "Switch to HR interface" at bounding box center [1411, 460] width 147 height 17
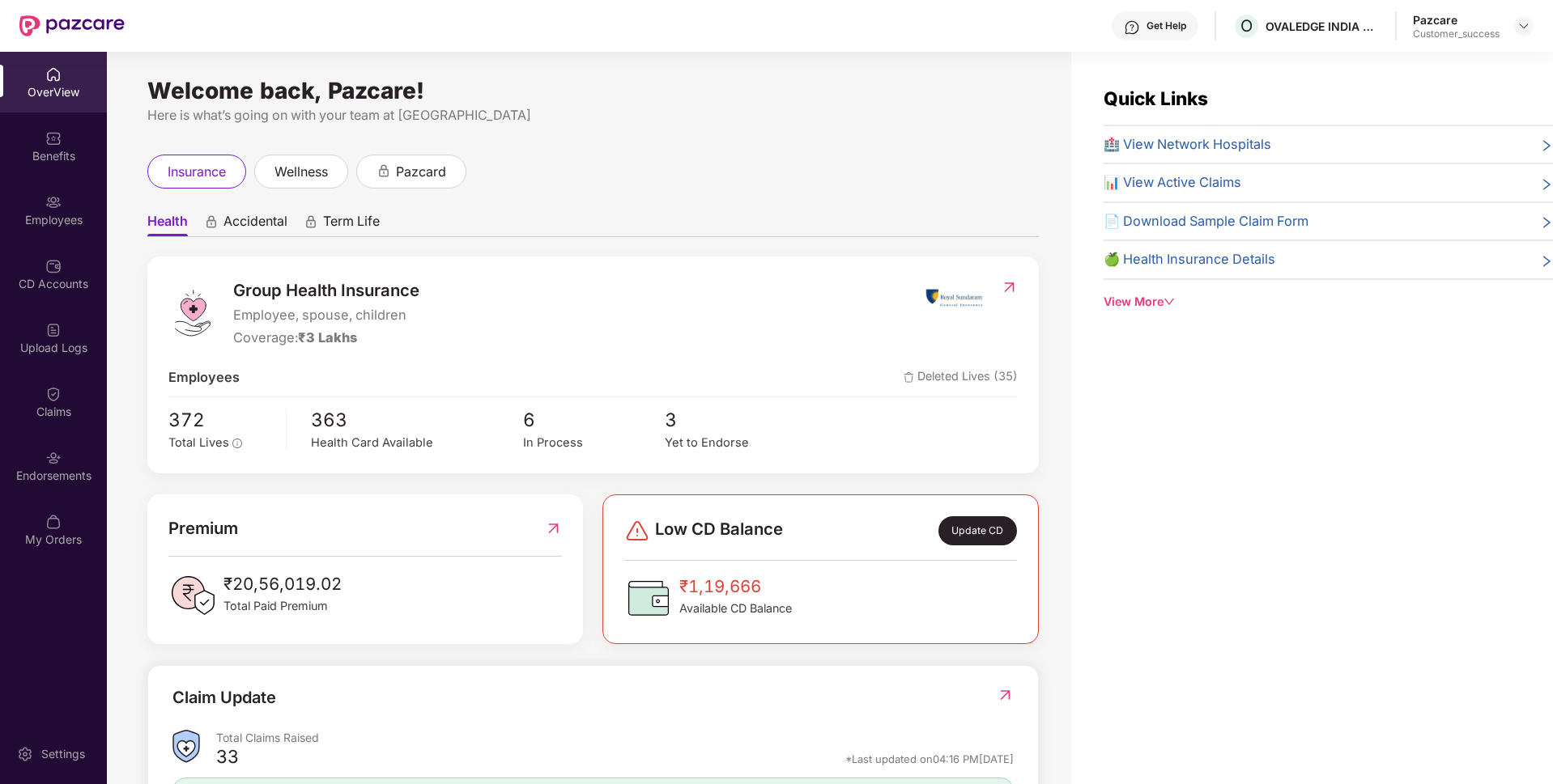
click at [5, 218] on div "Employees" at bounding box center [53, 220] width 107 height 16
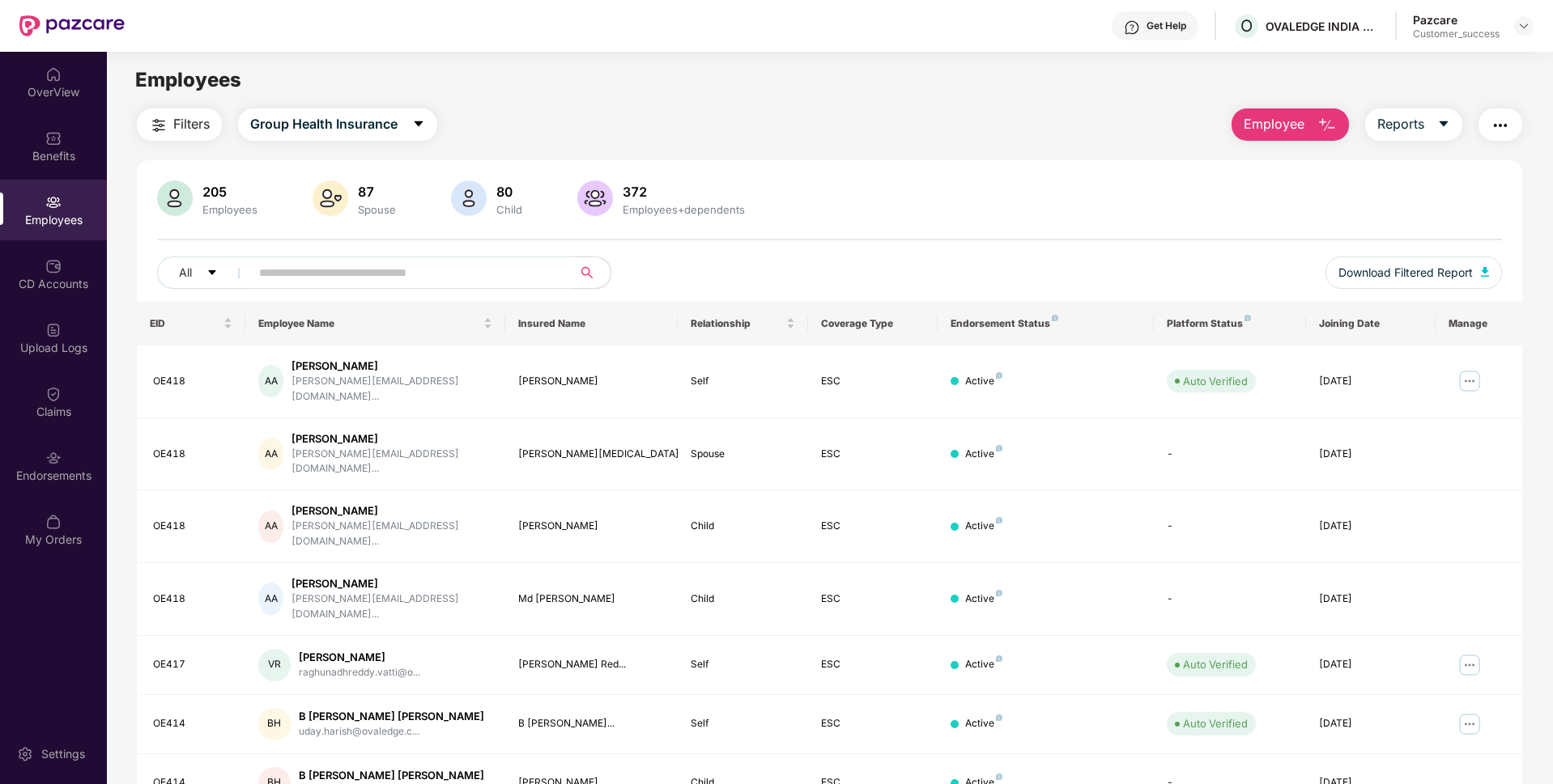
click at [423, 272] on input "text" at bounding box center [404, 273] width 291 height 25
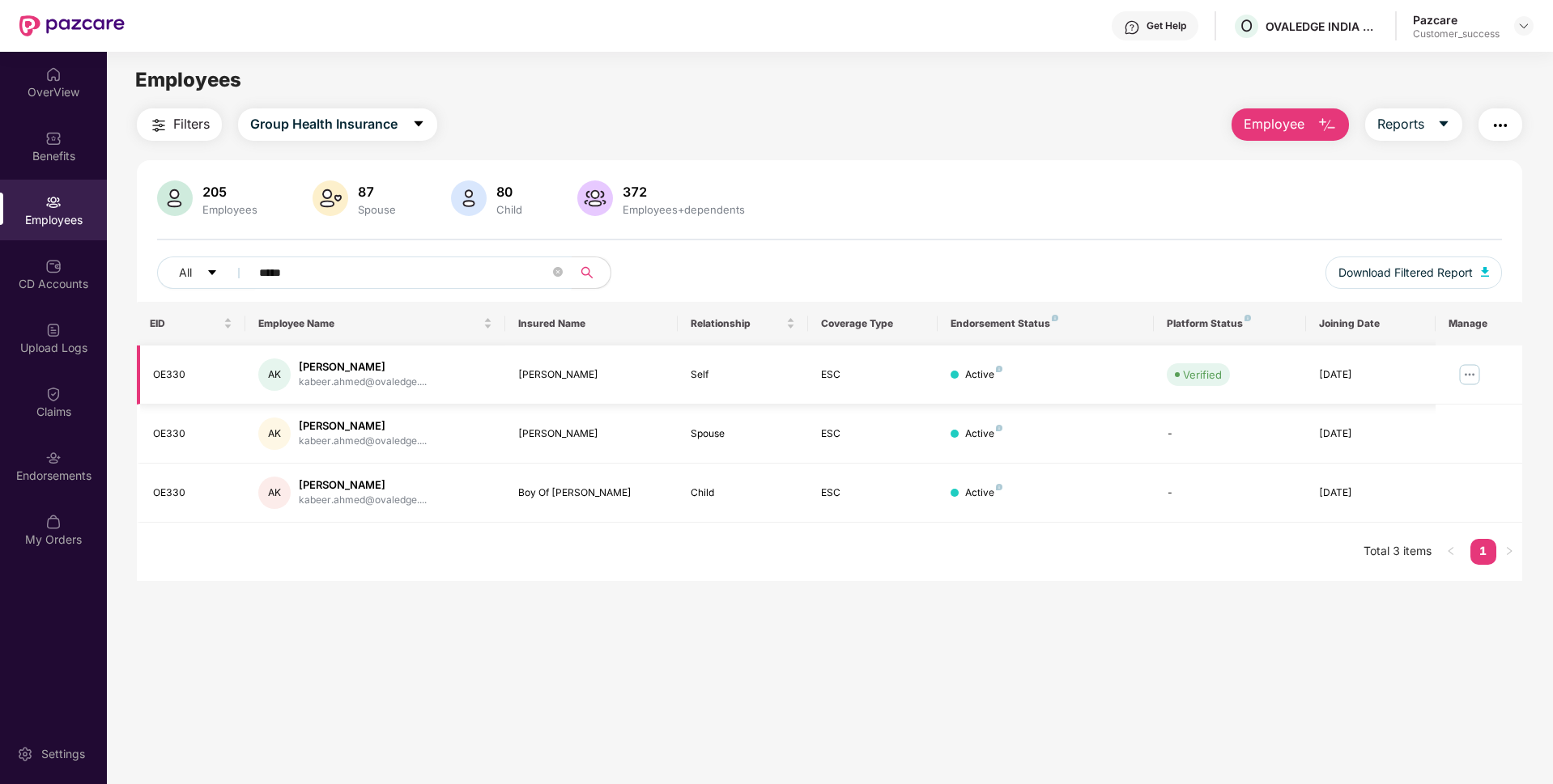
type input "*****"
click at [1473, 375] on img at bounding box center [1469, 374] width 26 height 26
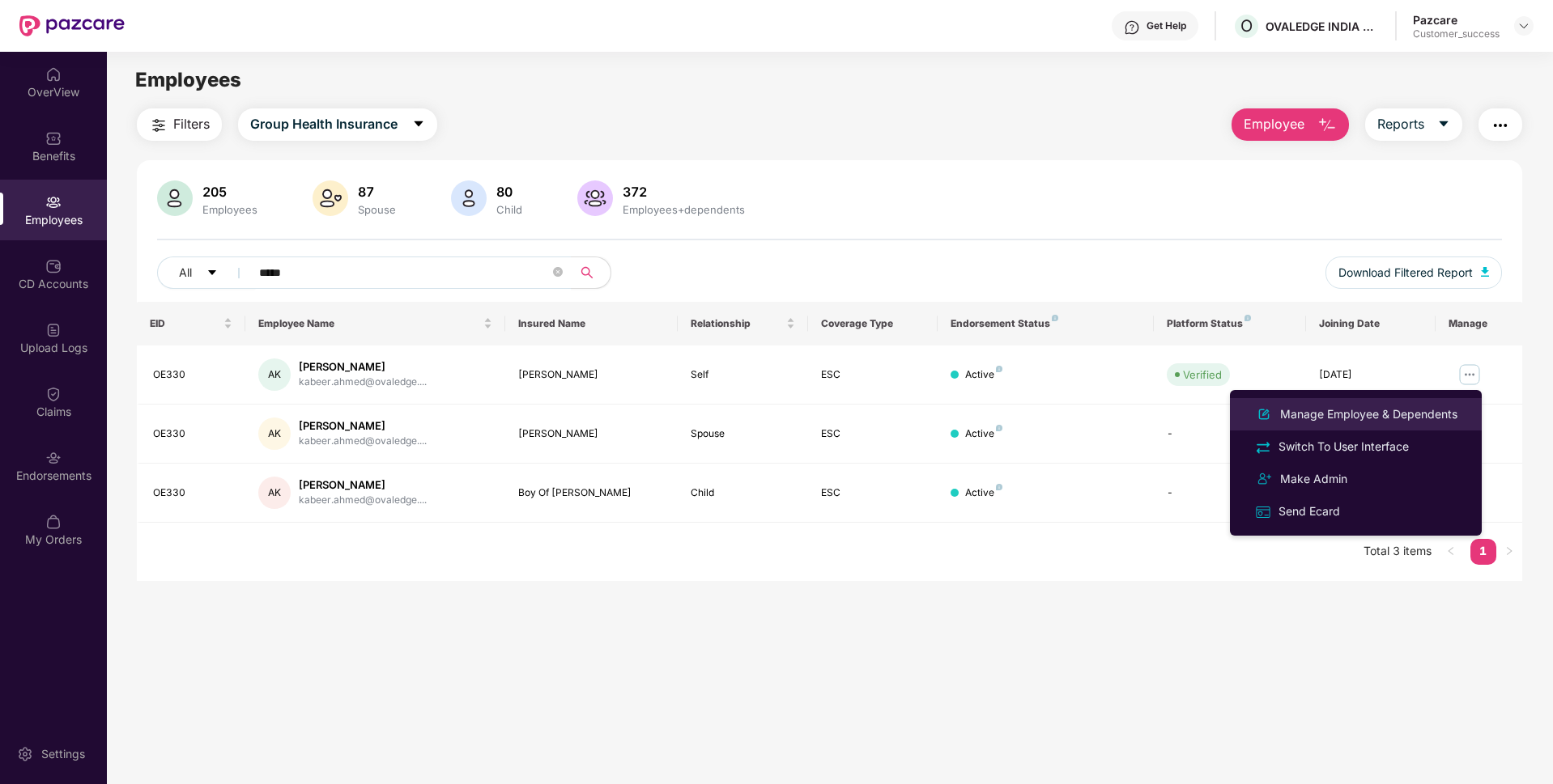
click at [1380, 404] on div "Manage Employee & Dependents" at bounding box center [1355, 413] width 210 height 19
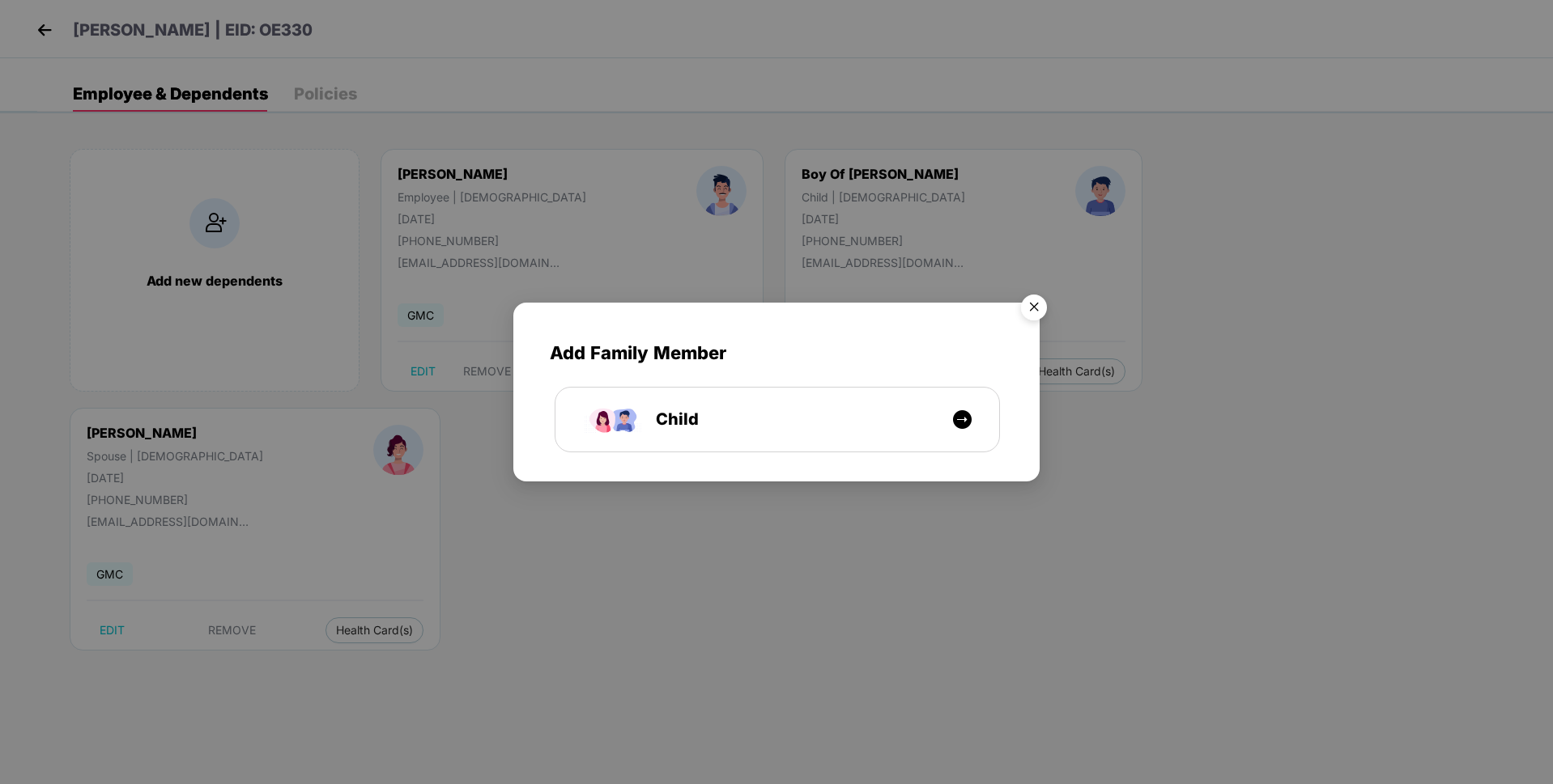
click at [1034, 308] on img "Close" at bounding box center [1034, 310] width 46 height 46
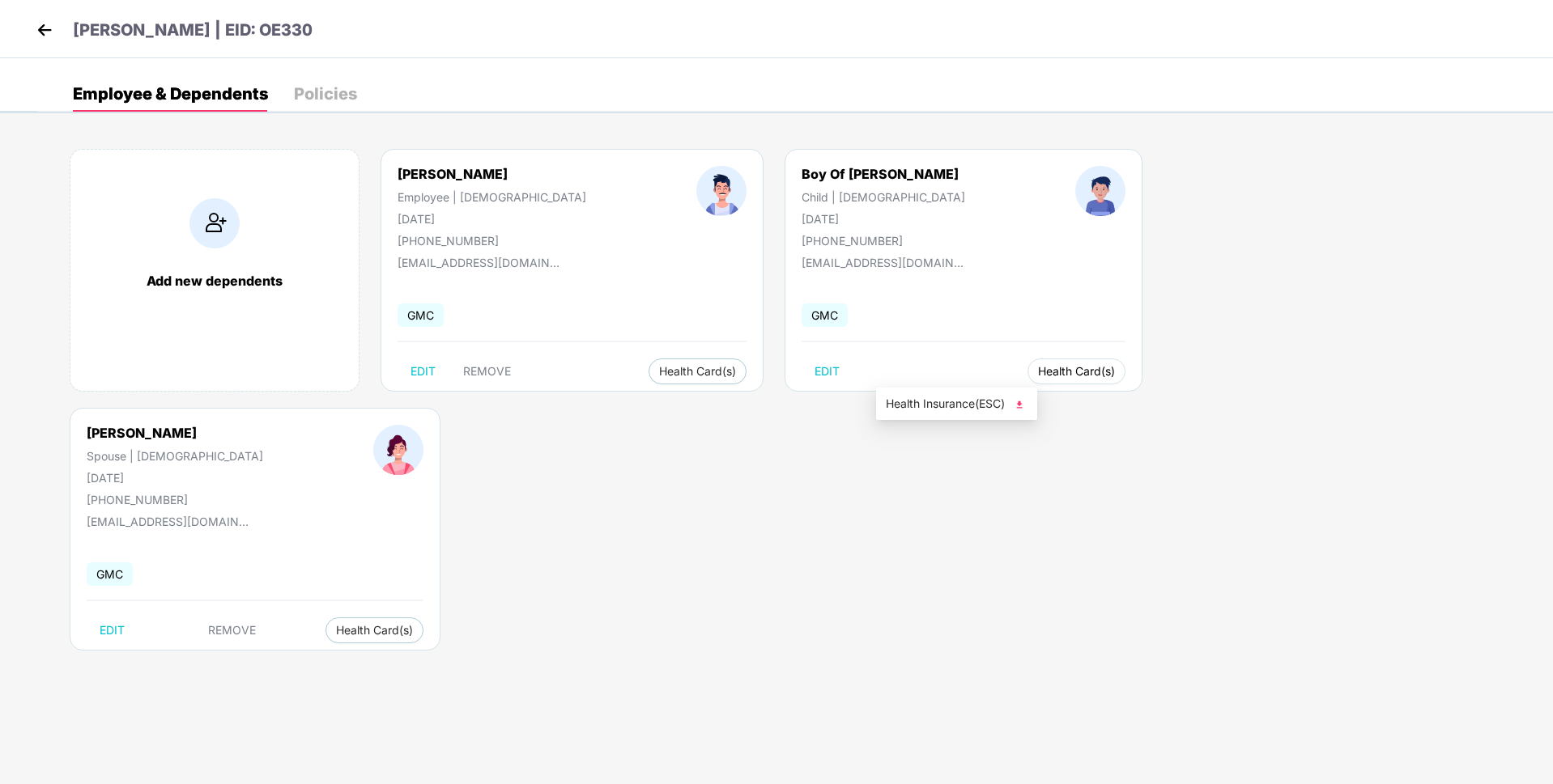
click at [1038, 375] on span "Health Card(s)" at bounding box center [1076, 371] width 77 height 8
click at [923, 399] on span "Health Insurance(ESC)" at bounding box center [956, 403] width 142 height 17
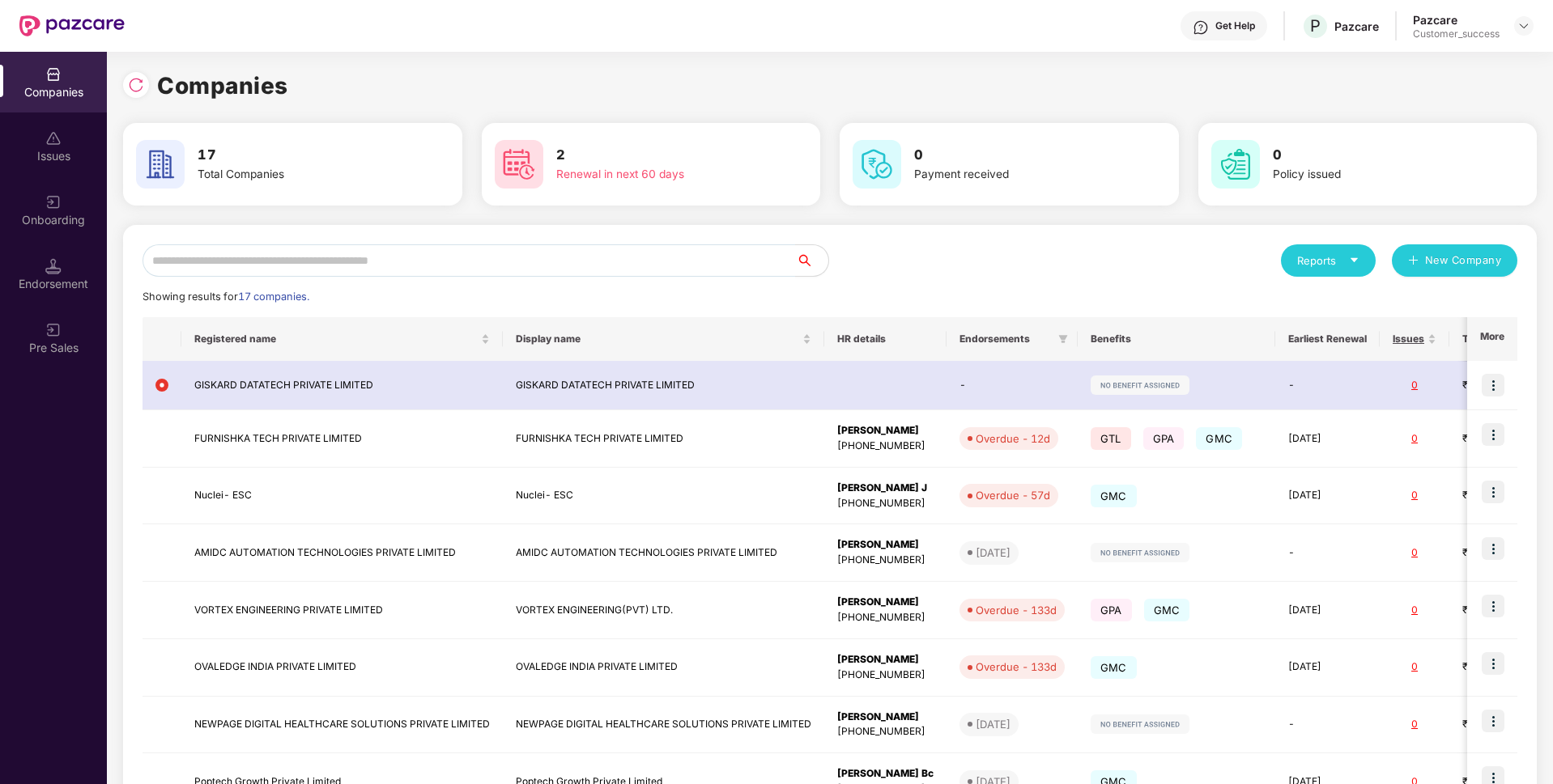
scroll to position [0, 2]
click at [284, 254] on input "text" at bounding box center [469, 260] width 653 height 32
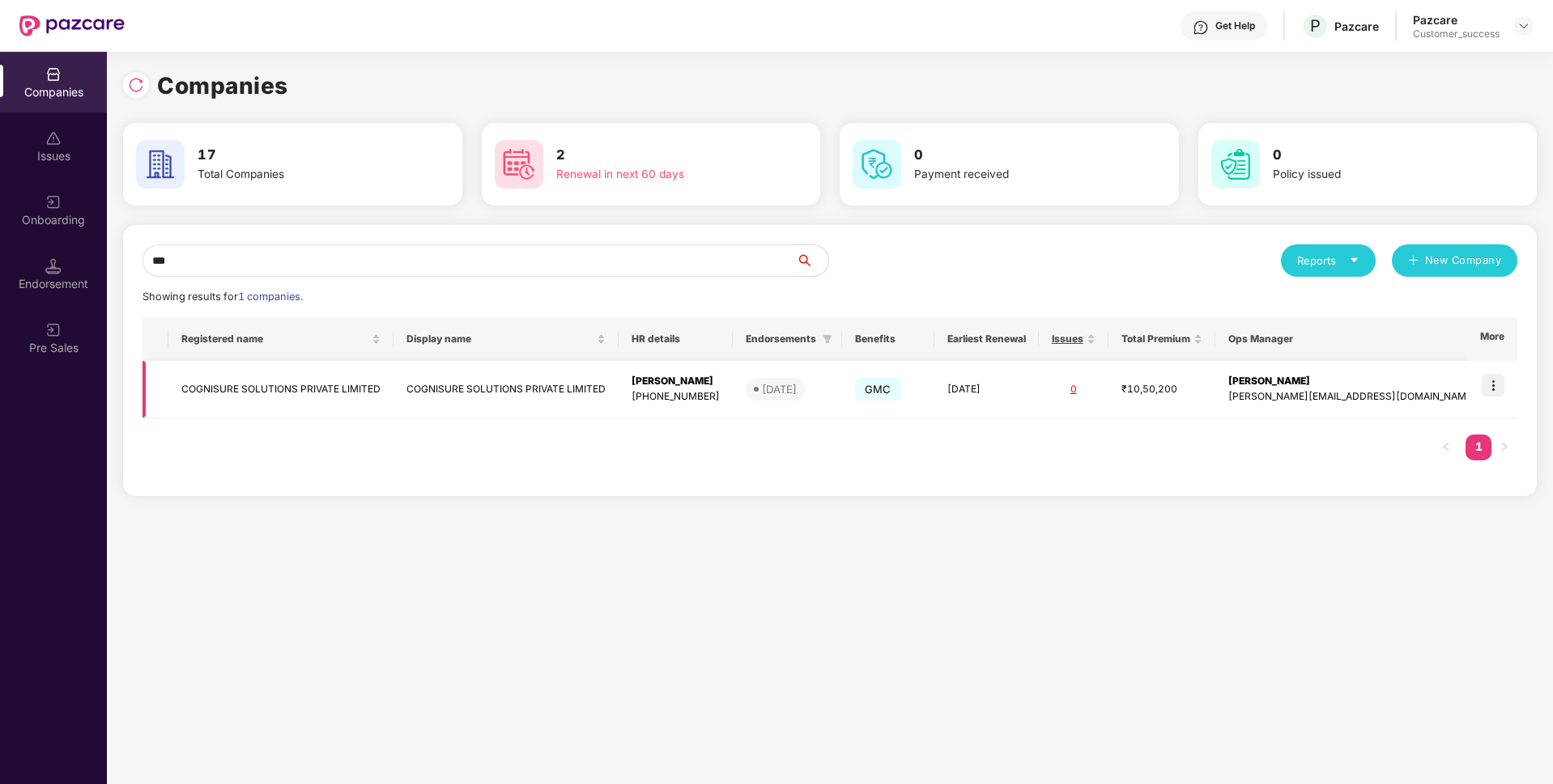
type input "***"
click at [244, 388] on td "COGNISURE SOLUTIONS PRIVATE LIMITED" at bounding box center [281, 390] width 225 height 58
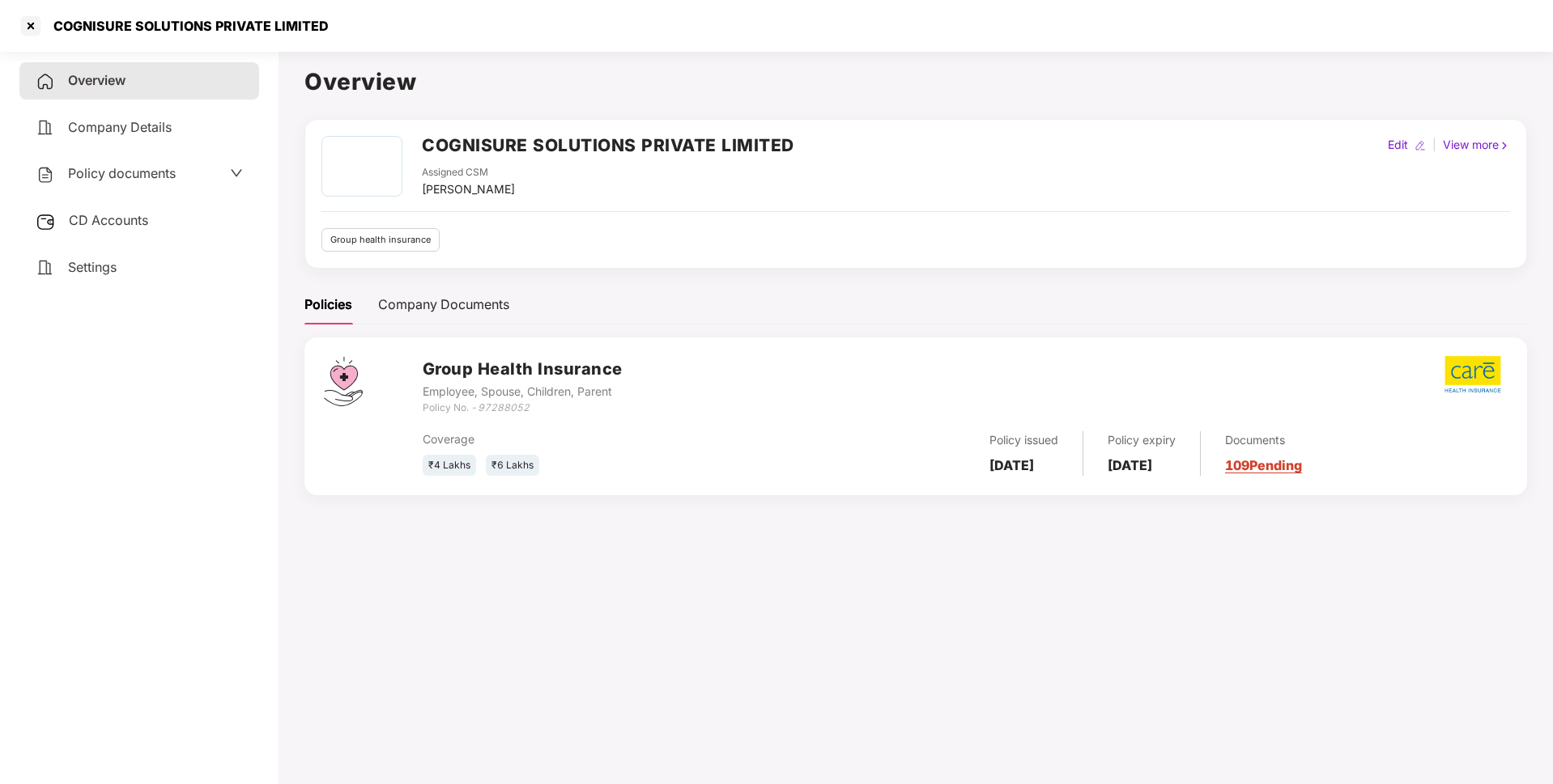
click at [163, 24] on div "COGNISURE SOLUTIONS PRIVATE LIMITED" at bounding box center [186, 26] width 285 height 16
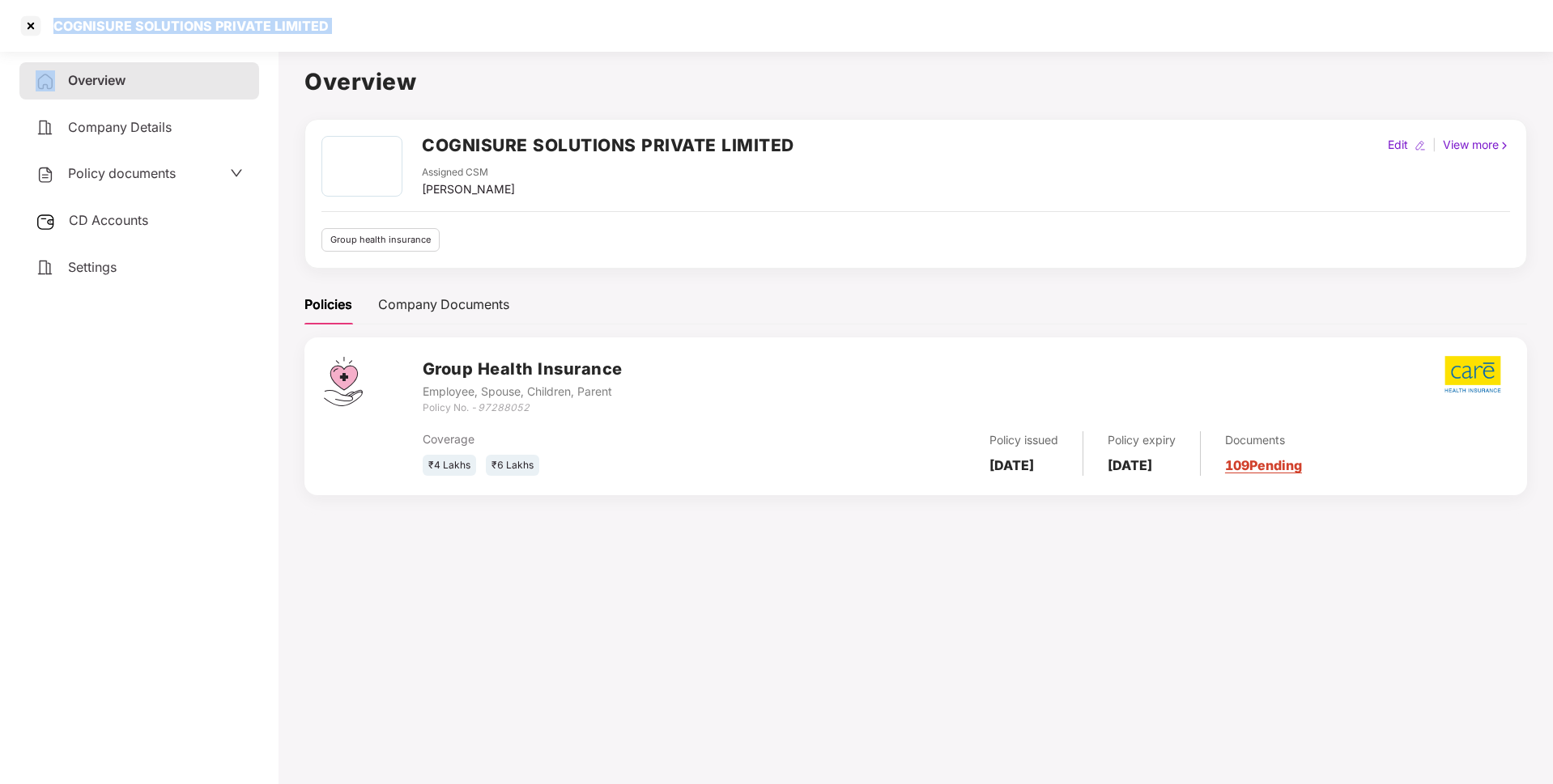
copy div "COGNISURE SOLUTIONS PRIVATE LIMITED"
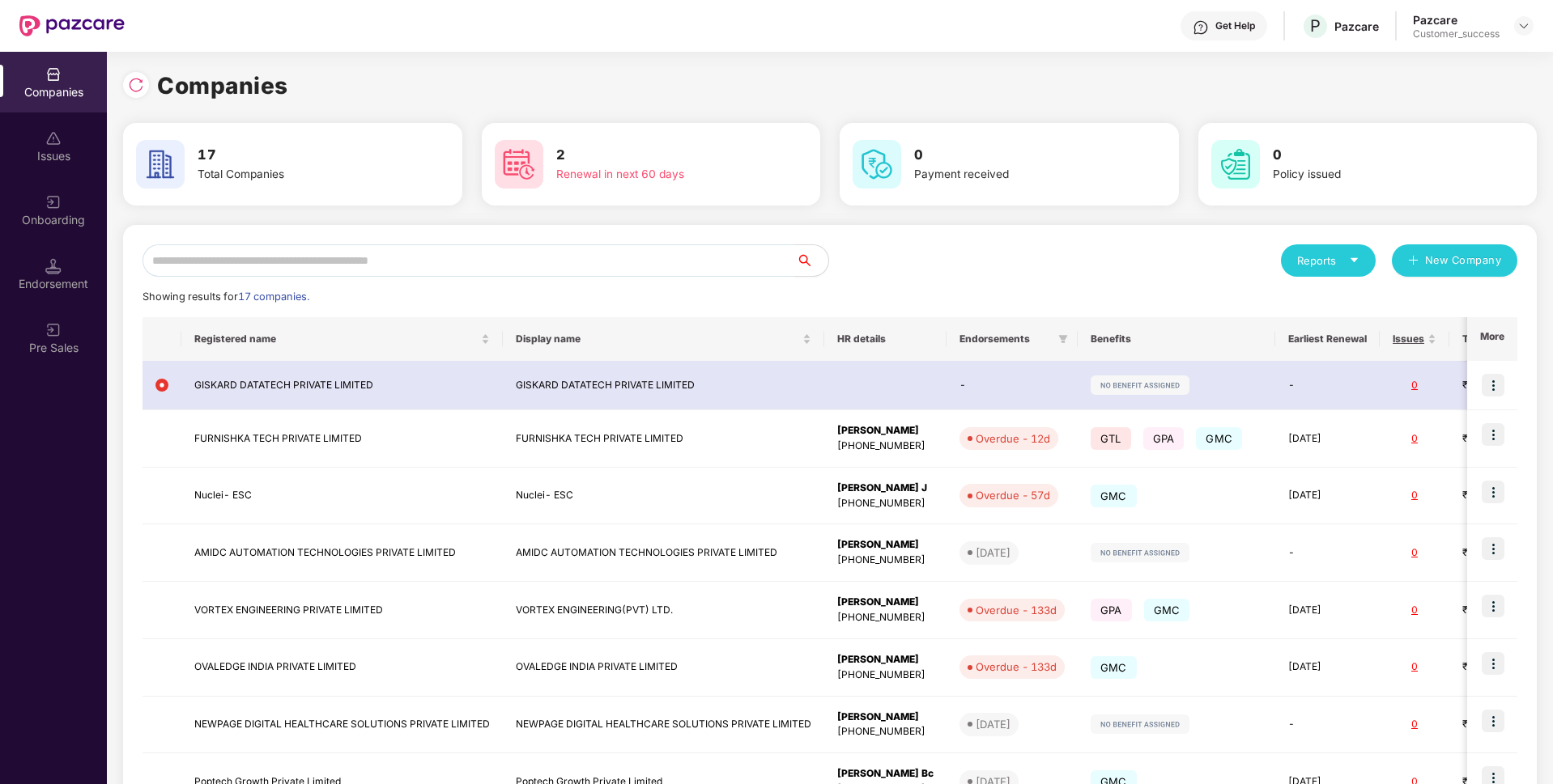
scroll to position [0, 2]
click at [458, 248] on input "text" at bounding box center [469, 260] width 653 height 32
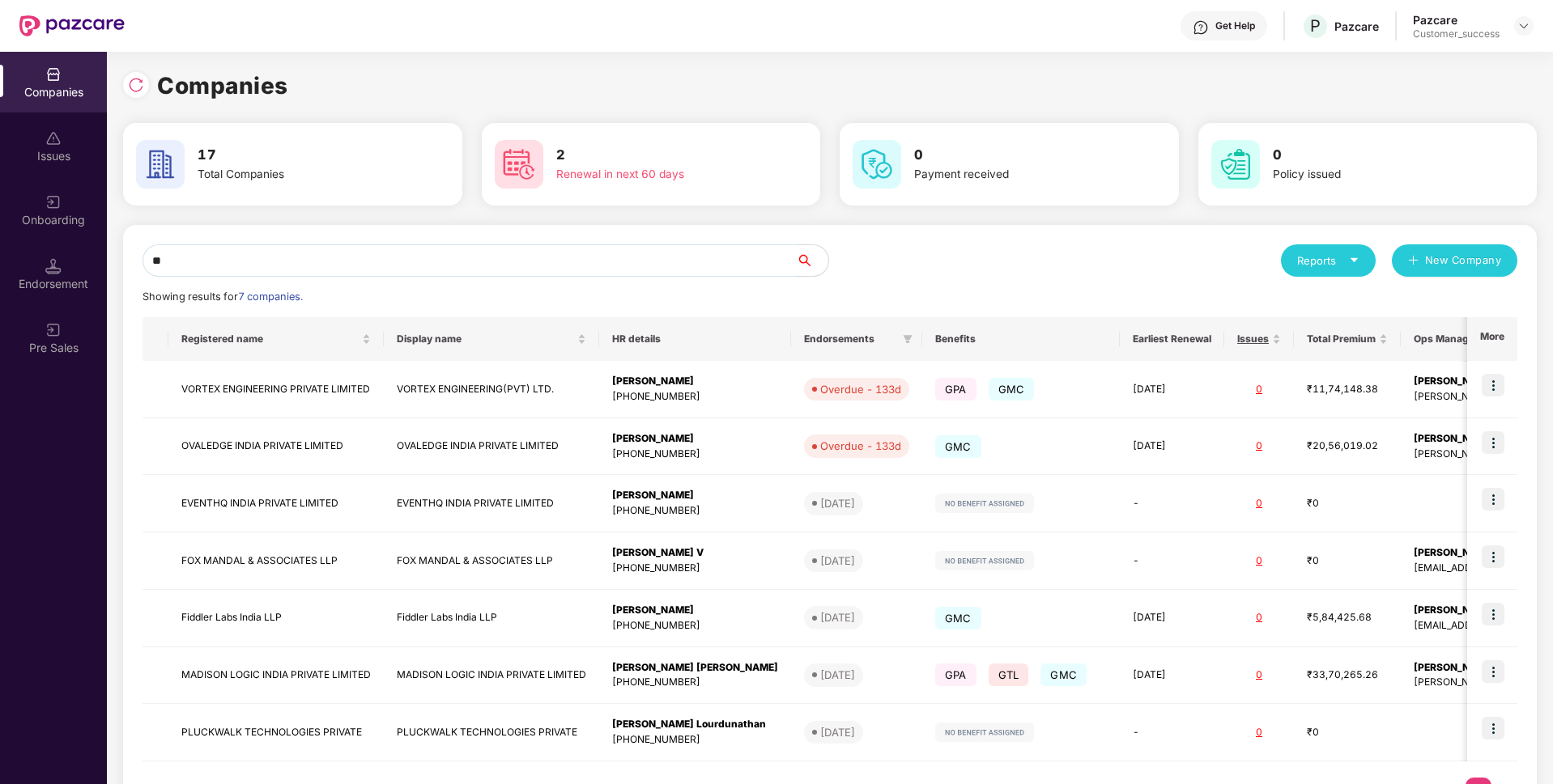
type input "*"
